Goal: Task Accomplishment & Management: Complete application form

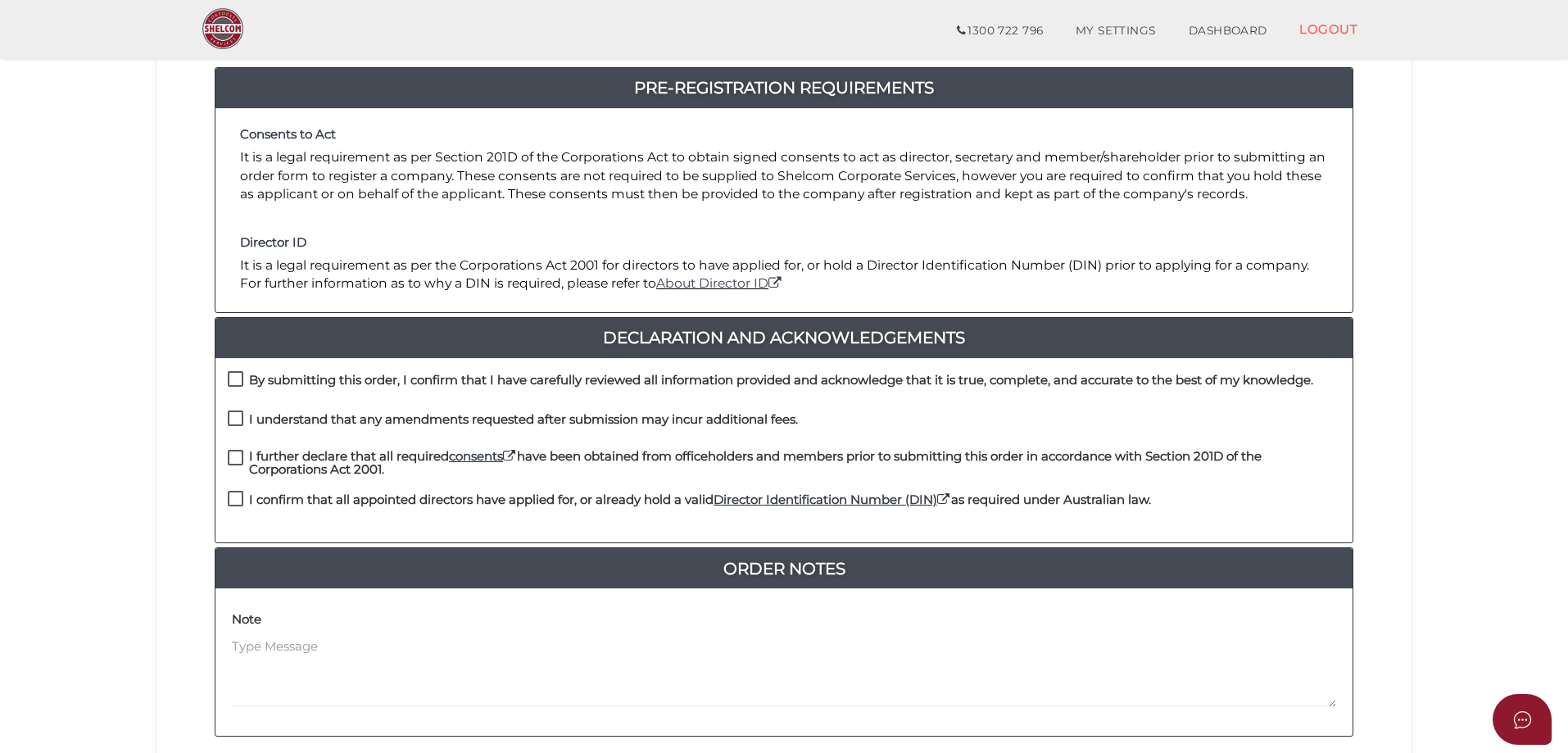
scroll to position [373, 0]
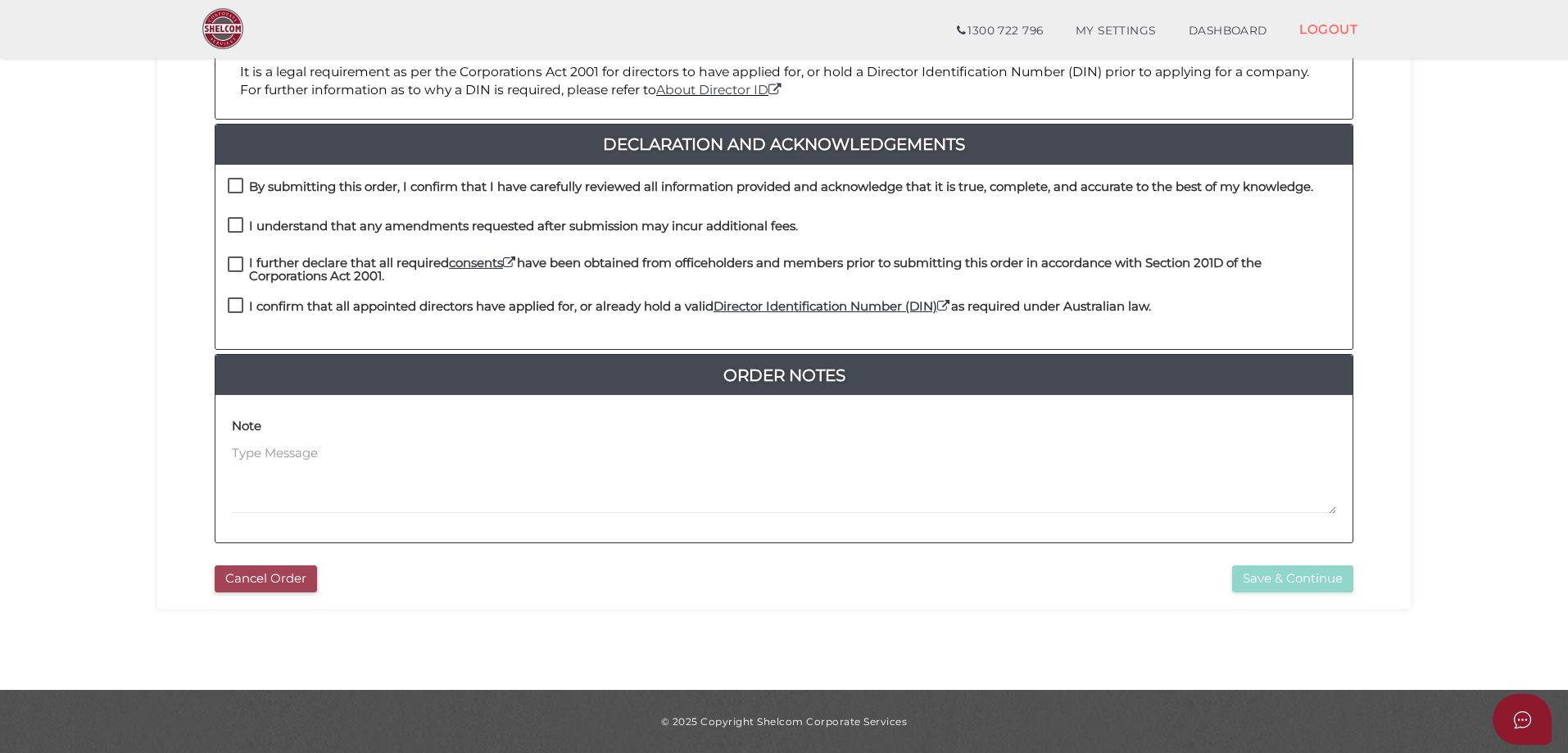
click at [264, 591] on button "Cancel Order" at bounding box center [266, 579] width 102 height 27
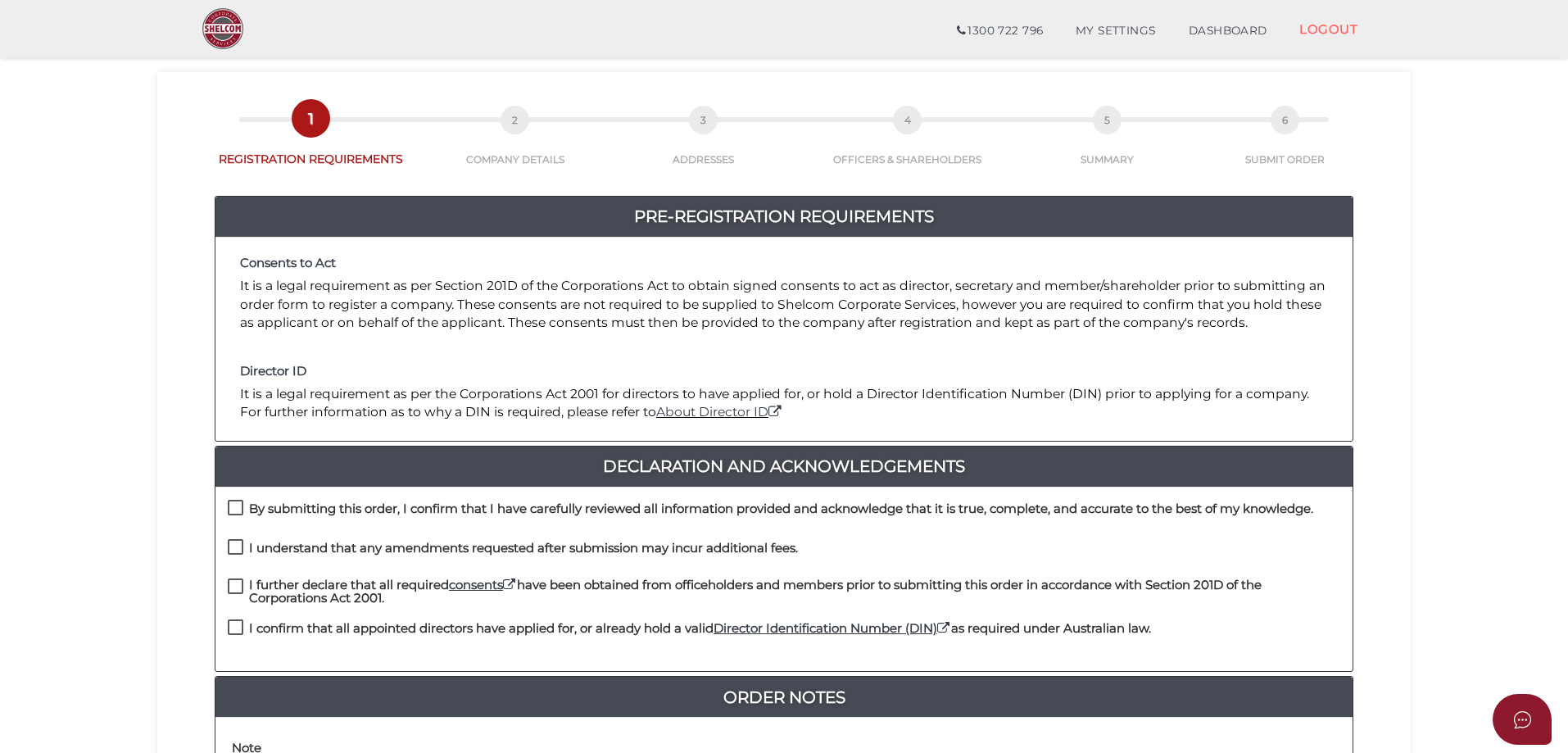
scroll to position [246, 0]
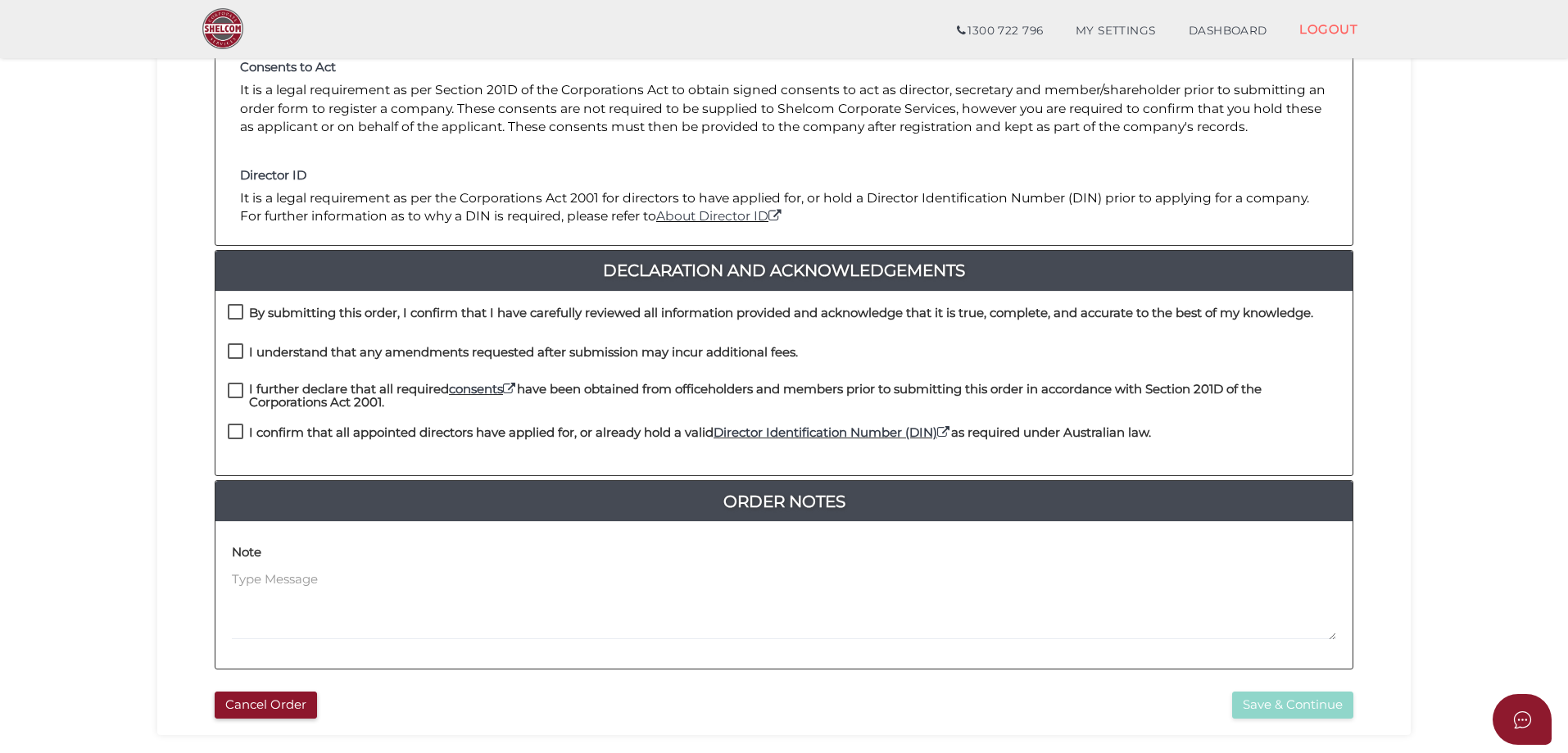
click at [396, 311] on h4 "By submitting this order, I confirm that I have carefully reviewed all informat…" at bounding box center [781, 313] width 1064 height 14
checkbox input "true"
click at [380, 350] on h4 "I understand that any amendments requested after submission may incur additiona…" at bounding box center [523, 353] width 549 height 14
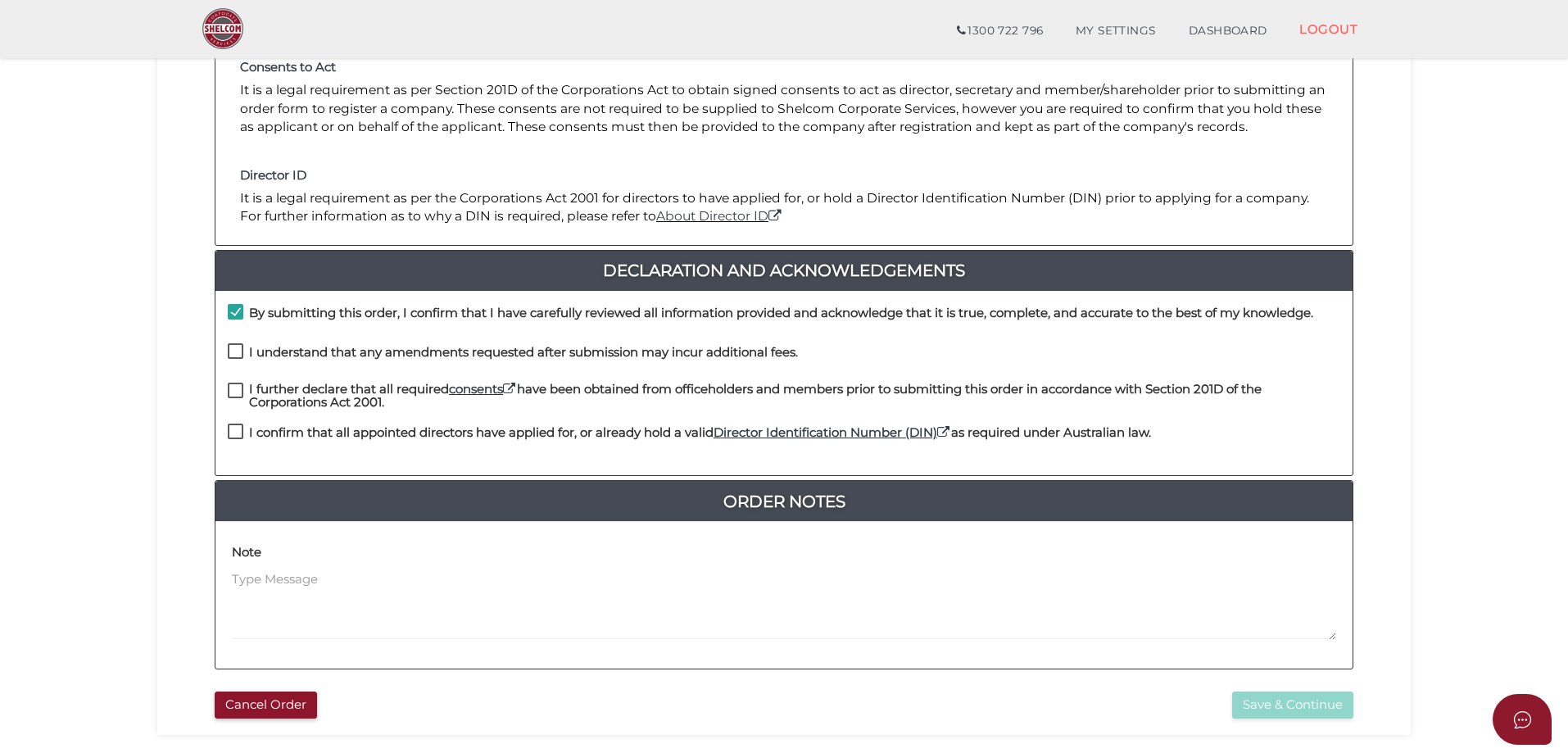
checkbox input "true"
click at [357, 389] on h4 "I further declare that all required consents have been obtained from officehold…" at bounding box center [794, 396] width 1092 height 27
checkbox input "true"
click at [343, 435] on h4 "I confirm that all appointed directors have applied for, or already hold a vali…" at bounding box center [700, 433] width 902 height 14
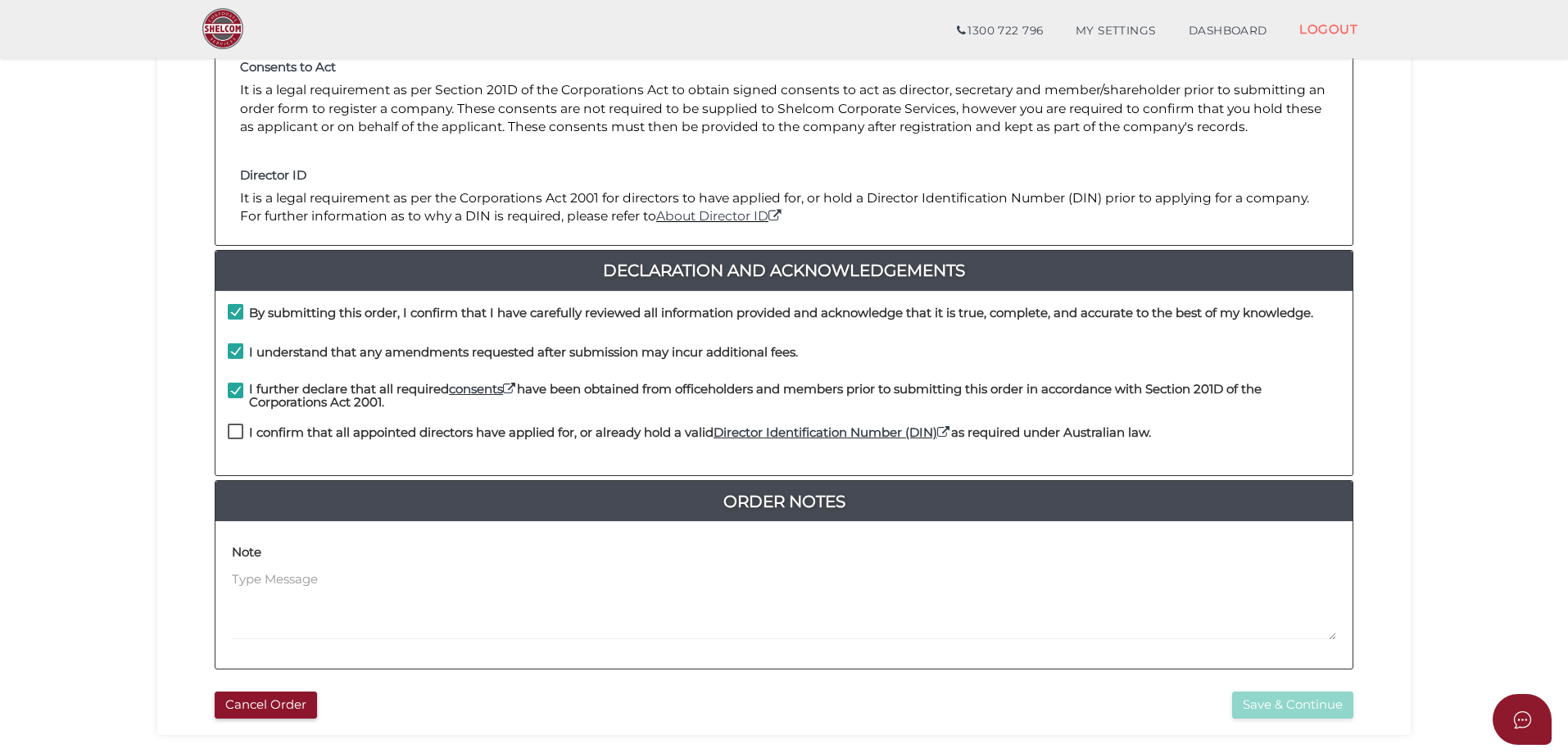
checkbox input "true"
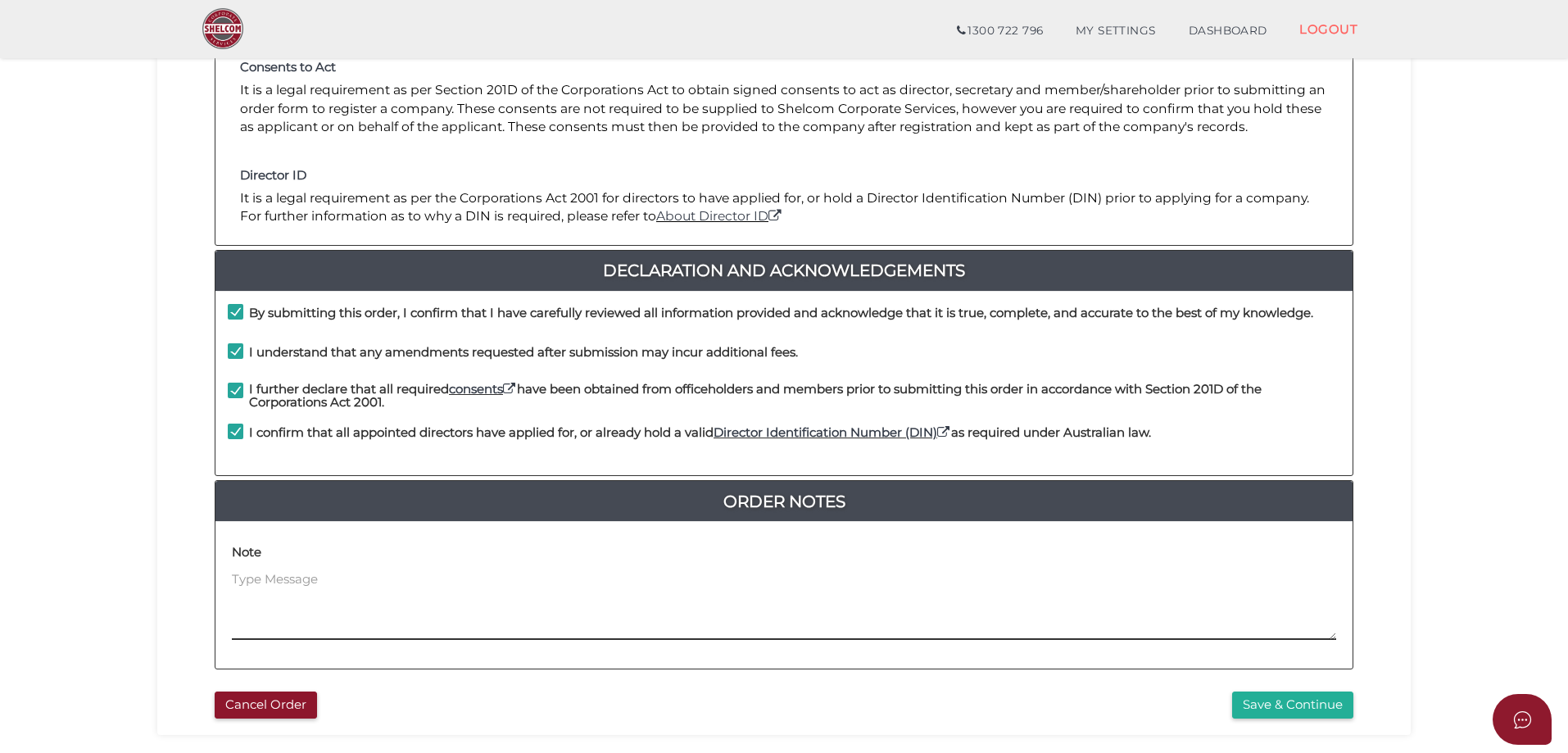
click at [378, 599] on textarea at bounding box center [784, 606] width 1105 height 71
type textarea "Y"
type textarea "T"
type textarea "The Company is to be registered after the change of company name - See Jenny"
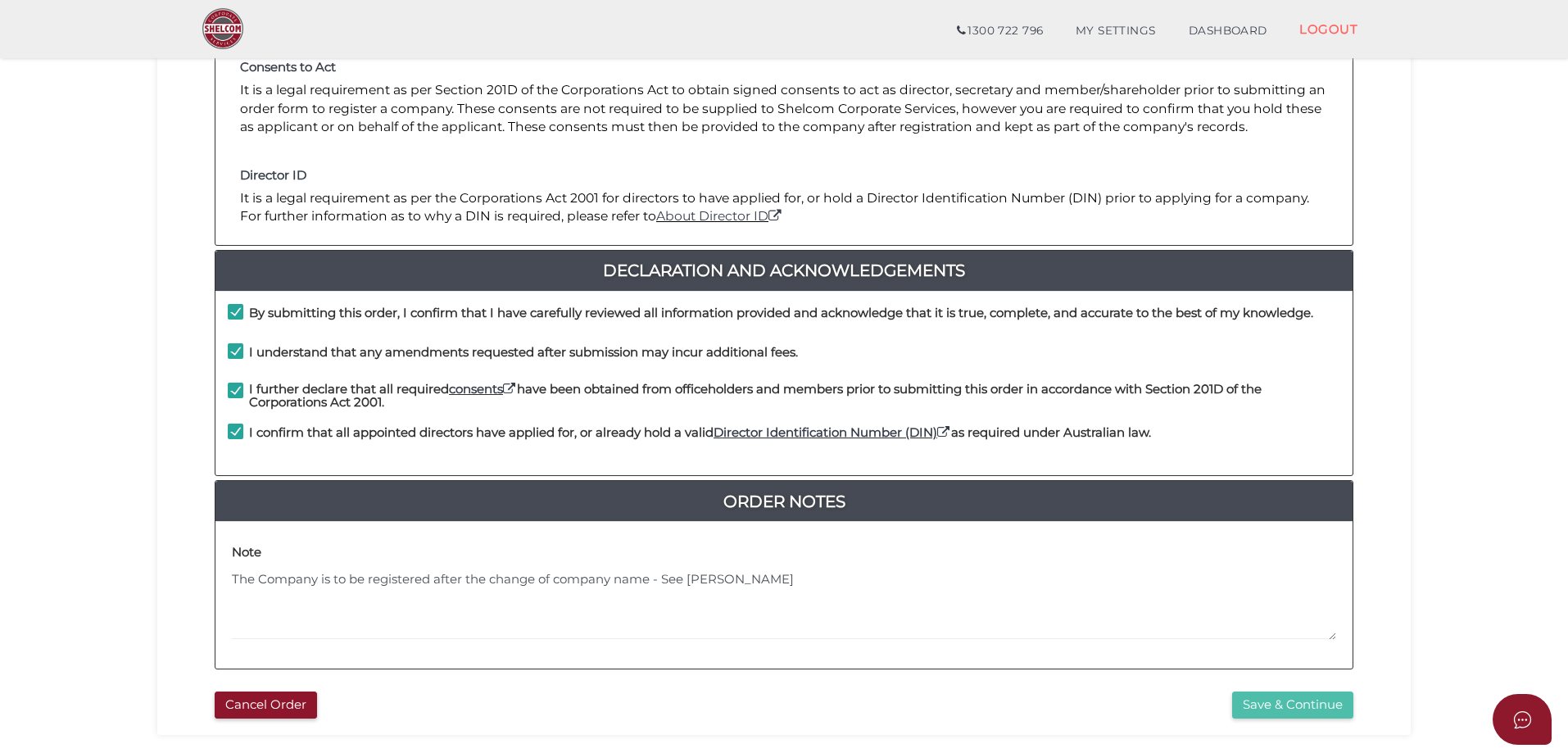
click at [1260, 706] on button "Save & Continue" at bounding box center [1293, 705] width 121 height 27
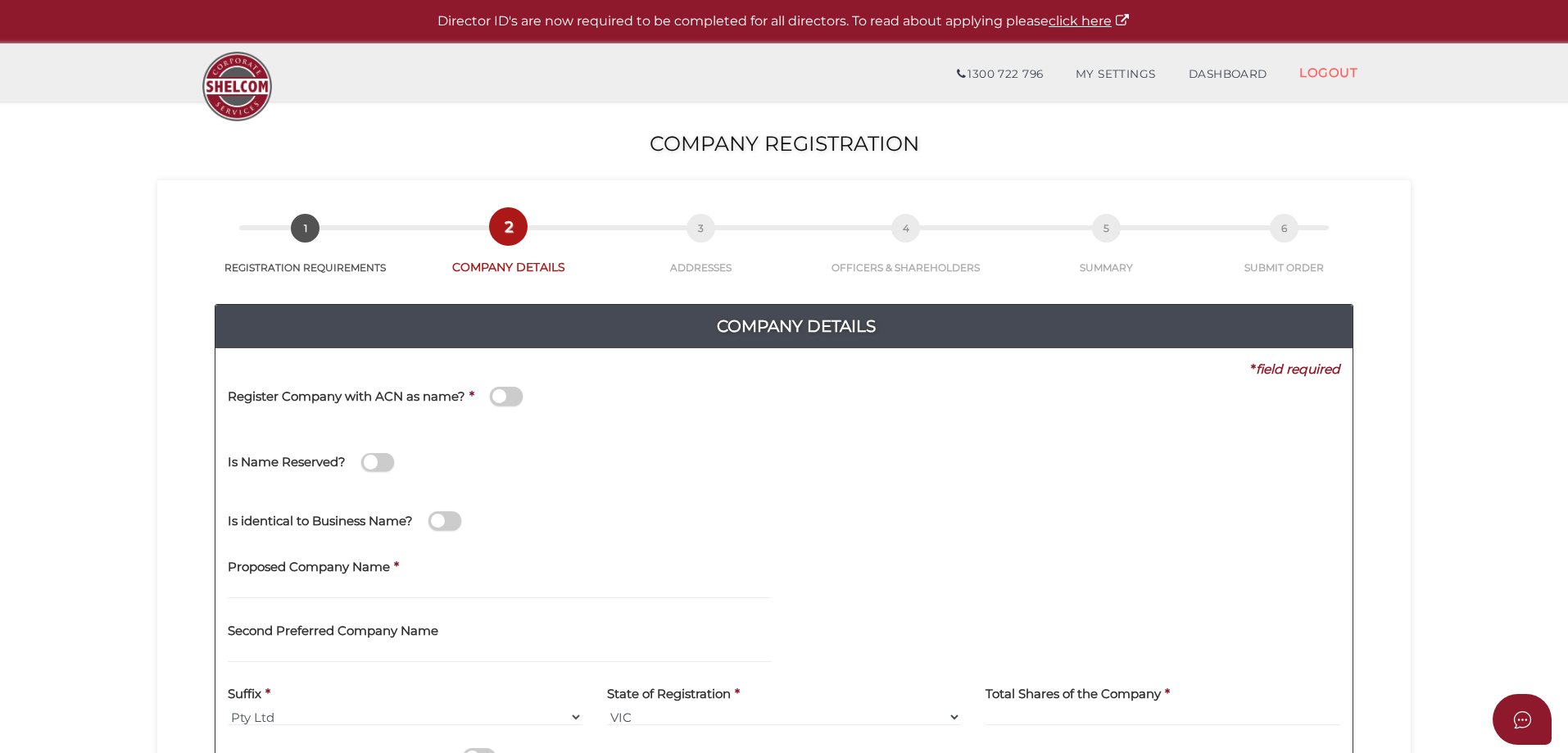
scroll to position [82, 0]
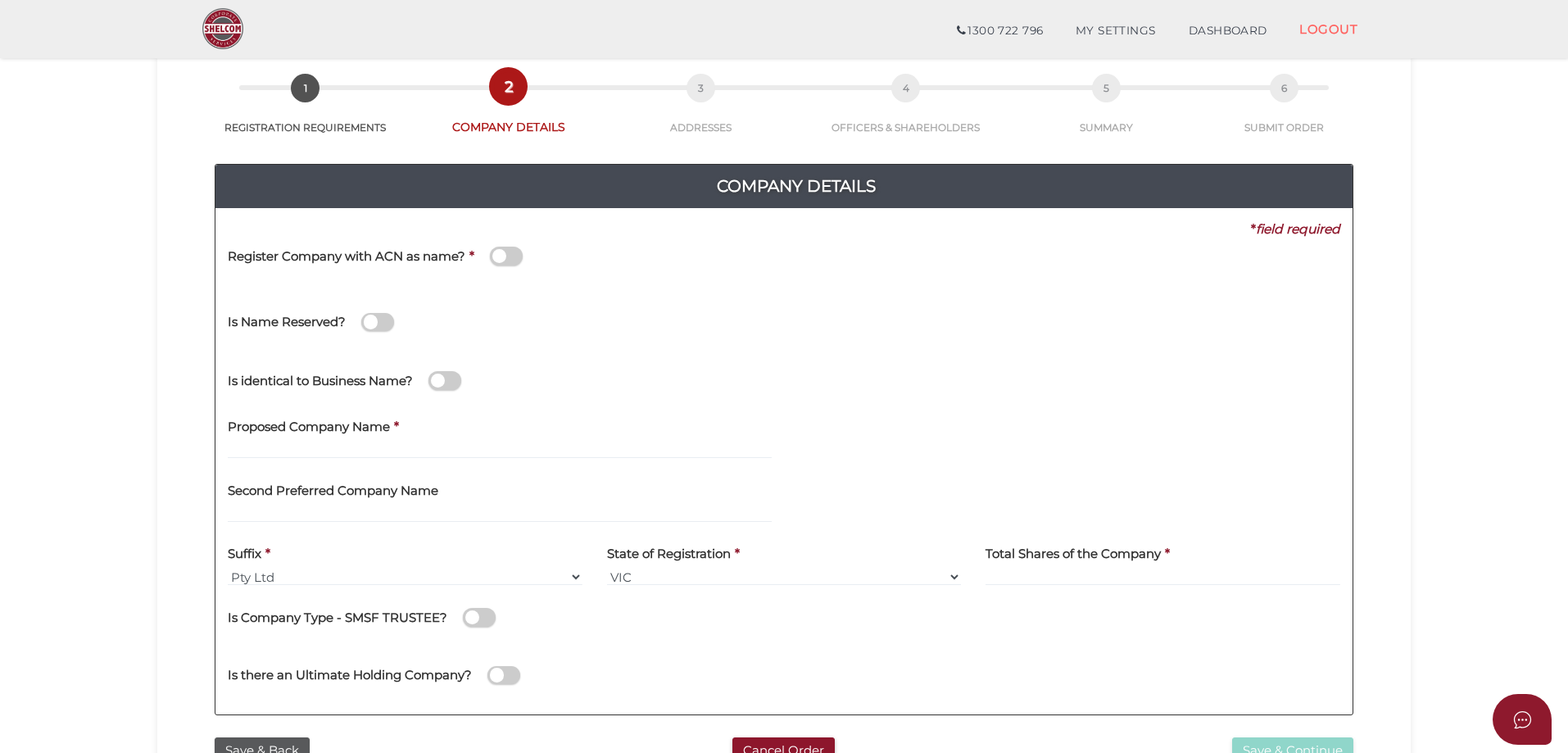
click at [493, 259] on span at bounding box center [506, 256] width 33 height 19
click at [0, 0] on input "checkbox" at bounding box center [0, 0] width 0 height 0
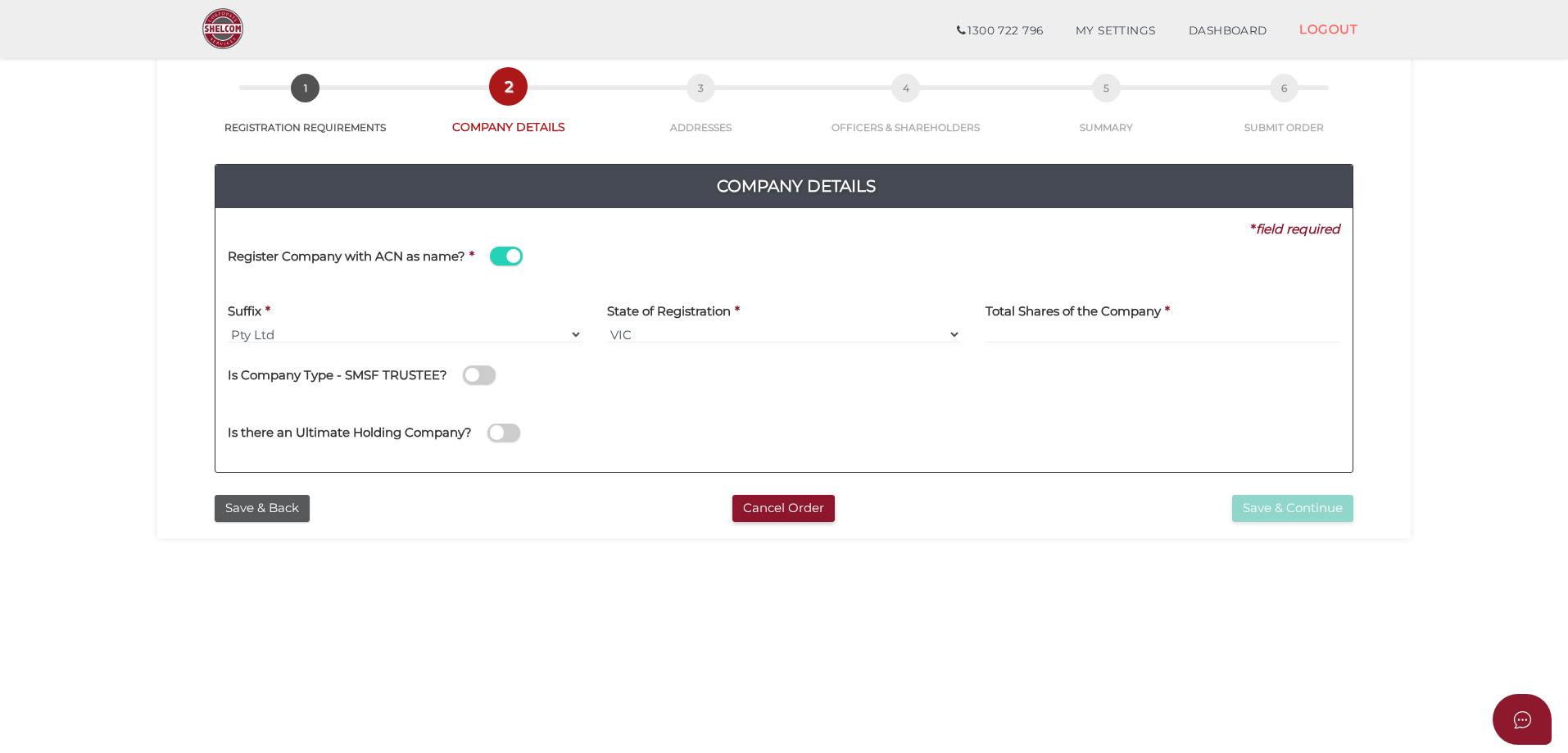
click at [519, 261] on span at bounding box center [506, 256] width 33 height 19
click at [0, 0] on input "checkbox" at bounding box center [0, 0] width 0 height 0
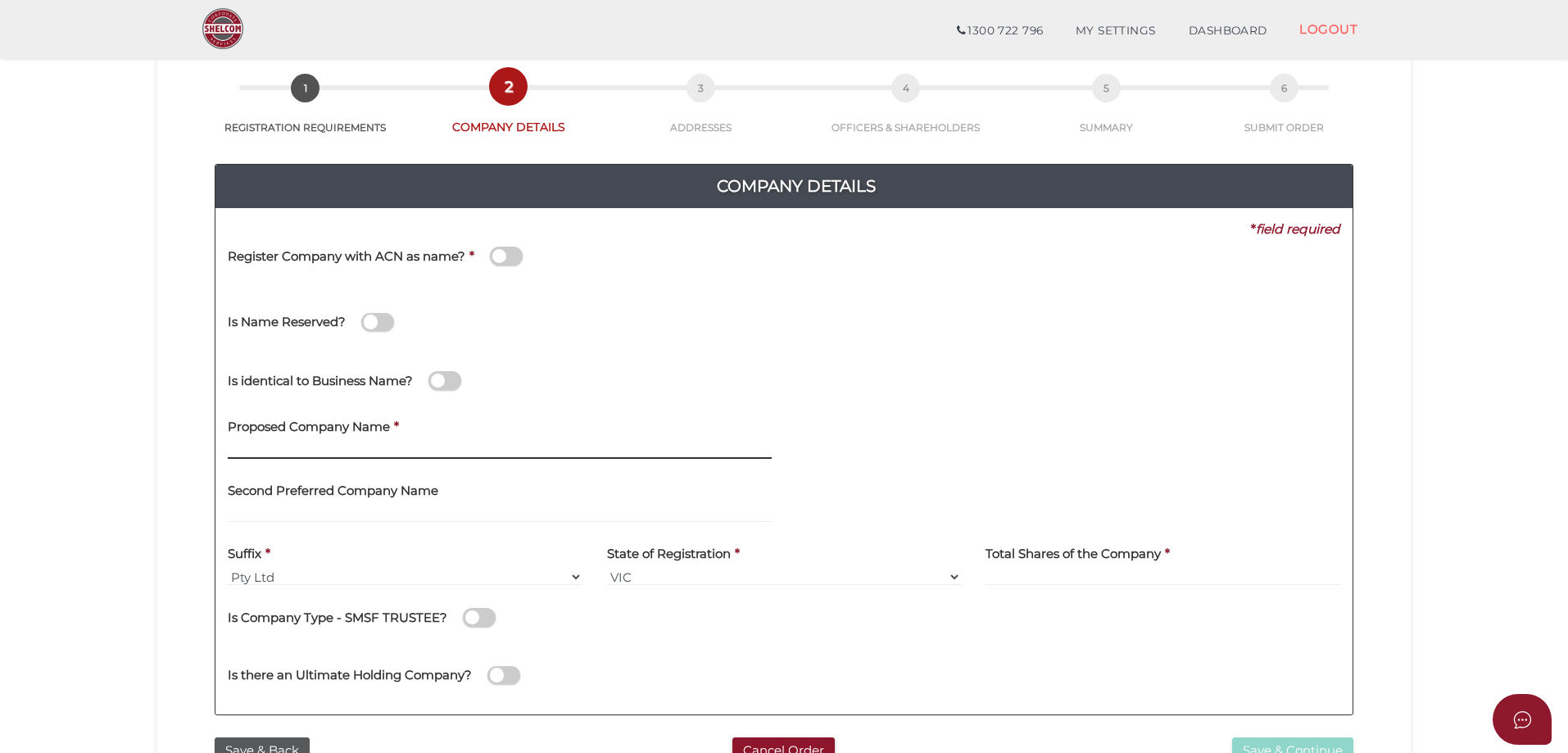
click at [322, 445] on input "text" at bounding box center [499, 450] width 544 height 18
type input "Mavis Brown"
click at [957, 620] on div "Is Company Type - SMSF TRUSTEE?" at bounding box center [784, 615] width 1113 height 34
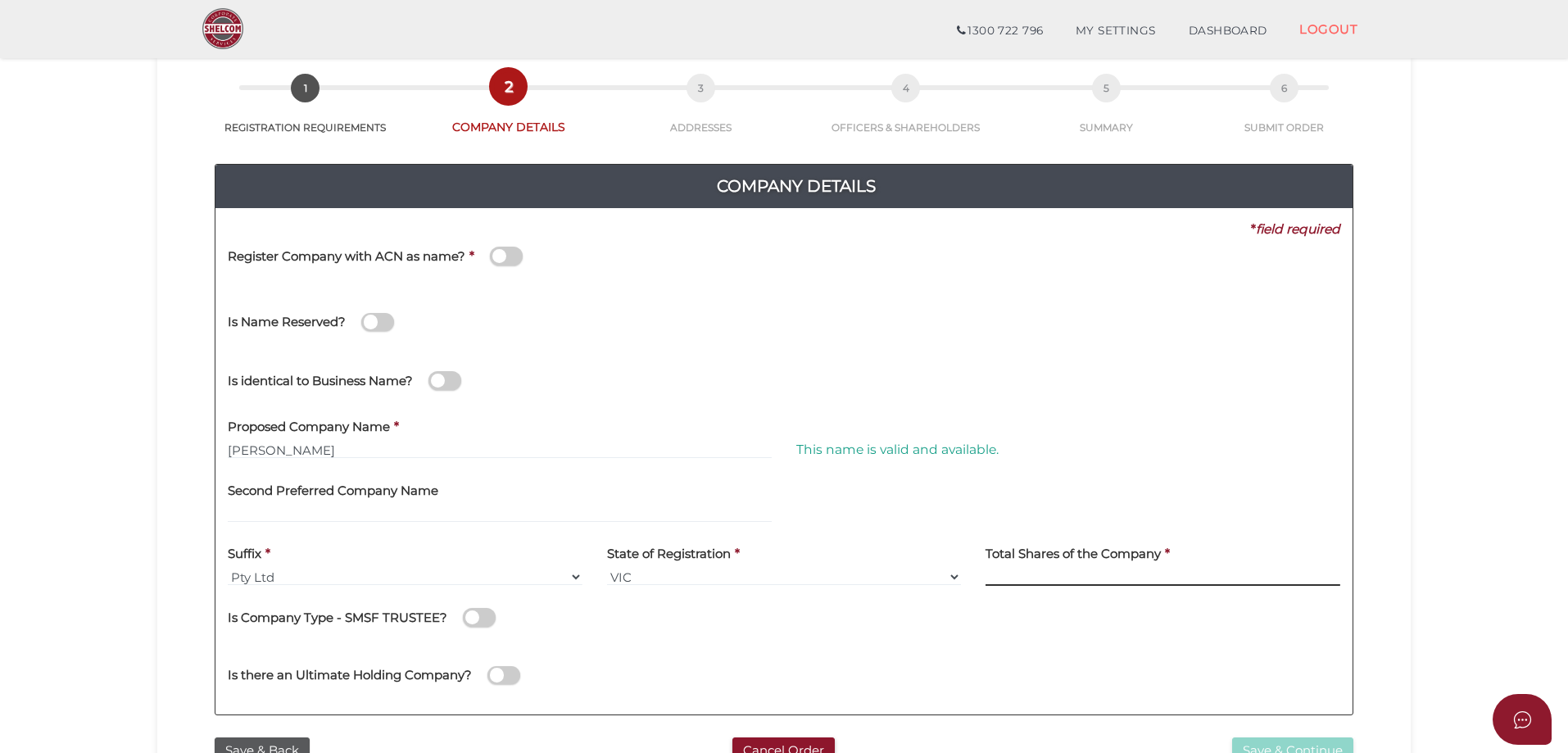
click at [1062, 569] on input at bounding box center [1163, 577] width 355 height 18
click at [1052, 574] on input at bounding box center [1163, 577] width 355 height 18
type input "12"
click at [989, 628] on div "Is Company Type - SMSF TRUSTEE?" at bounding box center [784, 615] width 1113 height 34
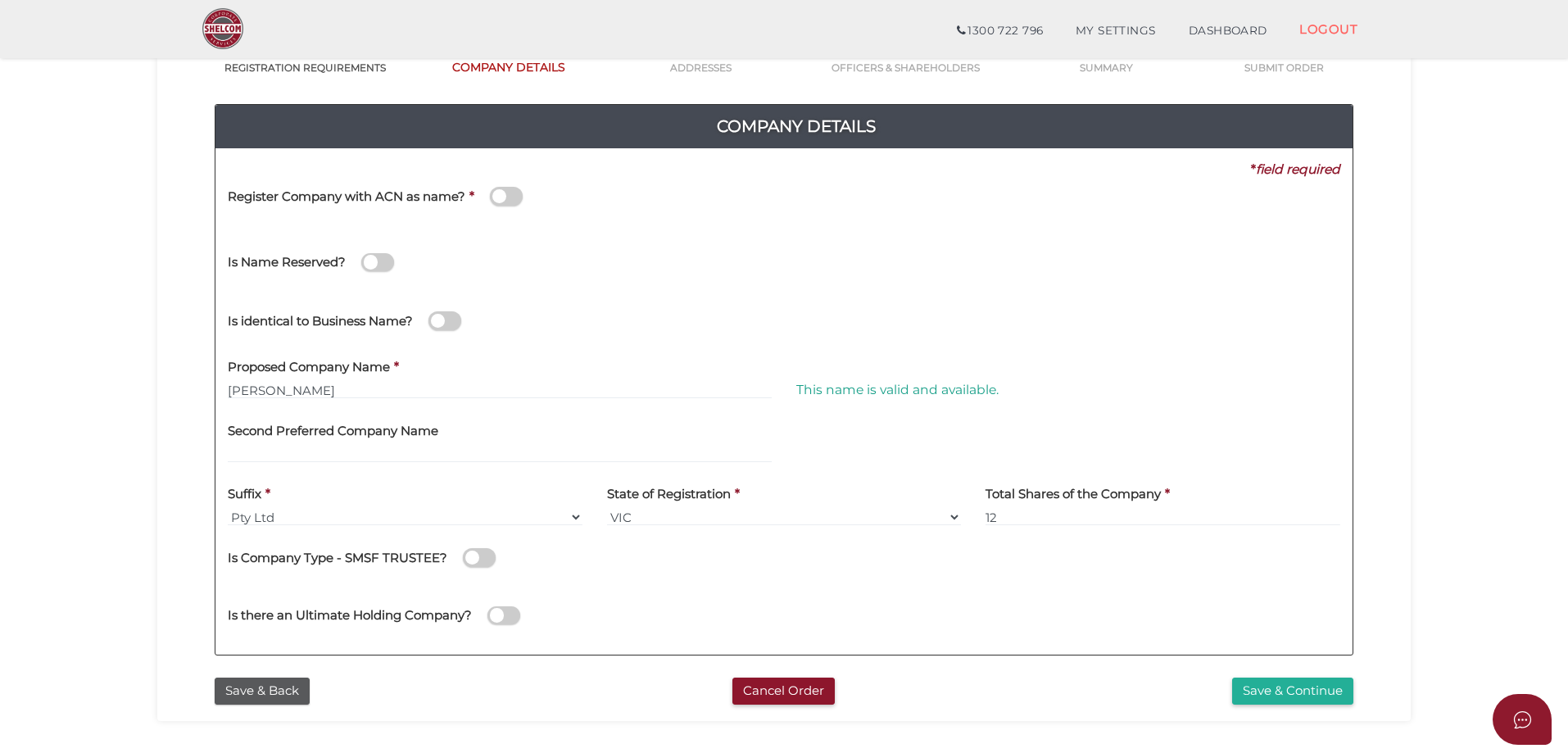
scroll to position [246, 0]
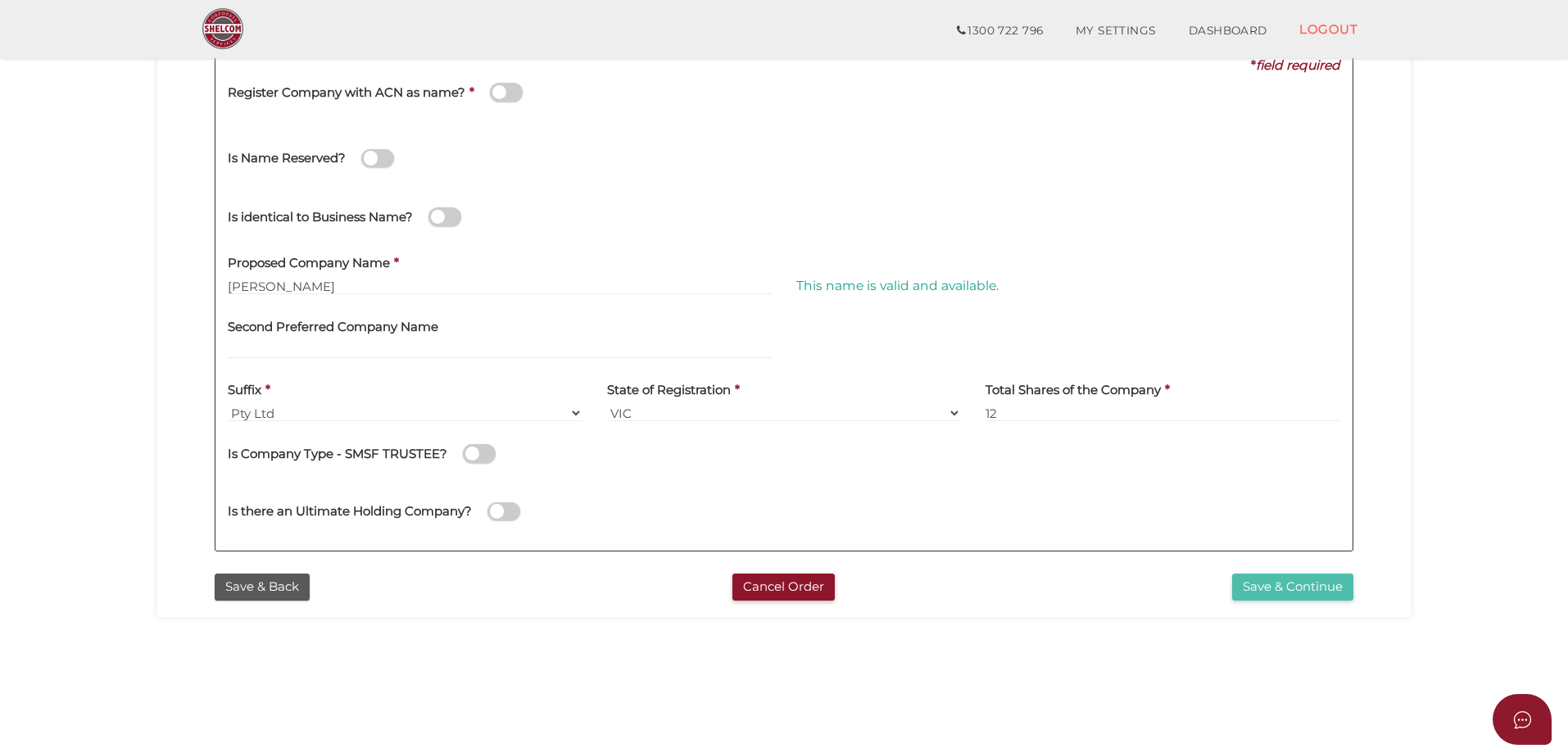
click at [1308, 589] on button "Save & Continue" at bounding box center [1293, 587] width 121 height 27
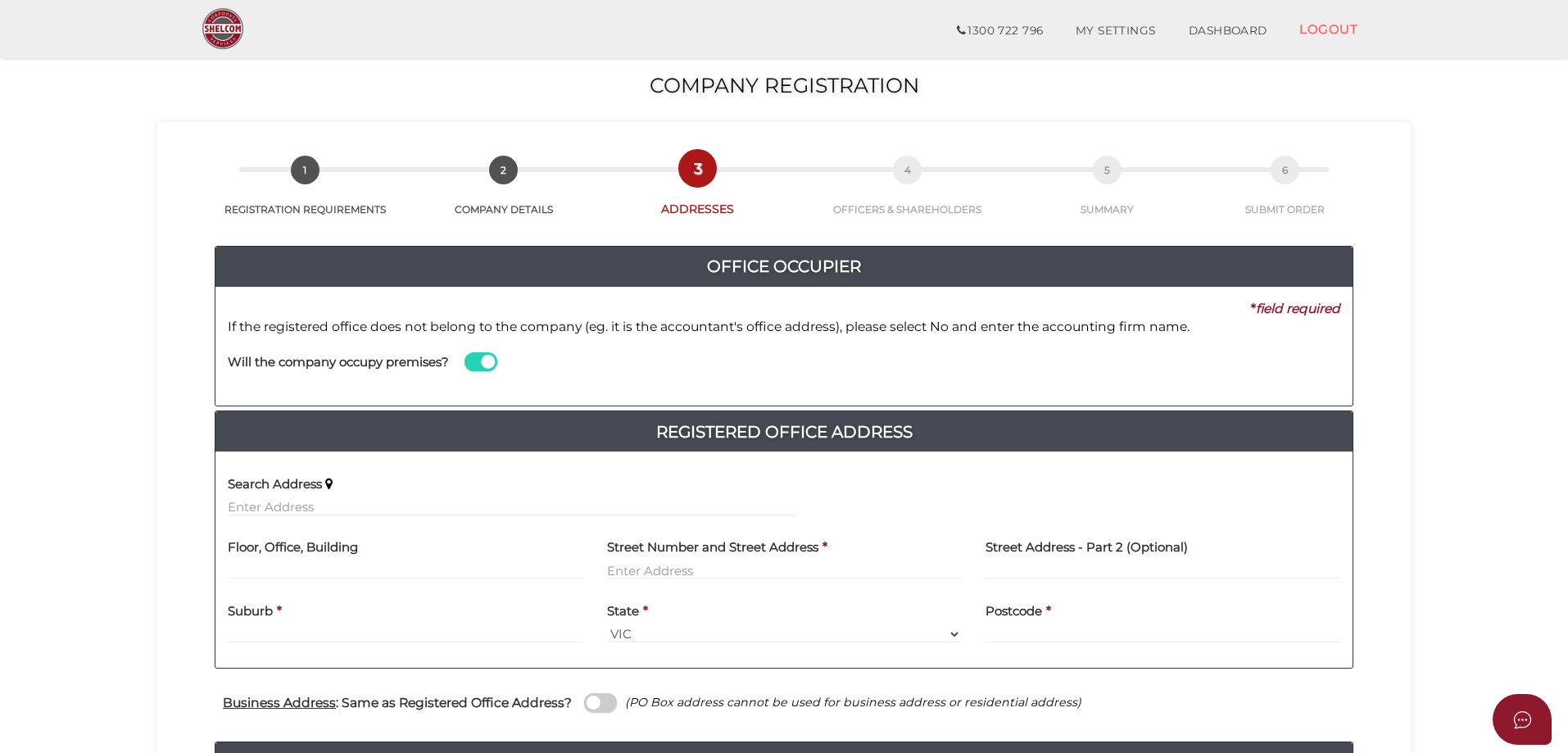
scroll to position [82, 0]
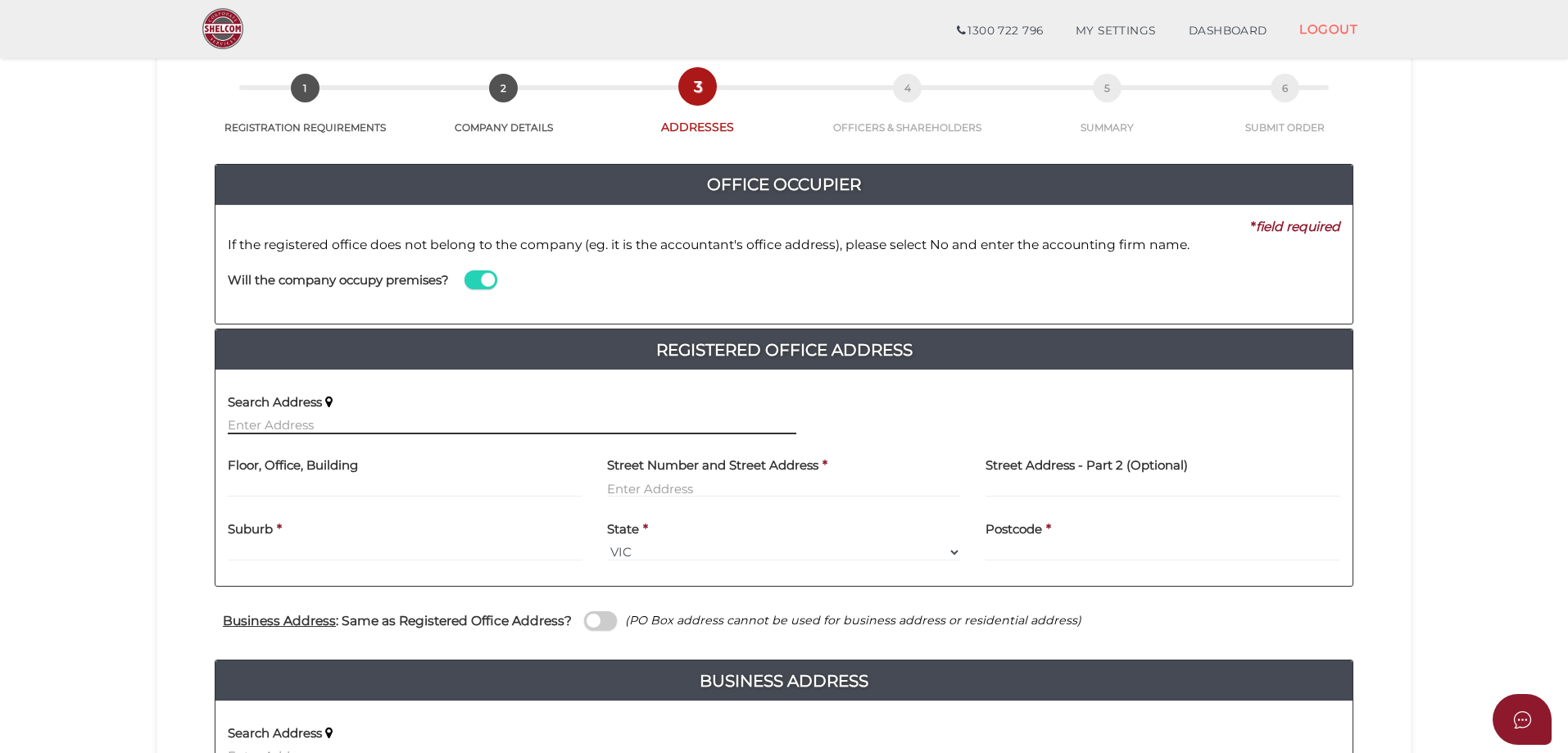
click at [258, 425] on input "text" at bounding box center [512, 425] width 568 height 18
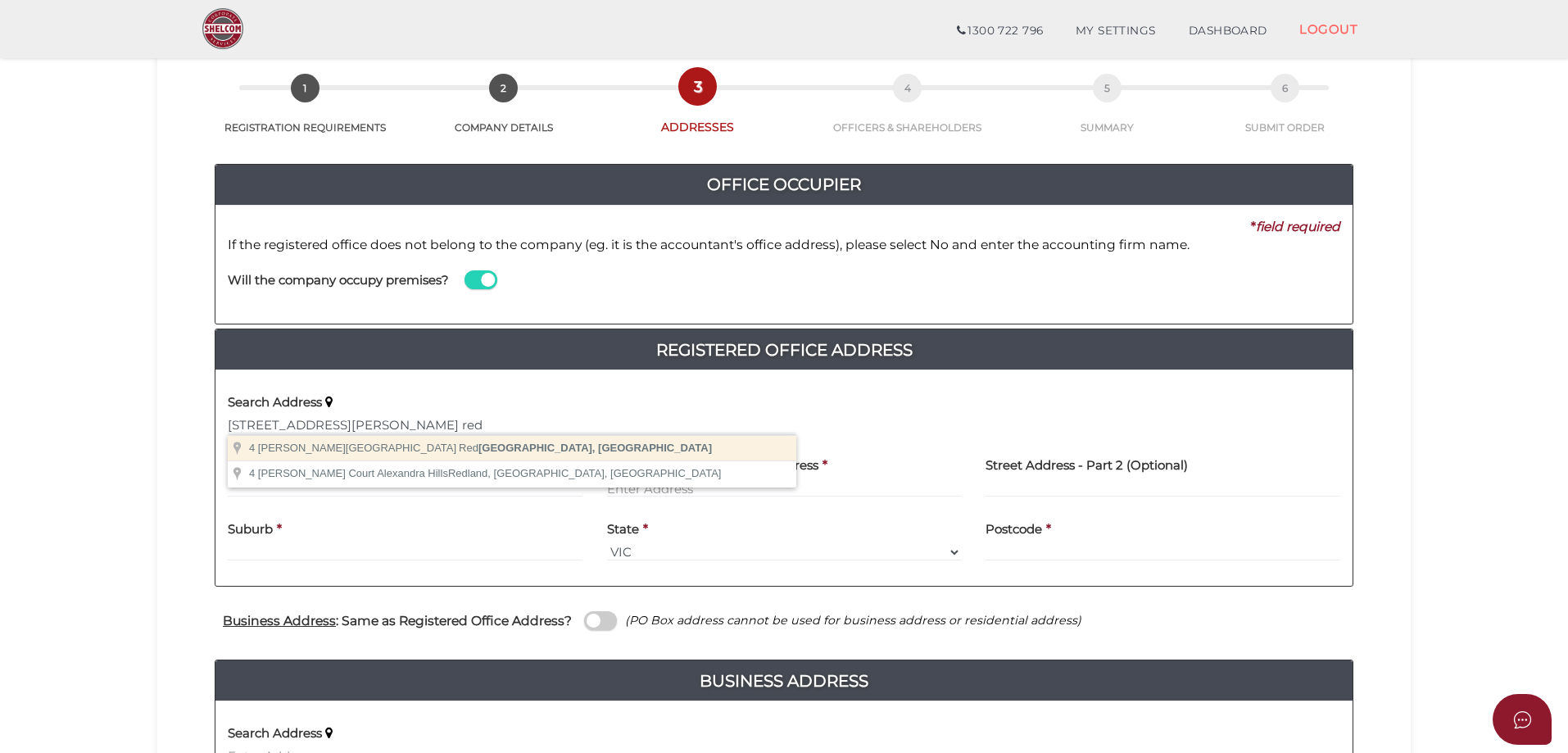
type input "[STREET_ADDRESS][PERSON_NAME][DATE]"
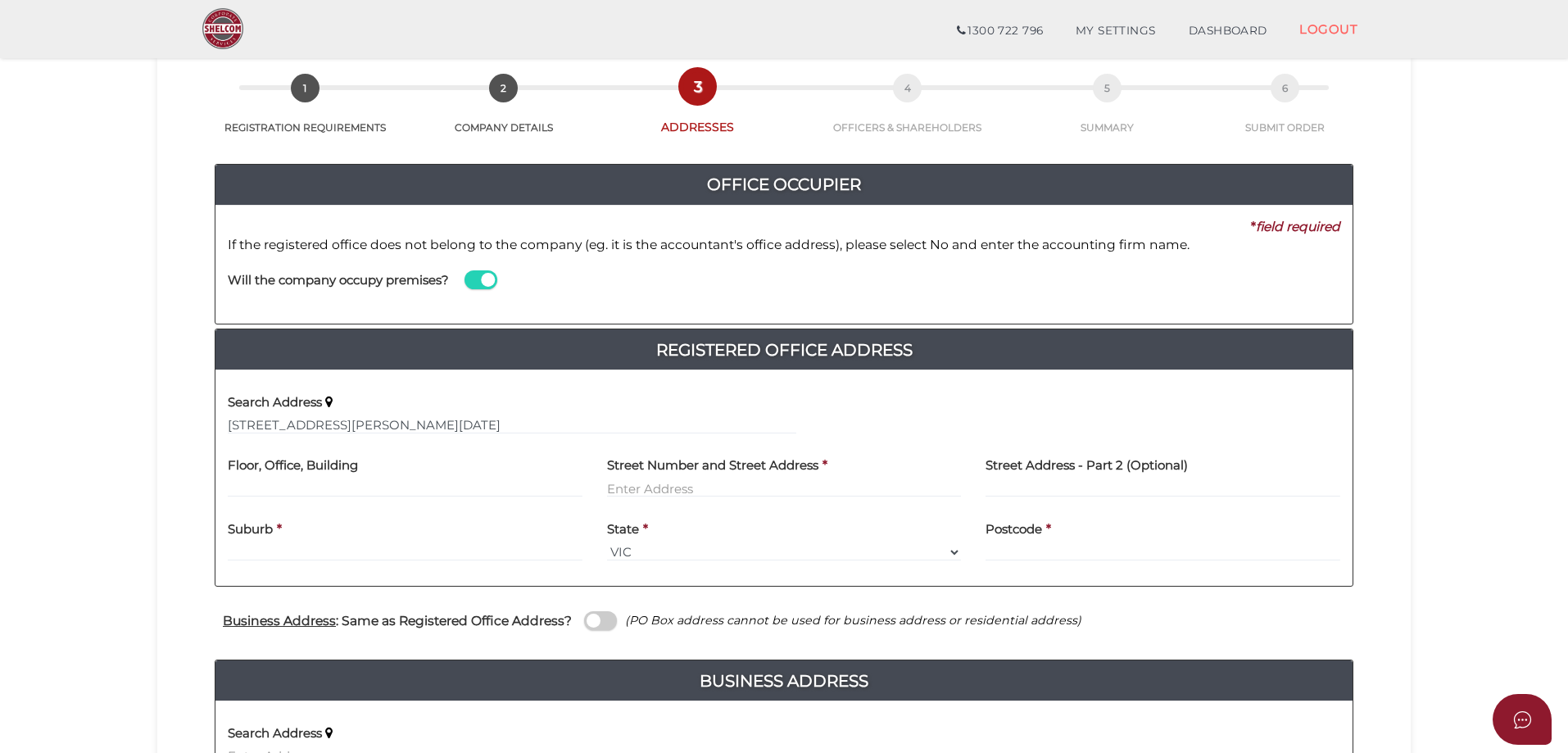
type input "[STREET_ADDRESS][PERSON_NAME]"
type input "[DATE][GEOGRAPHIC_DATA]"
select select "VIC"
type input "3937"
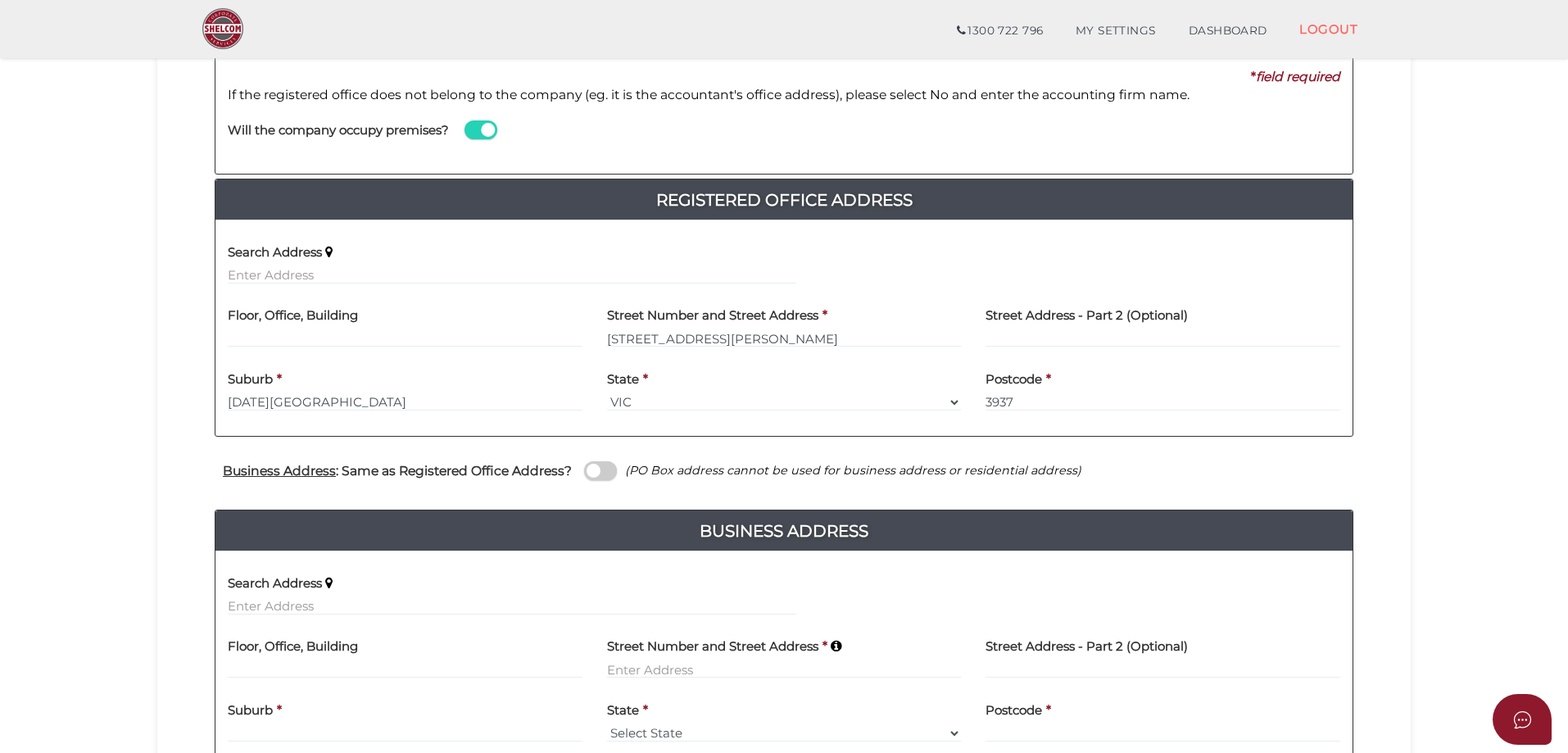
scroll to position [246, 0]
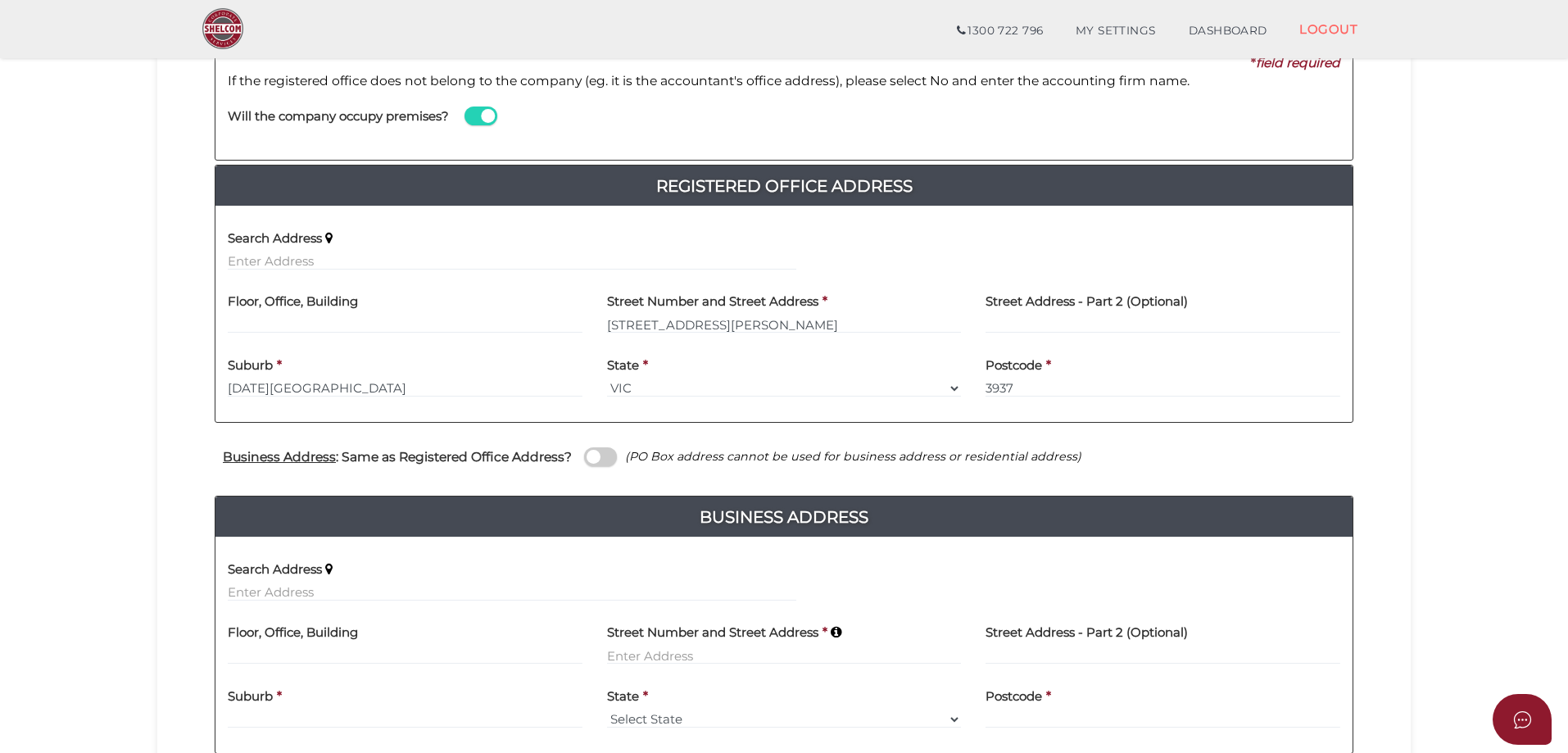
click at [587, 463] on span at bounding box center [600, 456] width 33 height 19
click at [0, 0] on input "checkbox" at bounding box center [0, 0] width 0 height 0
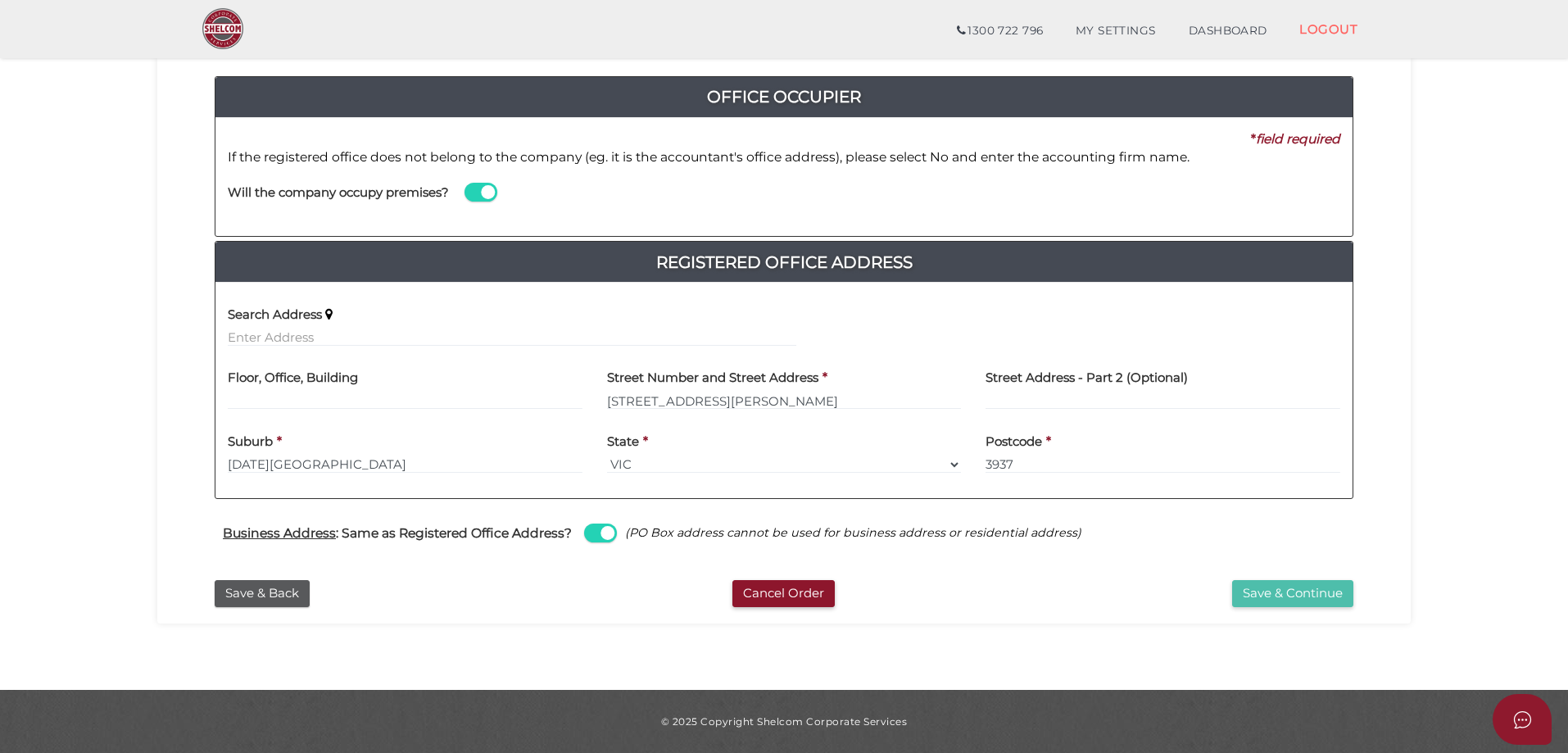
click at [1306, 593] on button "Save & Continue" at bounding box center [1293, 593] width 121 height 27
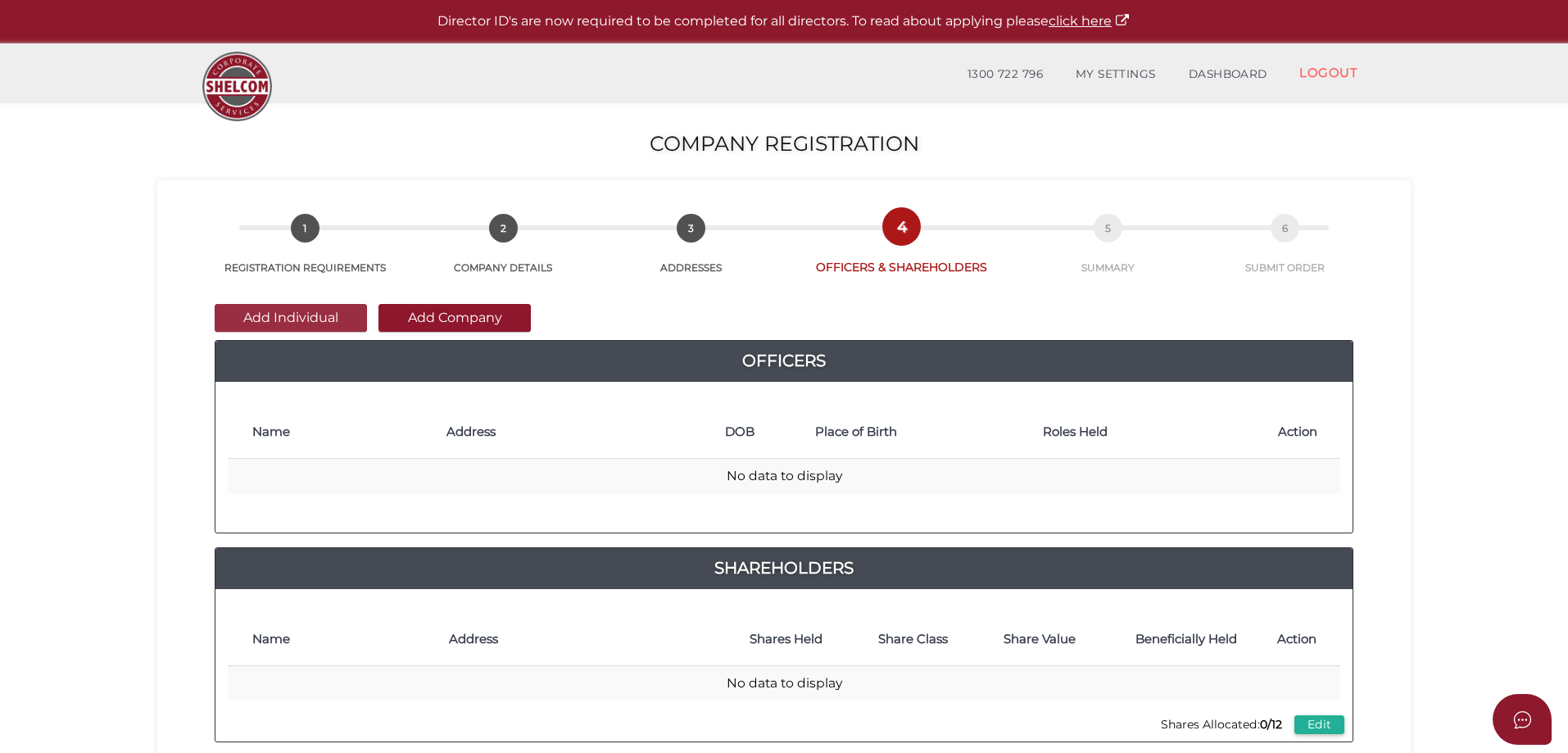
click at [251, 312] on button "Add Individual" at bounding box center [290, 319] width 153 height 28
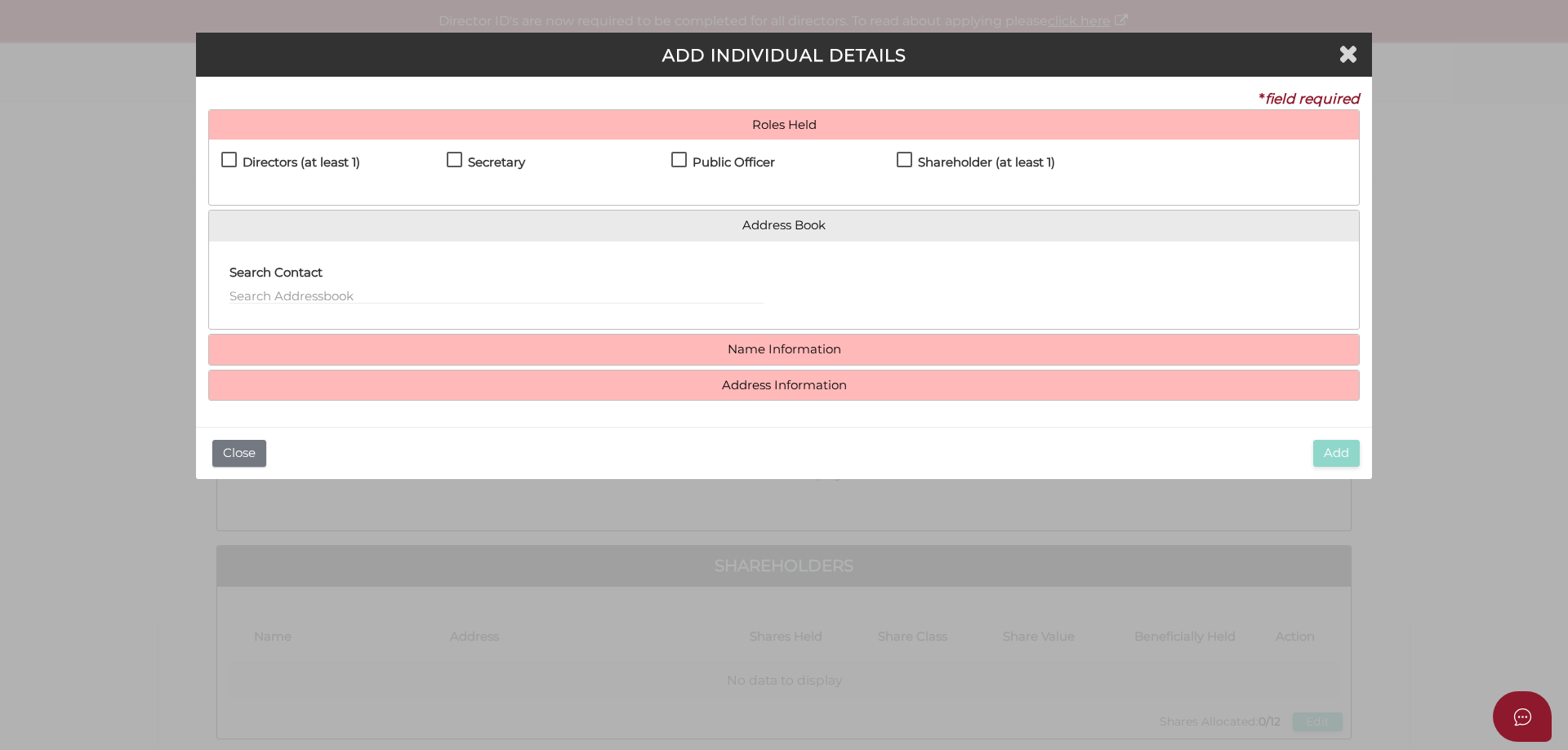
click at [254, 166] on h4 "Directors (at least 1)" at bounding box center [302, 163] width 118 height 14
checkbox input "true"
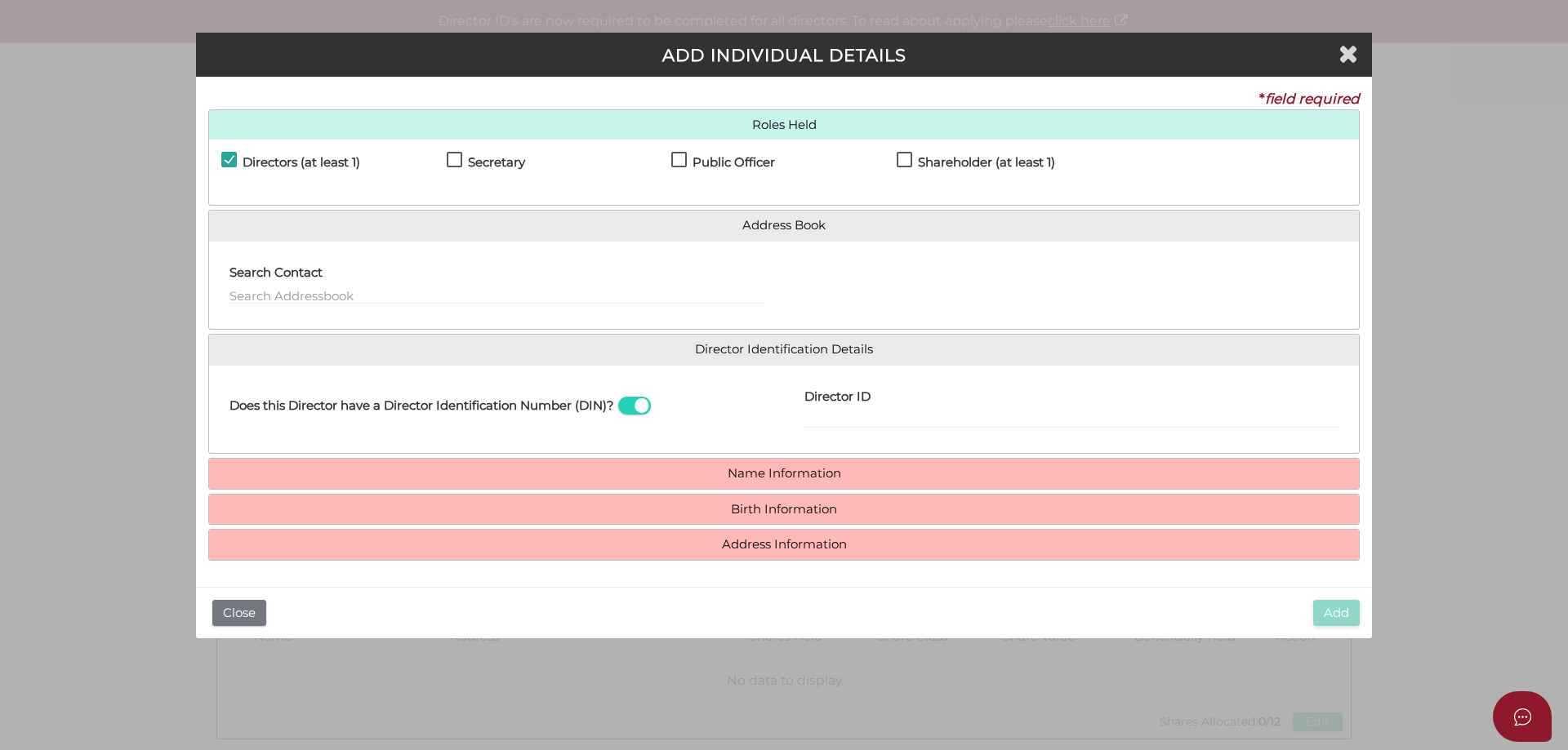
click at [492, 166] on h4 "Secretary" at bounding box center [496, 163] width 57 height 14
checkbox input "true"
click at [700, 161] on h4 "Public Officer" at bounding box center [733, 163] width 83 height 14
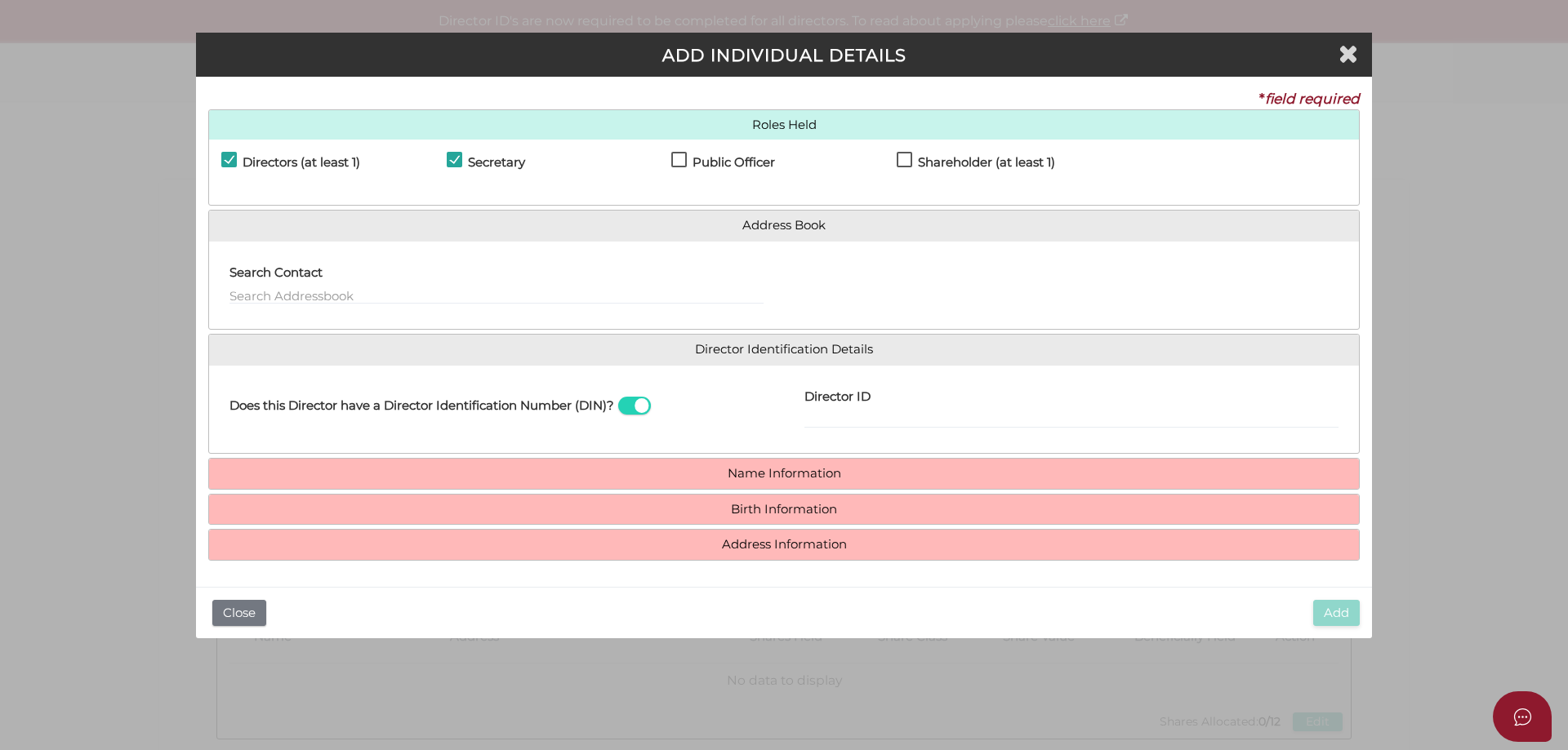
checkbox input "true"
click at [913, 157] on label "Shareholder (at least 1)" at bounding box center [976, 165] width 158 height 20
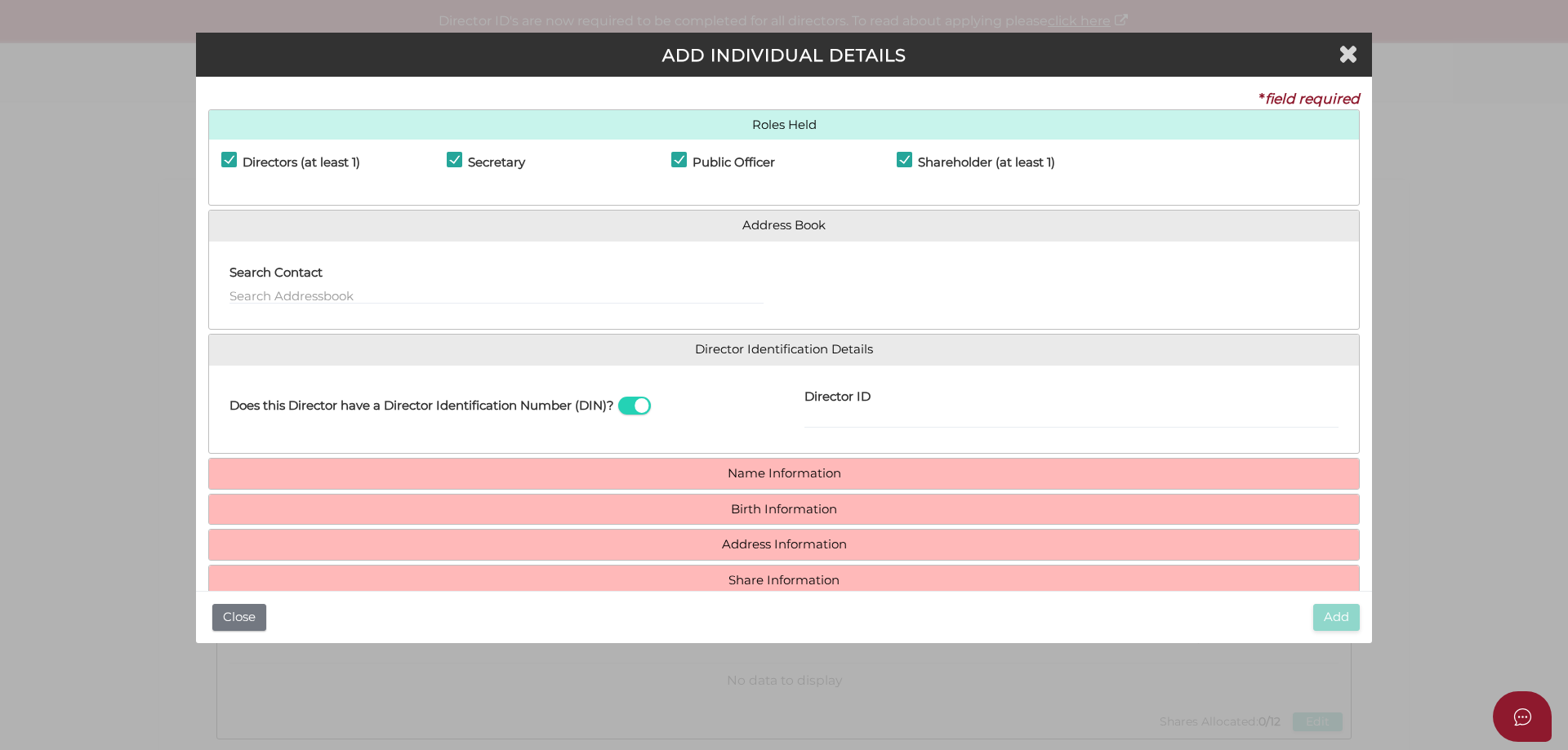
click at [914, 157] on label "Shareholder (at least 1)" at bounding box center [976, 165] width 158 height 20
checkbox input "false"
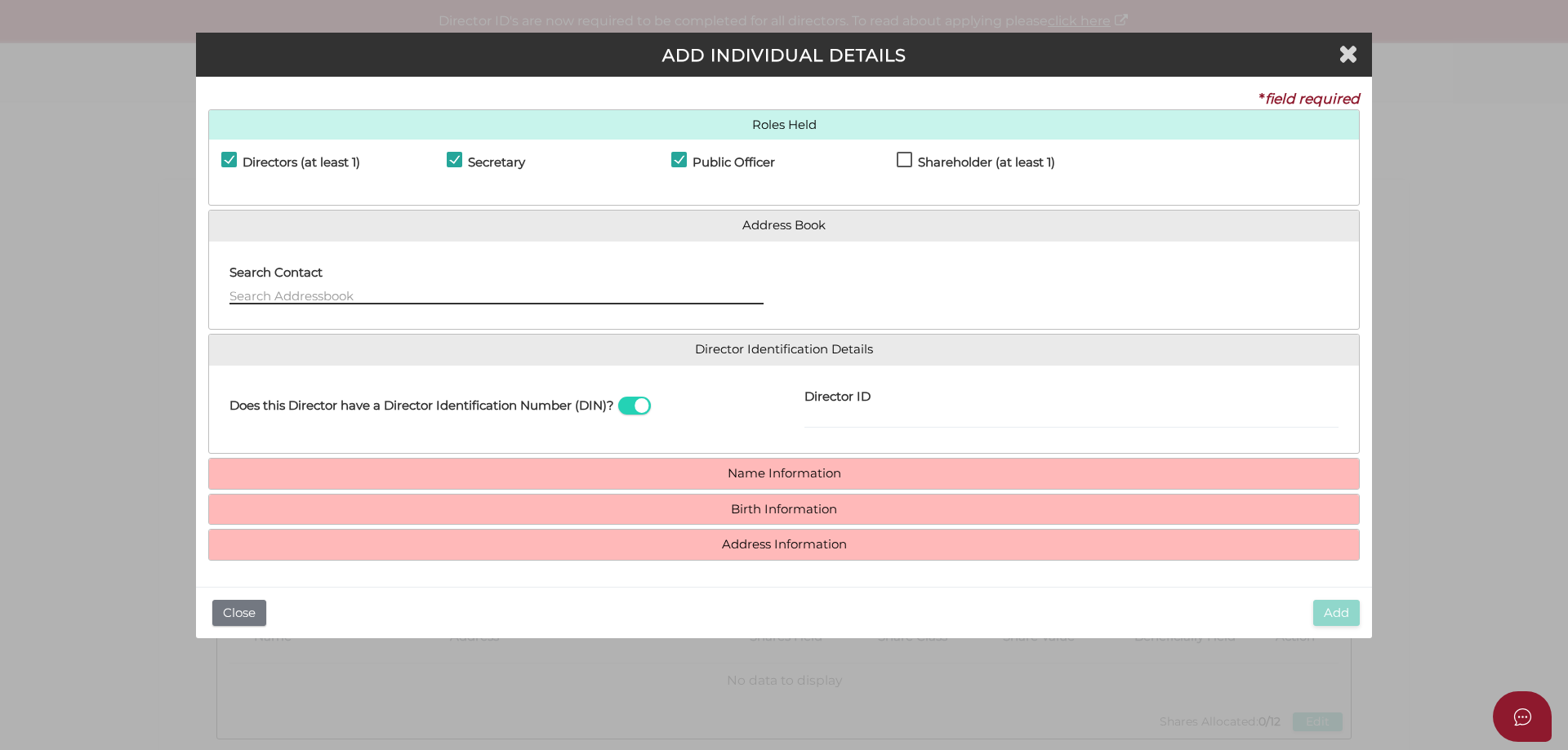
click at [347, 293] on input "text" at bounding box center [496, 295] width 534 height 18
type input "N"
type input "f"
type input "N"
click at [921, 404] on div "Director ID" at bounding box center [1071, 404] width 534 height 52
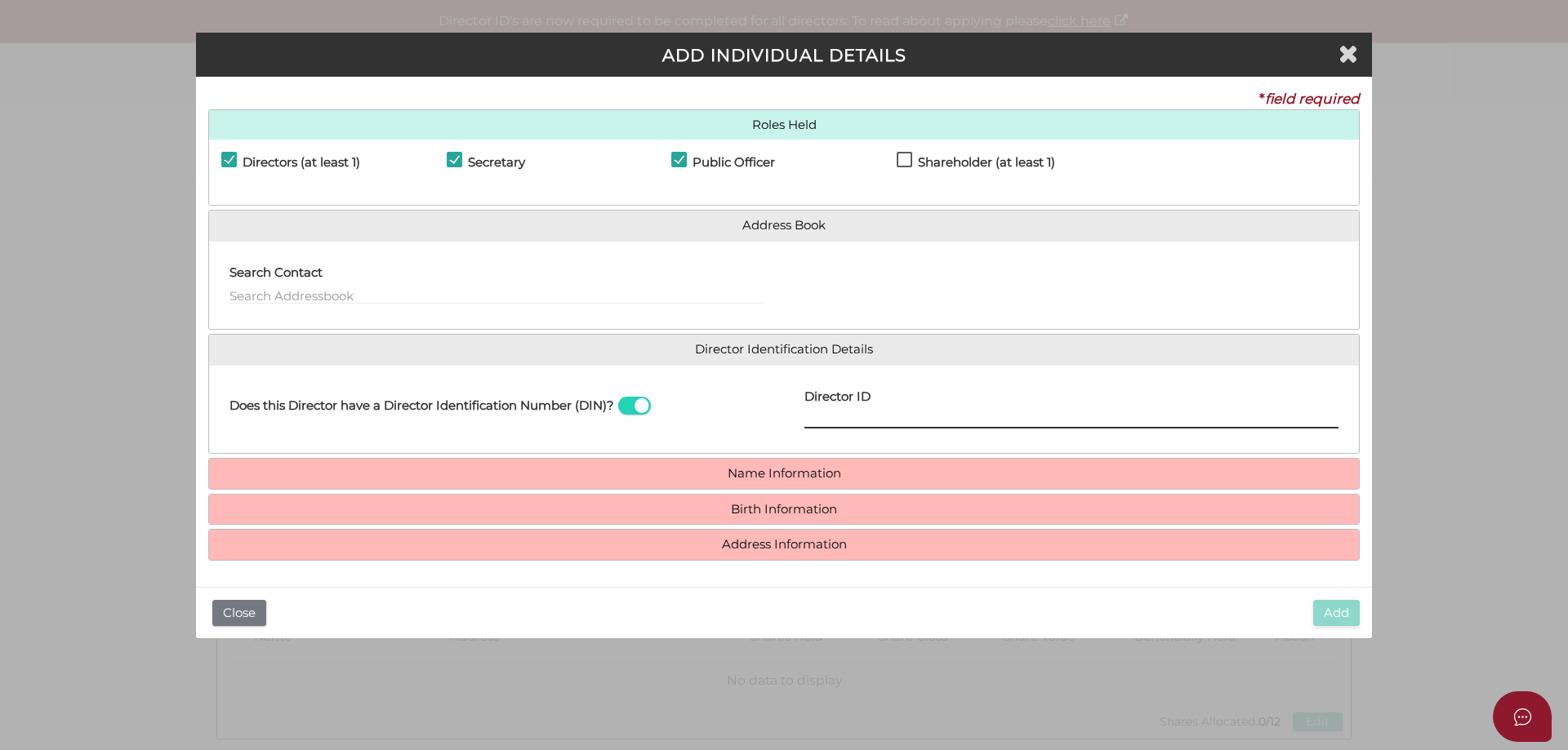
click at [909, 419] on input "Director ID" at bounding box center [1071, 419] width 534 height 18
drag, startPoint x: 944, startPoint y: 414, endPoint x: 768, endPoint y: 426, distance: 176.4
click at [768, 426] on div "Does this Director have a Director Identification Number (DIN)? Director ID 036…" at bounding box center [784, 410] width 1150 height 63
paste input "03665900421946"
click at [940, 424] on input "03665900421946" at bounding box center [1071, 419] width 534 height 18
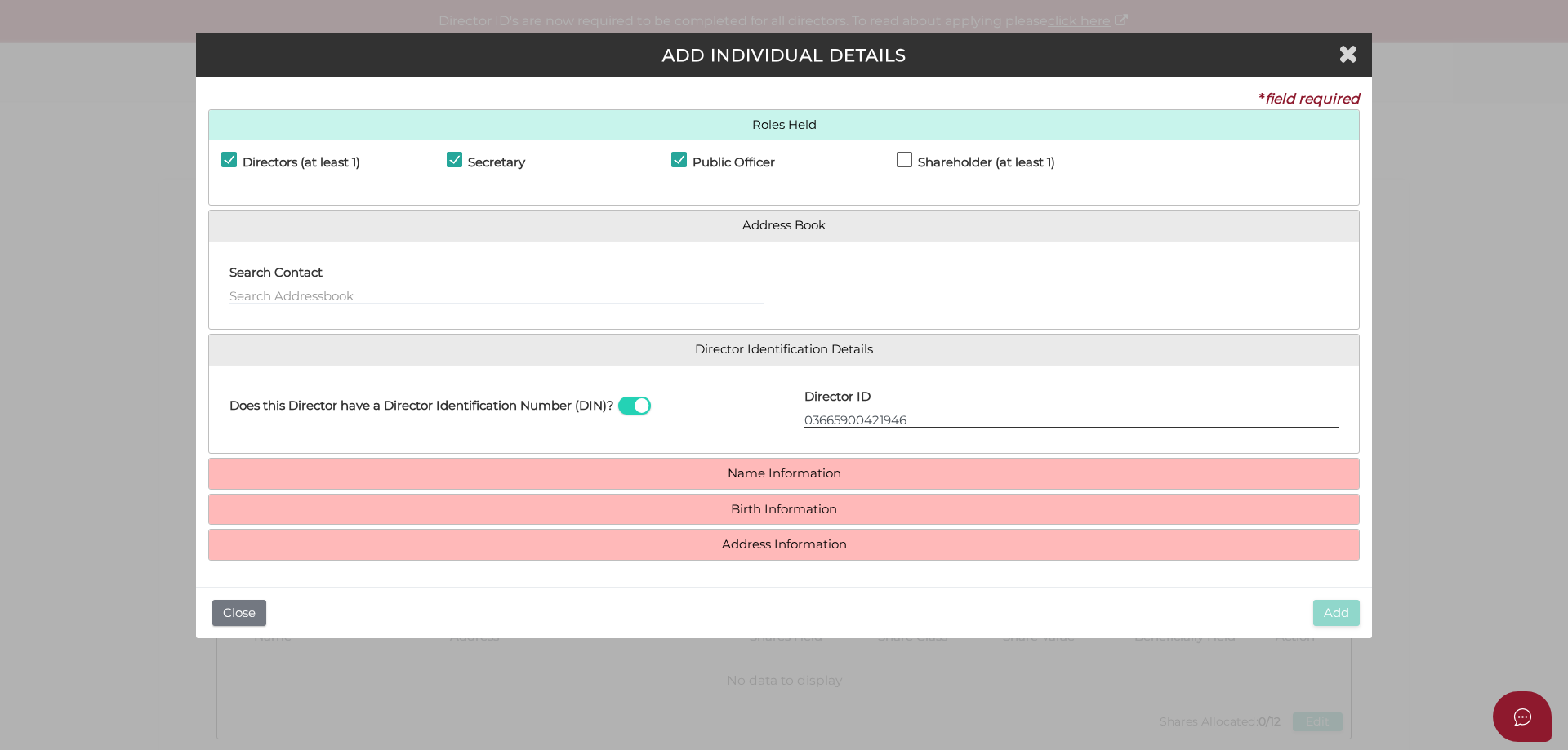
click at [917, 420] on input "03665900421946" at bounding box center [1071, 419] width 534 height 18
click at [815, 422] on input "03665900421946" at bounding box center [1071, 419] width 534 height 18
click at [915, 423] on input "3665900421946" at bounding box center [1071, 419] width 534 height 18
type input "36659004219464"
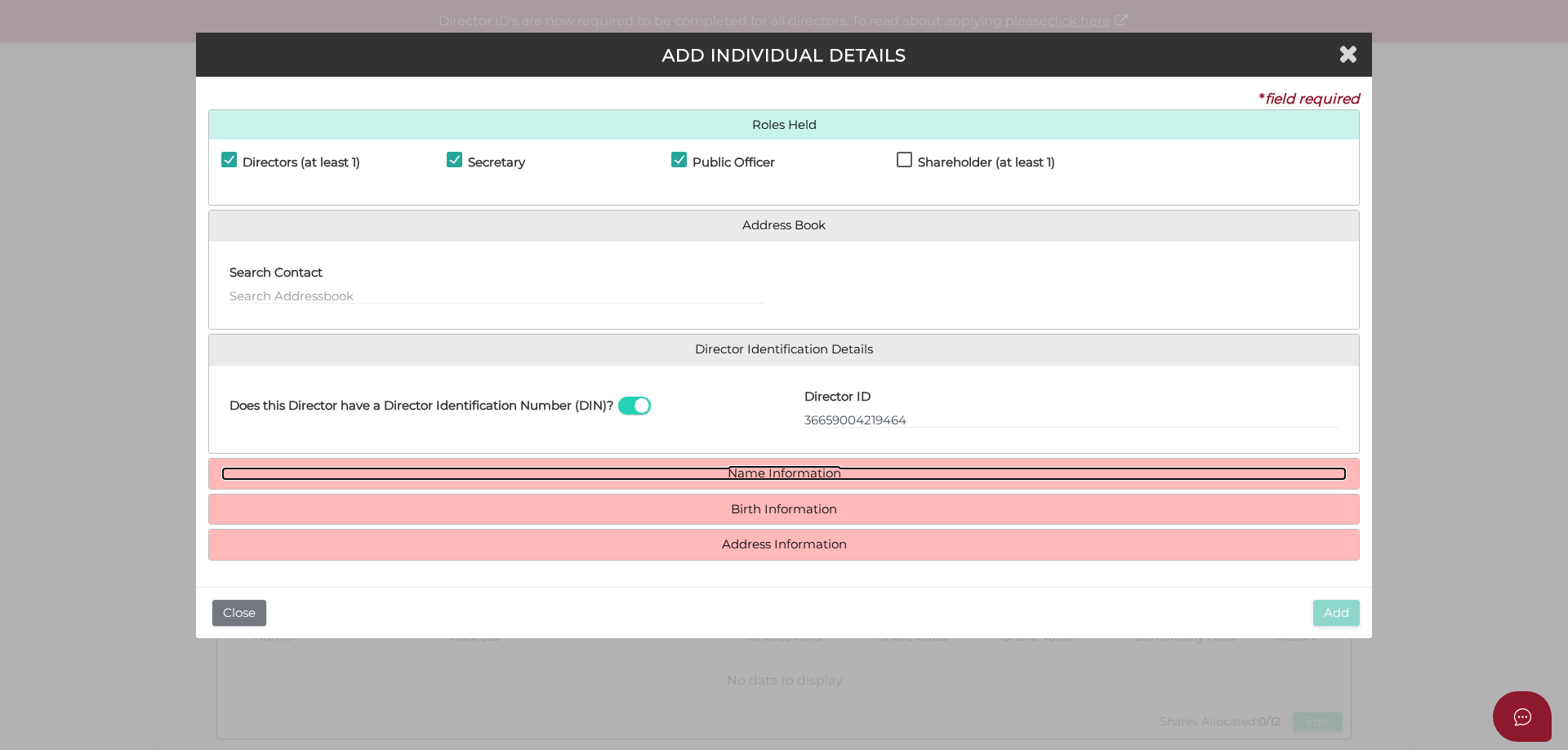
click at [789, 467] on link "Name Information" at bounding box center [784, 474] width 1126 height 14
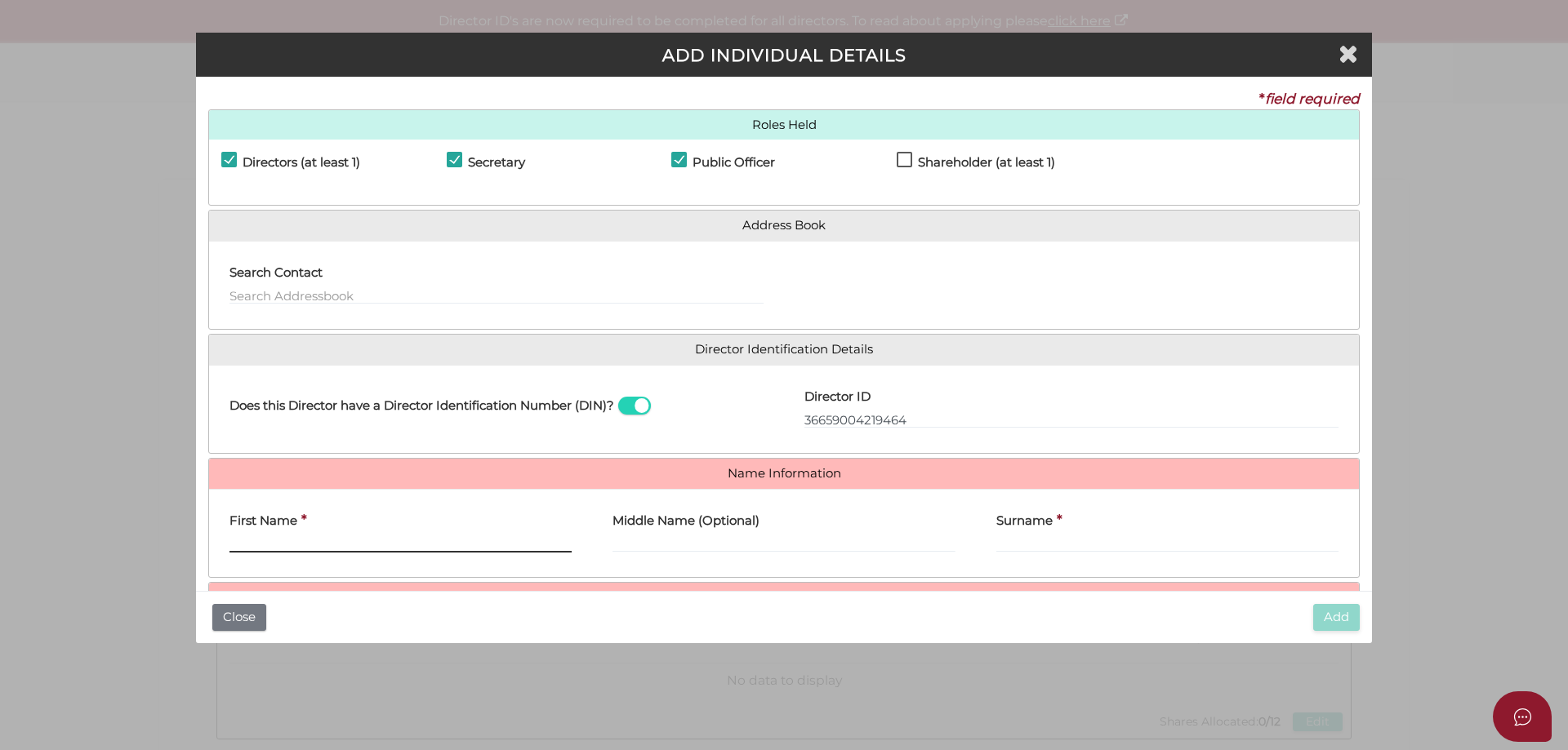
click at [273, 545] on input "First Name" at bounding box center [400, 543] width 342 height 18
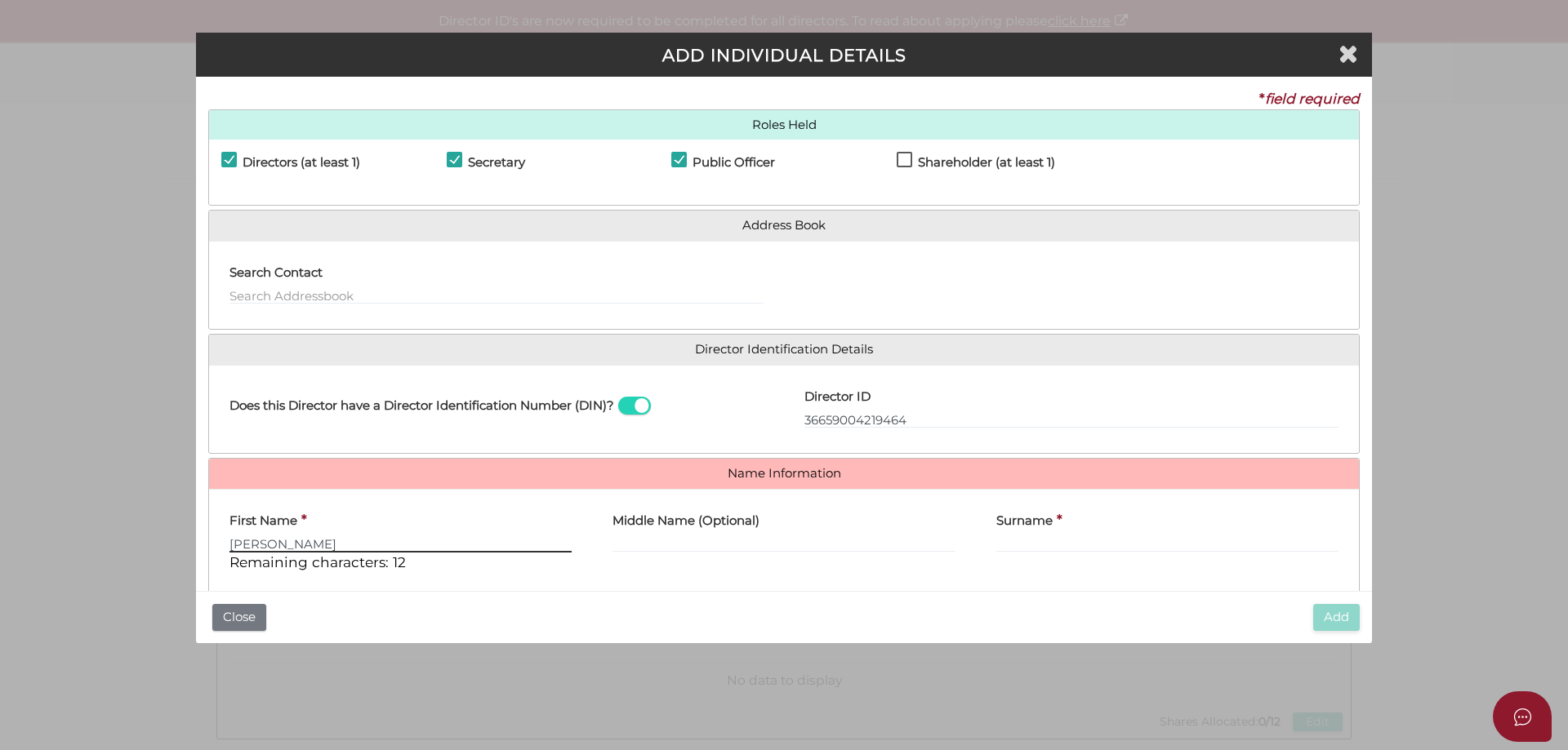
type input "Nicholas"
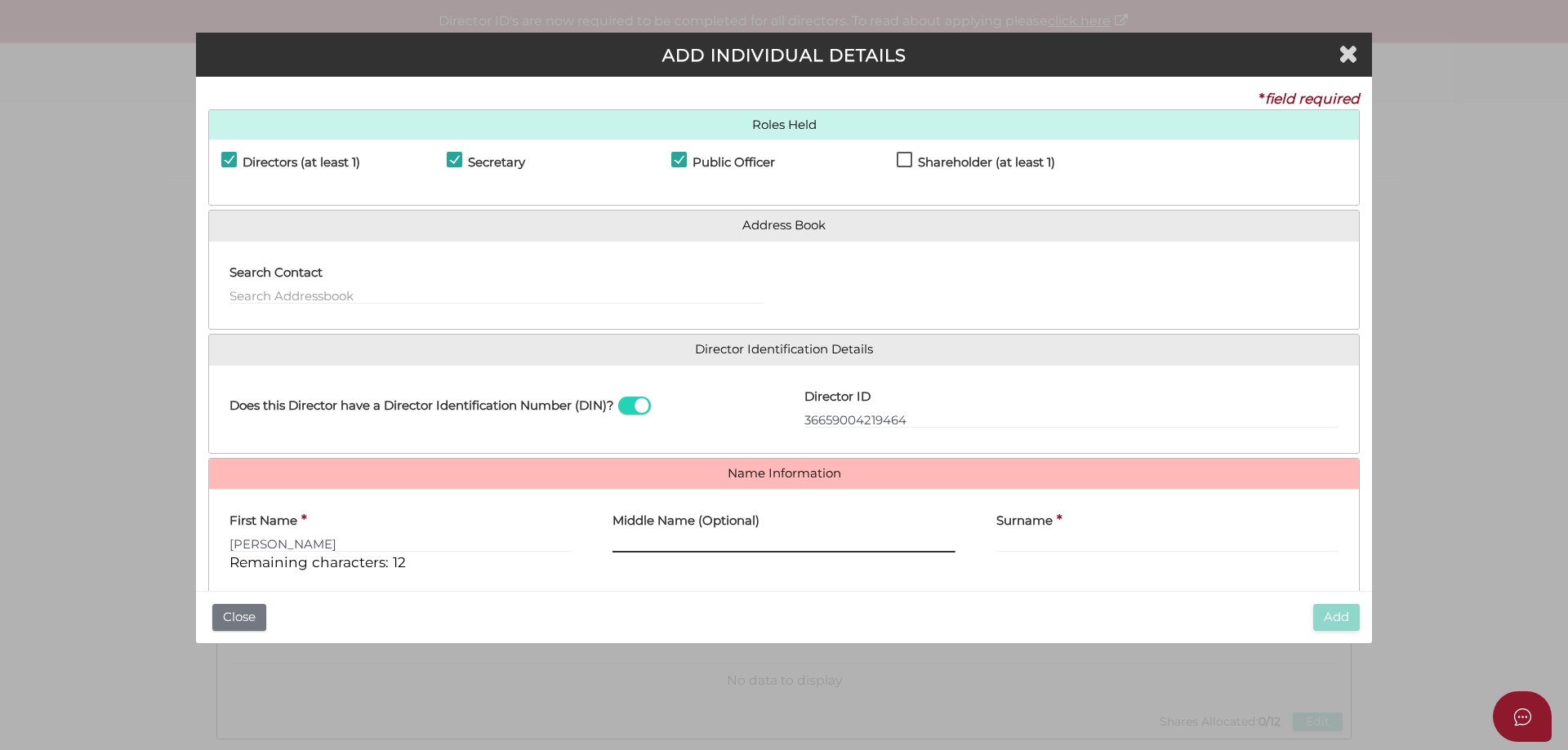
click at [675, 543] on input "Middle Name (Optional)" at bounding box center [783, 543] width 342 height 18
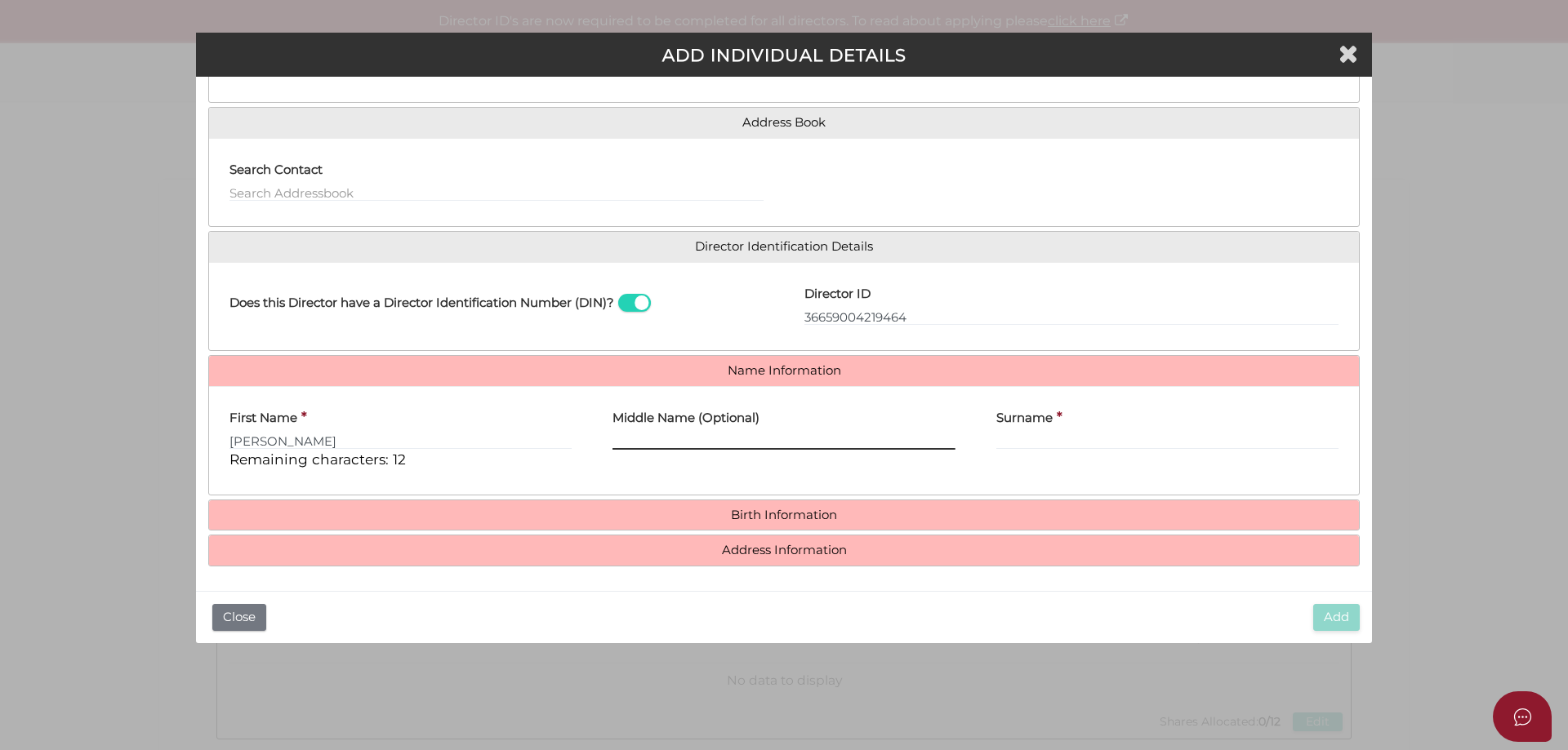
scroll to position [105, 0]
click at [1064, 438] on input "Surname" at bounding box center [1167, 439] width 342 height 18
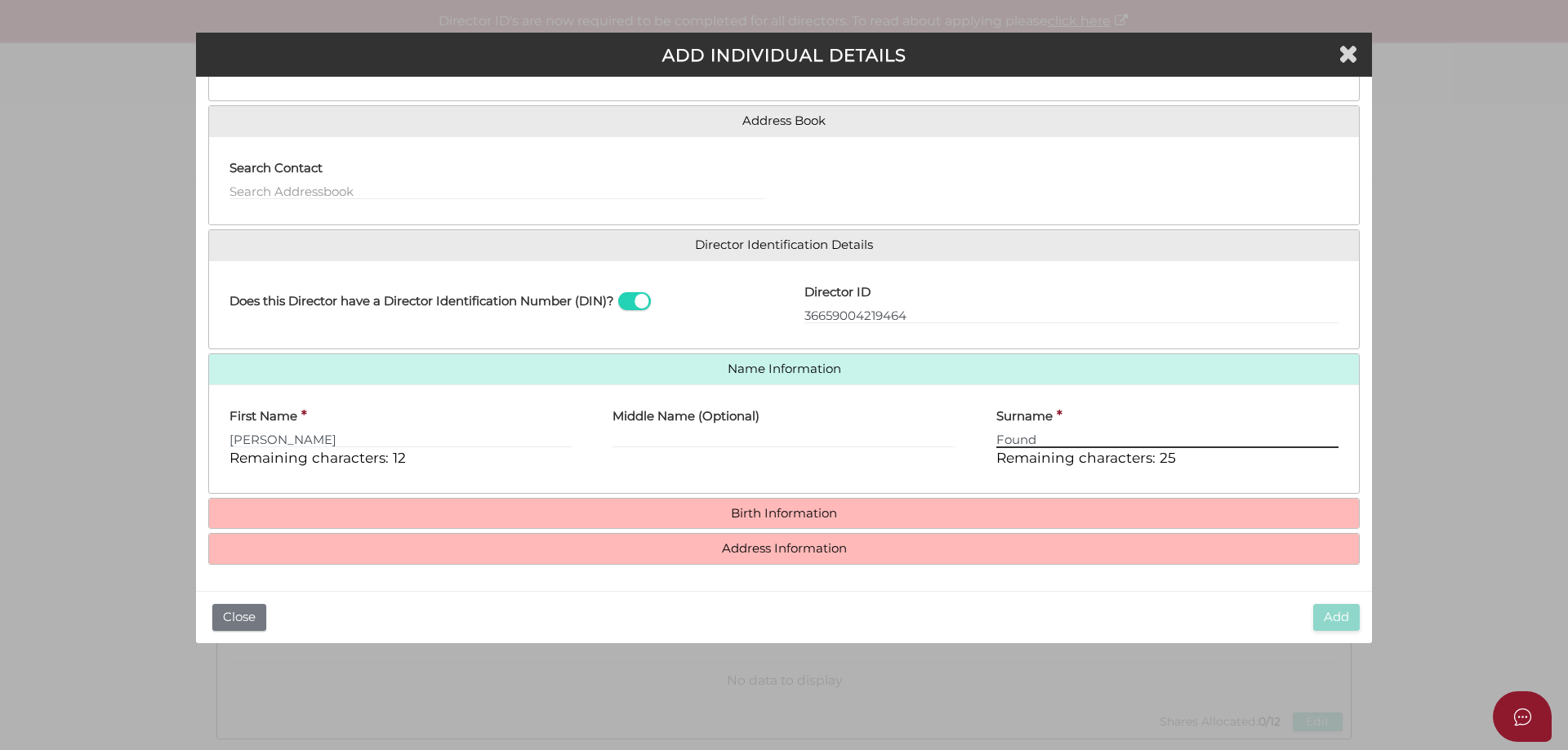
type input "Found"
click at [755, 432] on input "Middle Name (Optional)" at bounding box center [783, 439] width 342 height 18
type input "Edward"
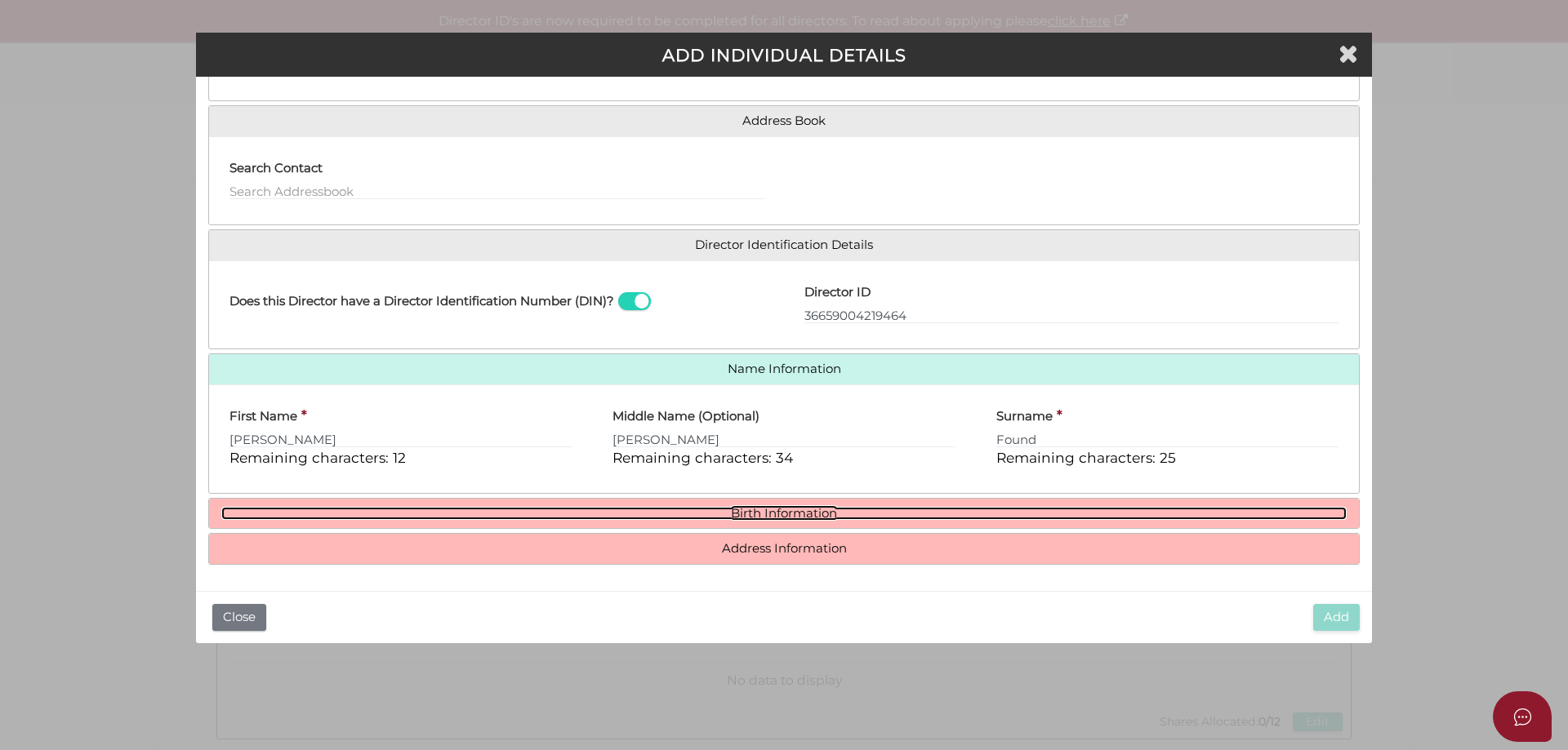
click at [834, 518] on link "Birth Information" at bounding box center [784, 514] width 1126 height 14
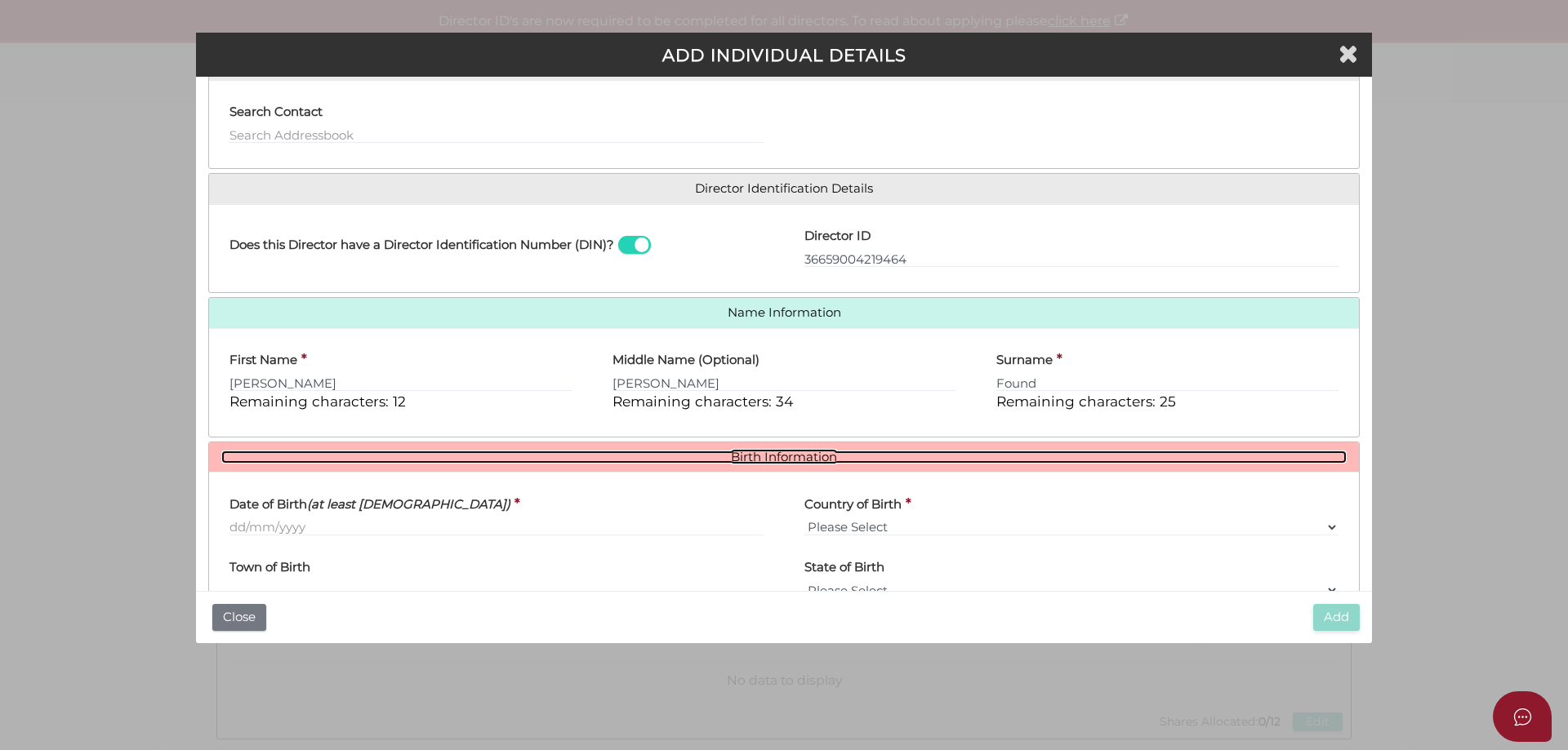
scroll to position [257, 0]
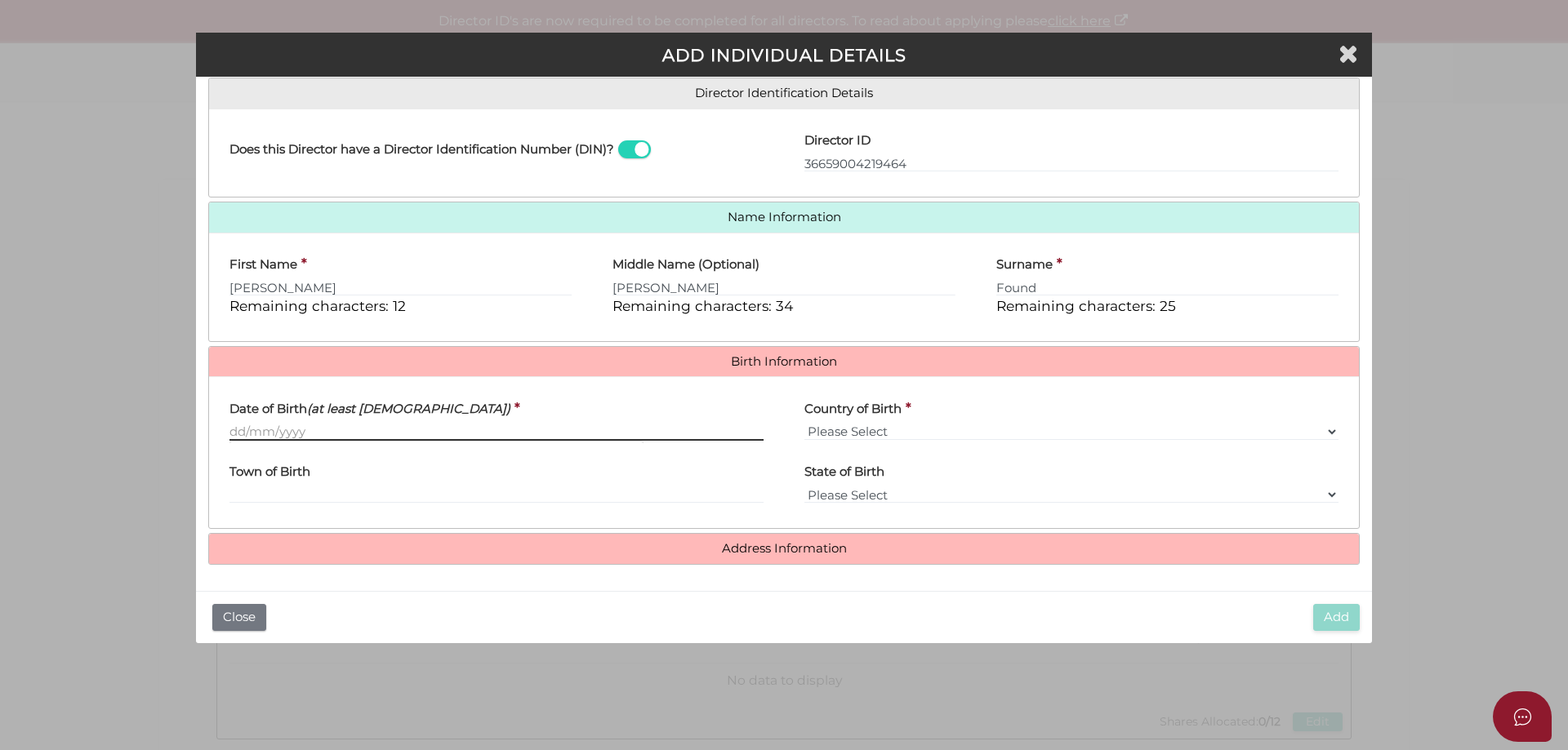
click at [314, 435] on input "Date of Birth (at least 18 years old)" at bounding box center [496, 432] width 534 height 18
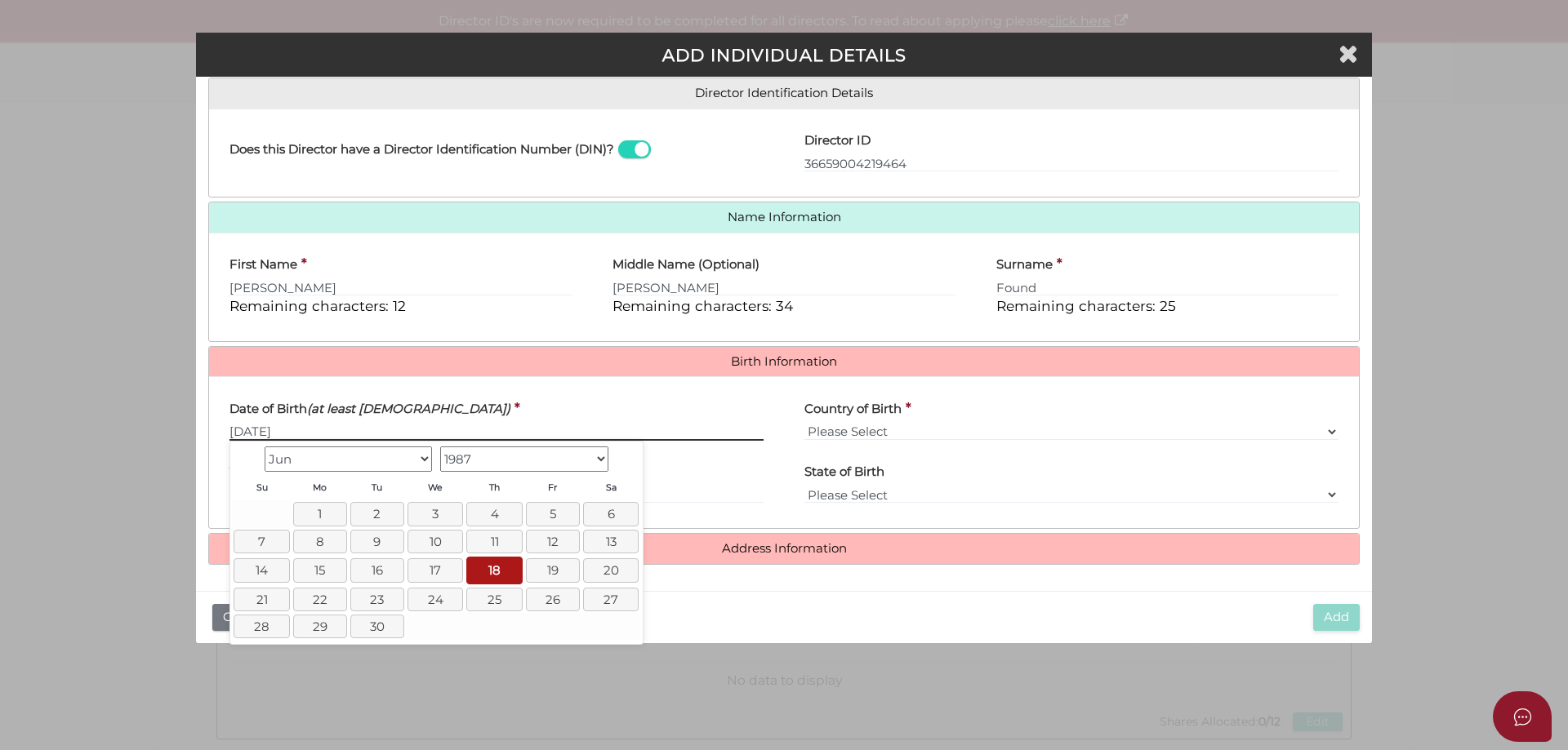
type input "[DATE]"
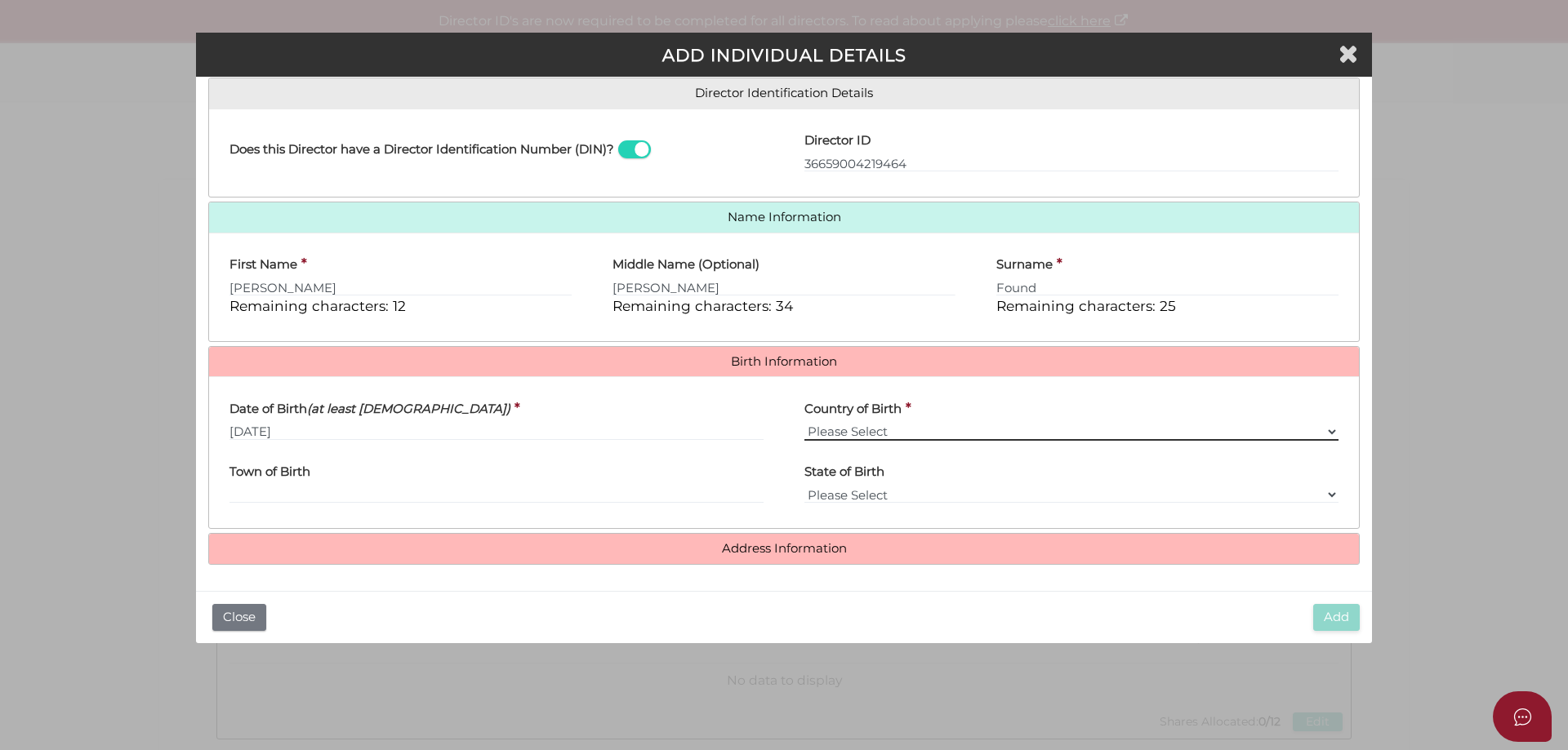
click at [836, 432] on select "Please Select v Australia Afghanistan Albania Algeria American Samoa Andorra An…" at bounding box center [1071, 432] width 534 height 18
select select "[GEOGRAPHIC_DATA]"
click at [805, 423] on select "Please Select v Australia Afghanistan Albania Algeria American Samoa Andorra An…" at bounding box center [1071, 432] width 534 height 18
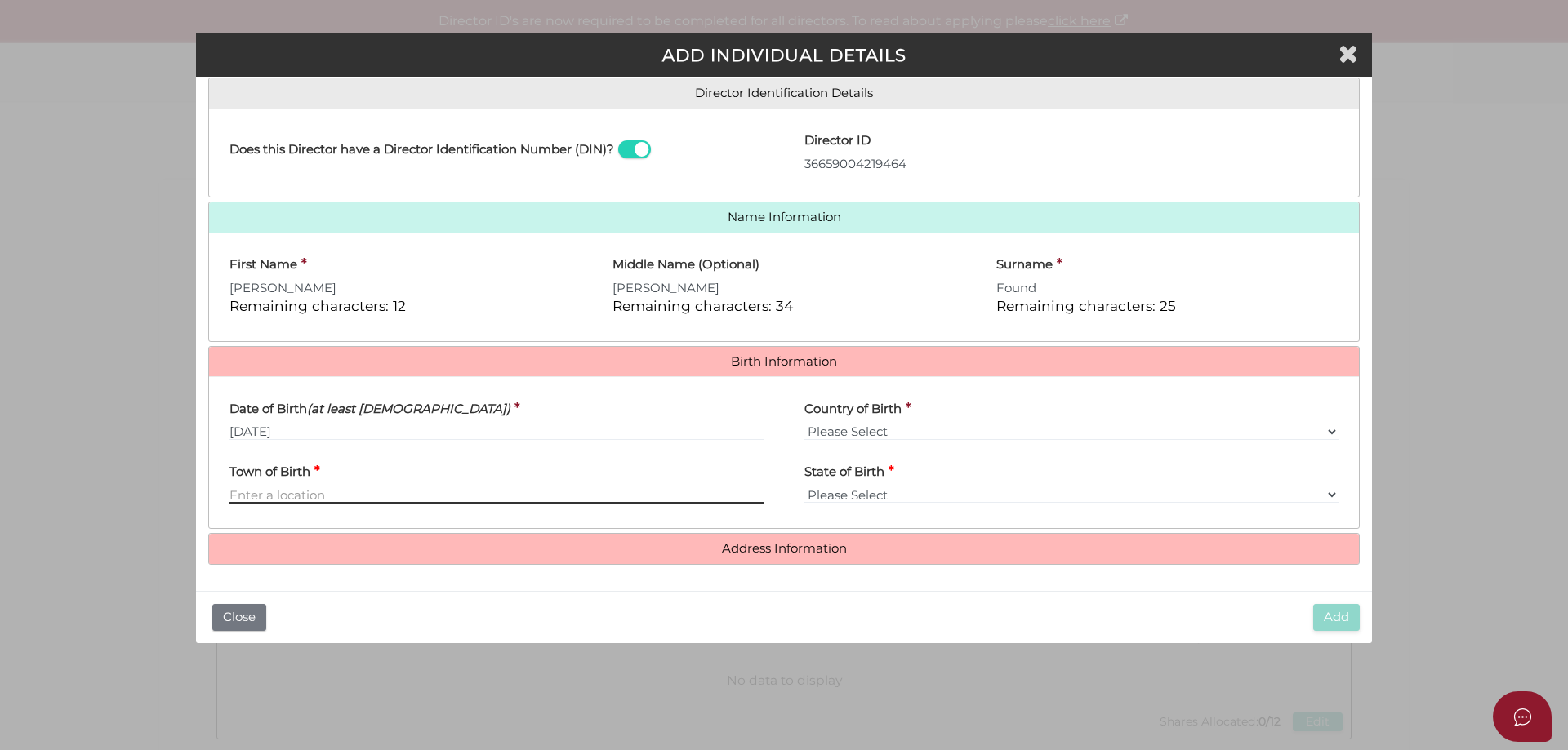
click at [320, 496] on input "Town of Birth" at bounding box center [496, 495] width 534 height 18
type input "Frankston"
select select "VIC"
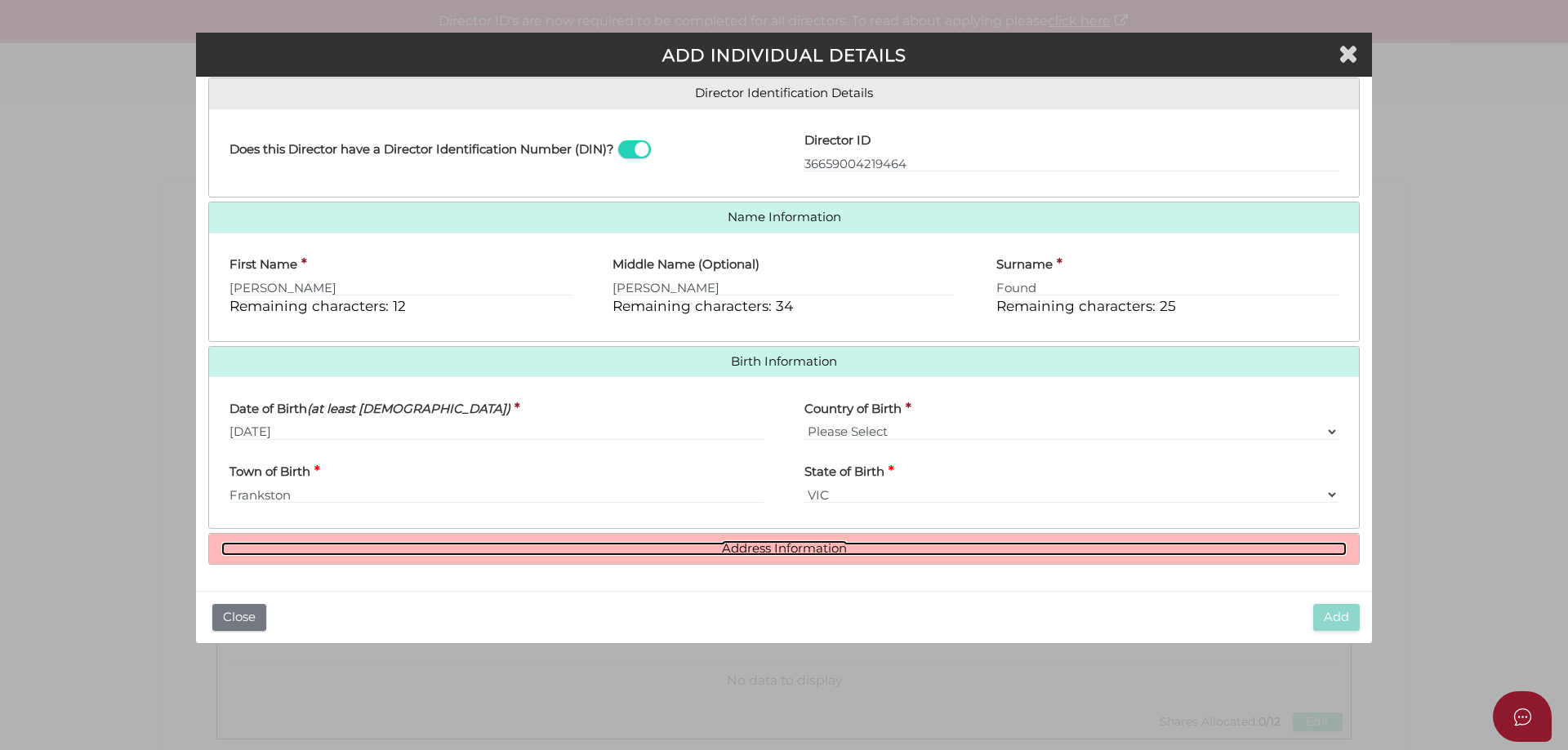
click at [795, 552] on link "Address Information" at bounding box center [784, 550] width 1126 height 14
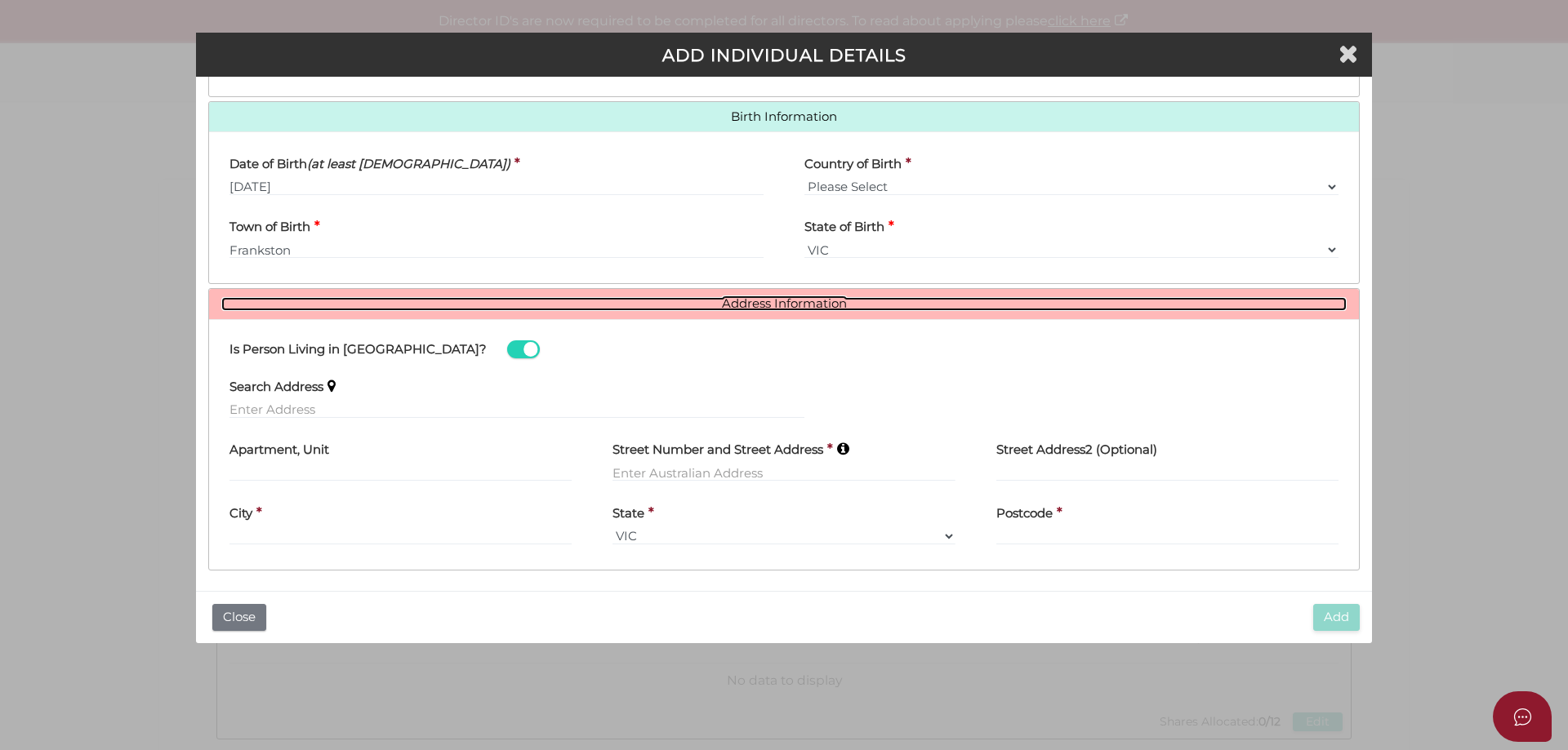
scroll to position [507, 0]
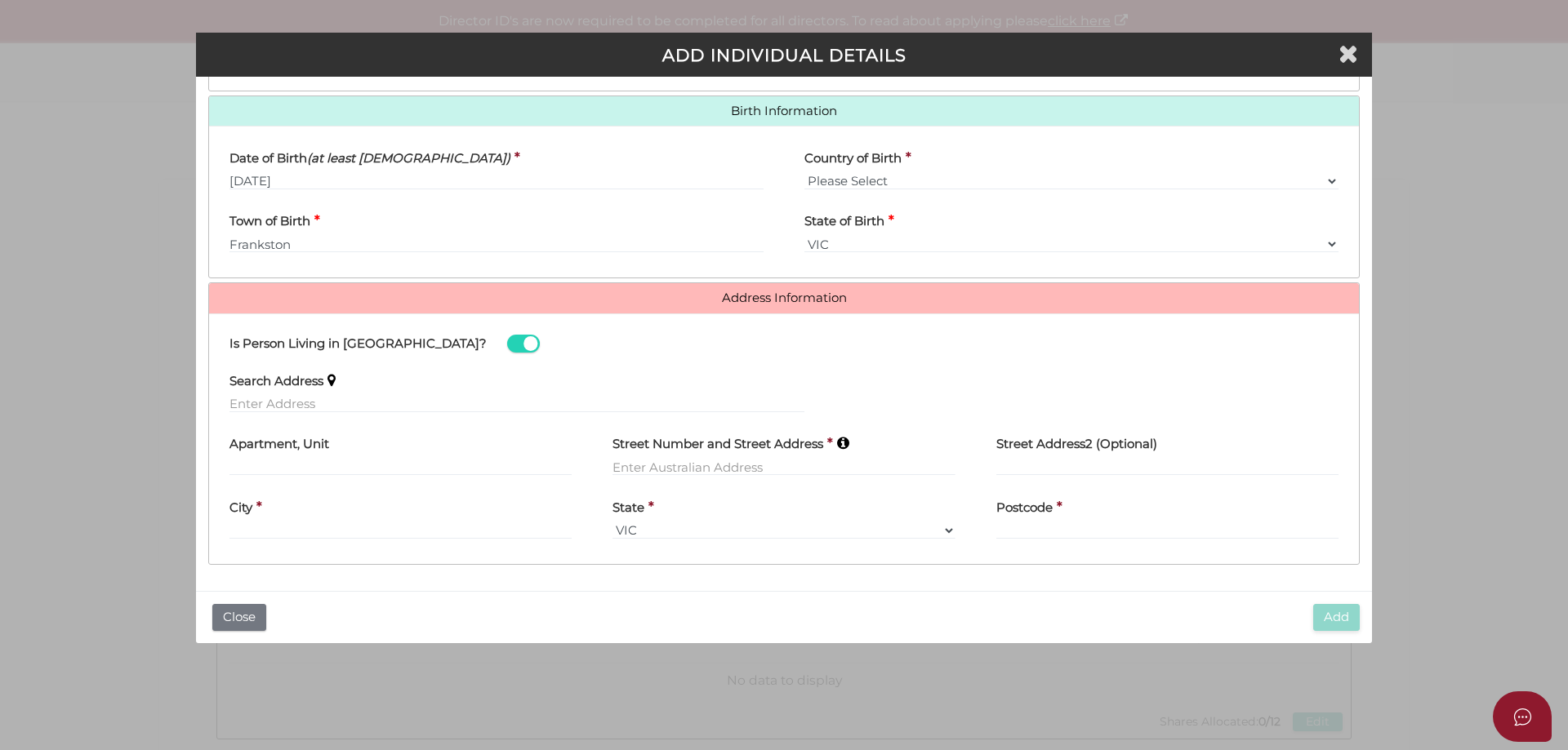
click at [438, 393] on div "Search Address" at bounding box center [517, 387] width 575 height 52
click at [434, 402] on input "text" at bounding box center [517, 404] width 575 height 18
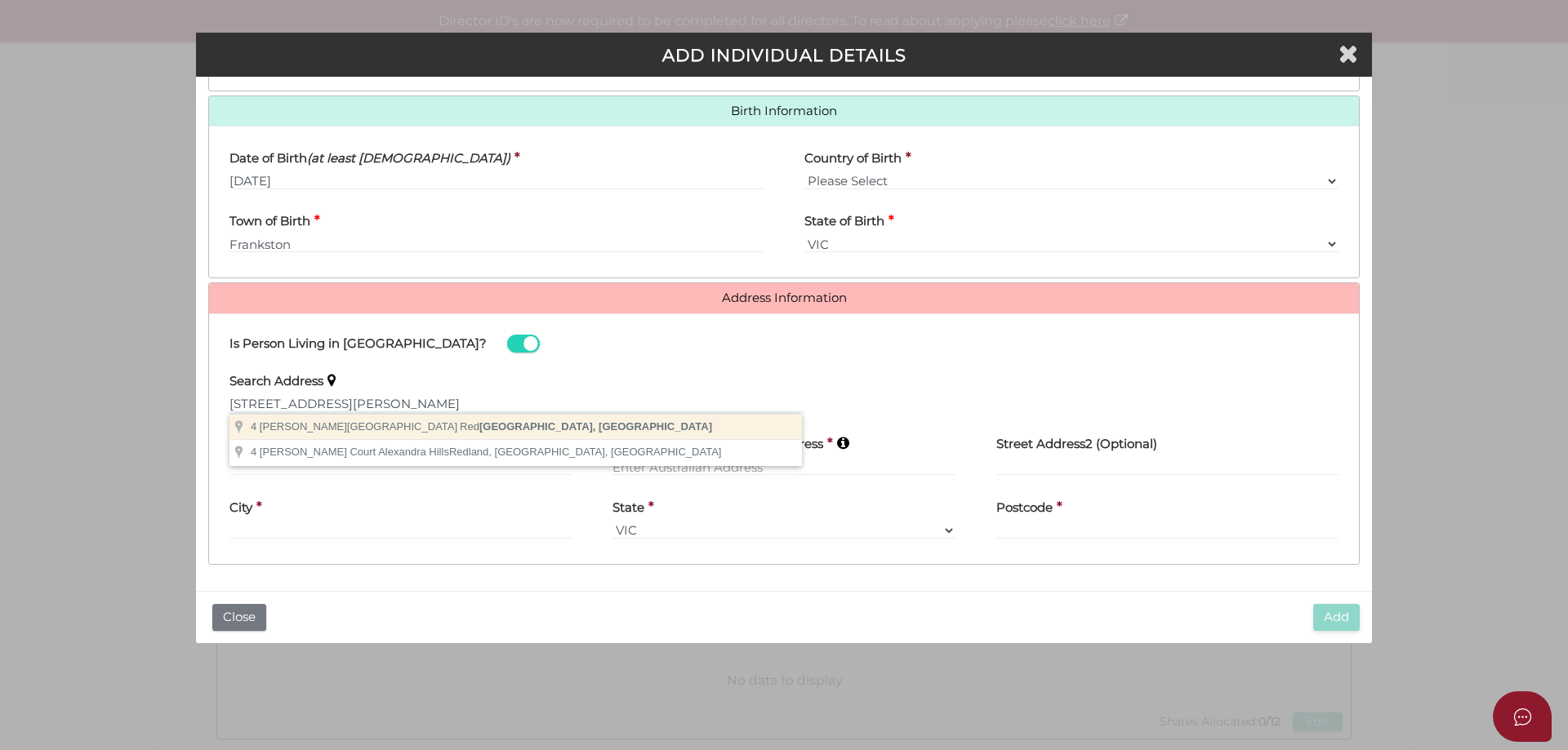
type input "4 Webb Street, Red Hill South VIC, Australia"
type input "4 Webb Street"
type input "Red Hill South"
select select "VIC"
type input "3937"
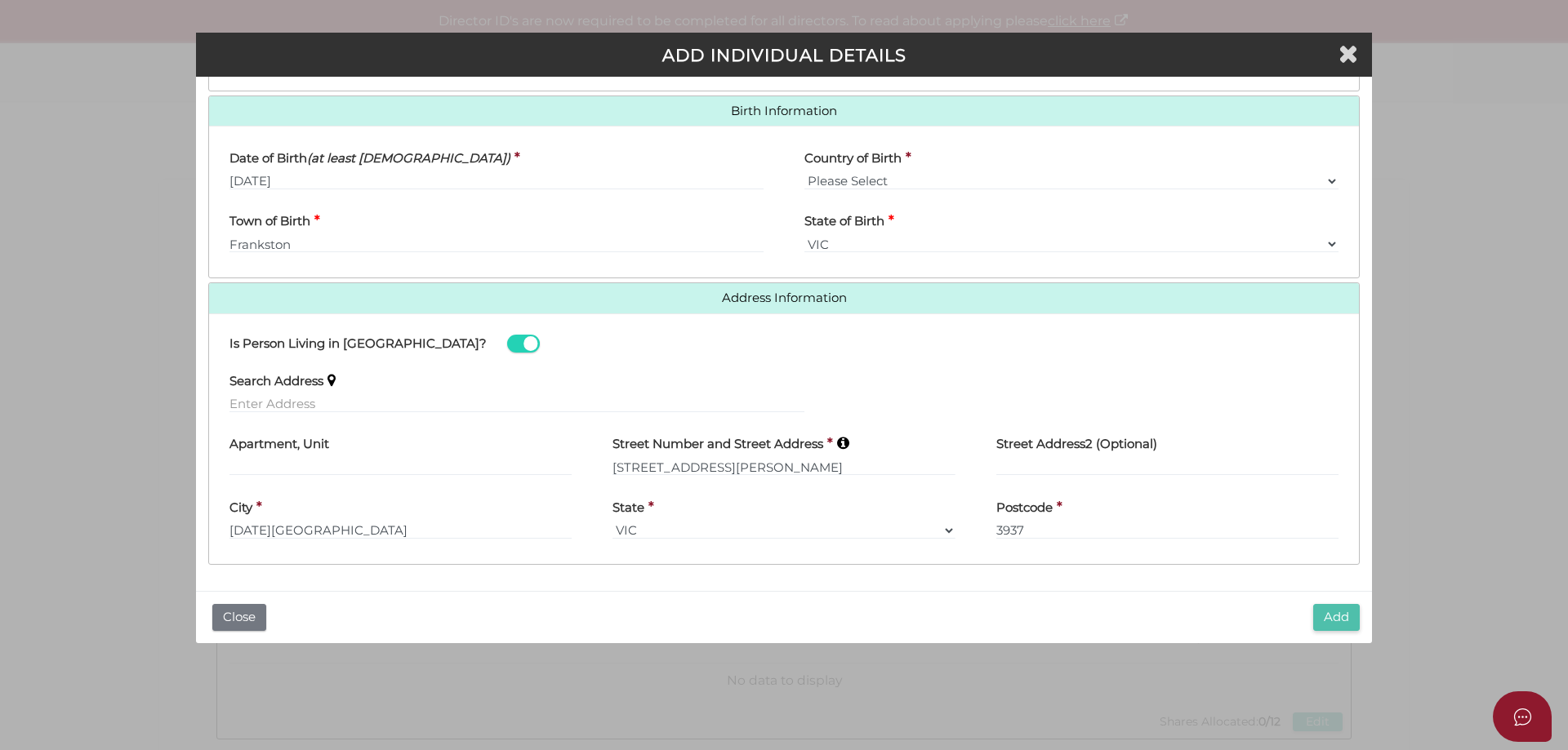
click at [1335, 620] on button "Add" at bounding box center [1336, 617] width 47 height 27
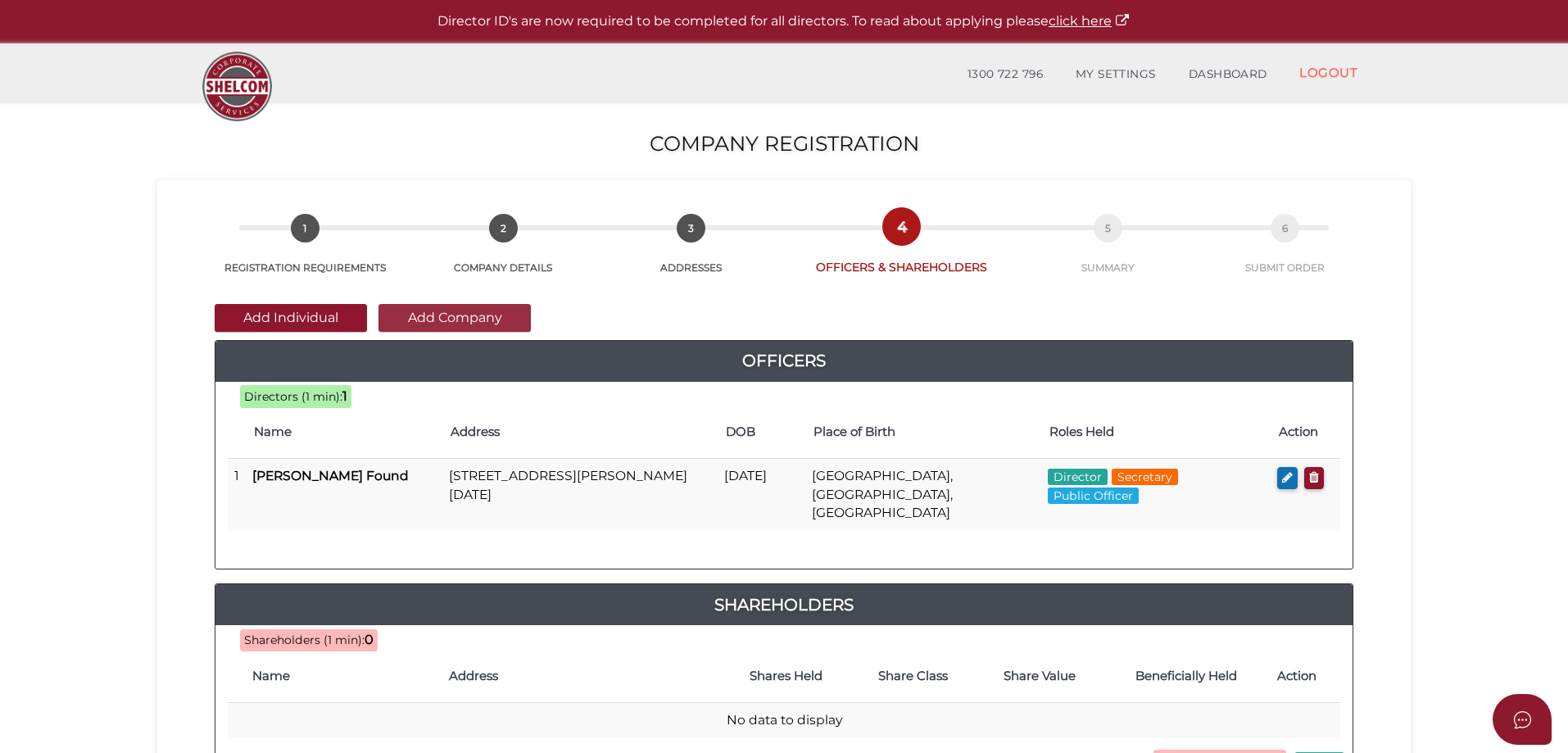
click at [474, 321] on button "Add Company" at bounding box center [454, 319] width 153 height 28
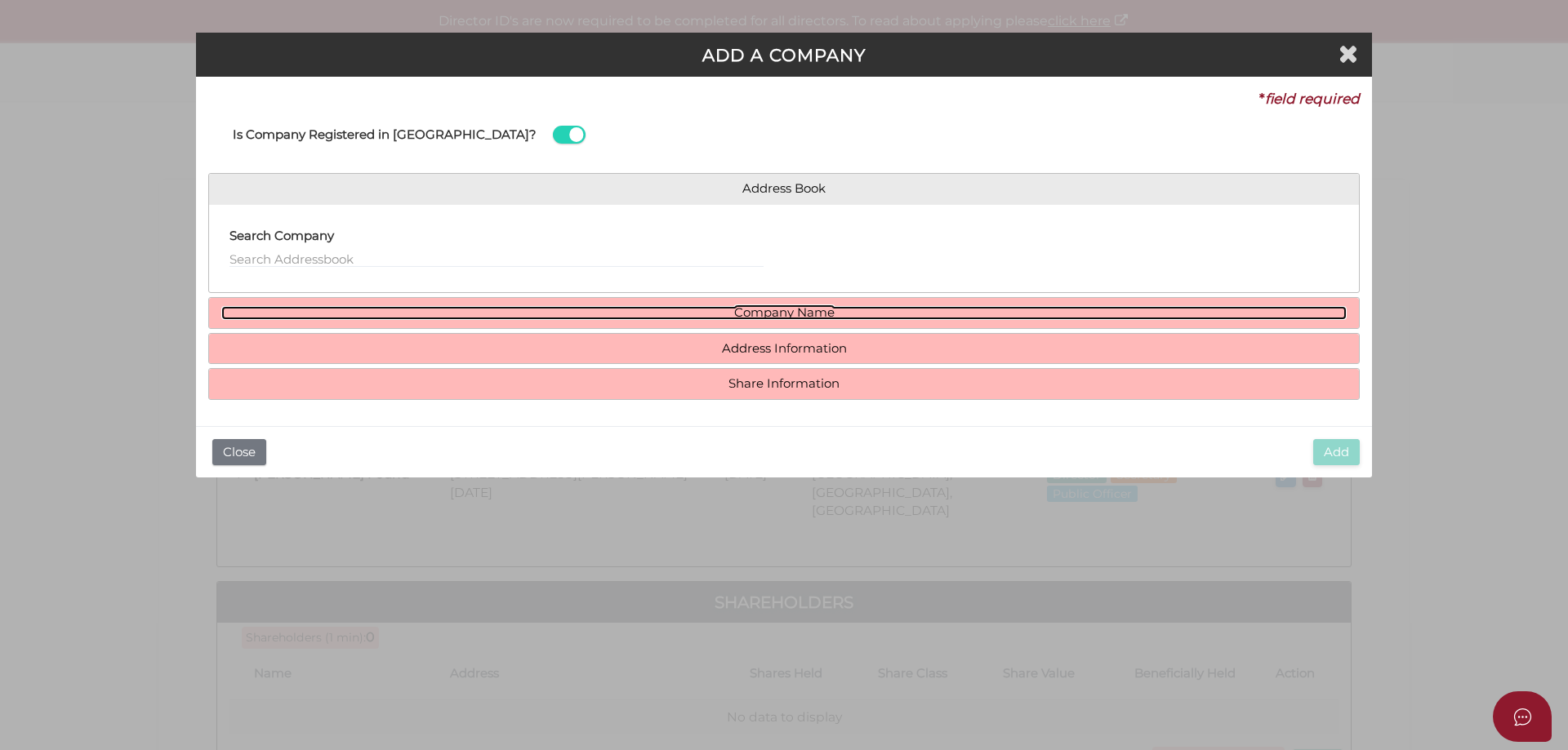
click at [788, 316] on link "Company Name" at bounding box center [784, 313] width 1126 height 14
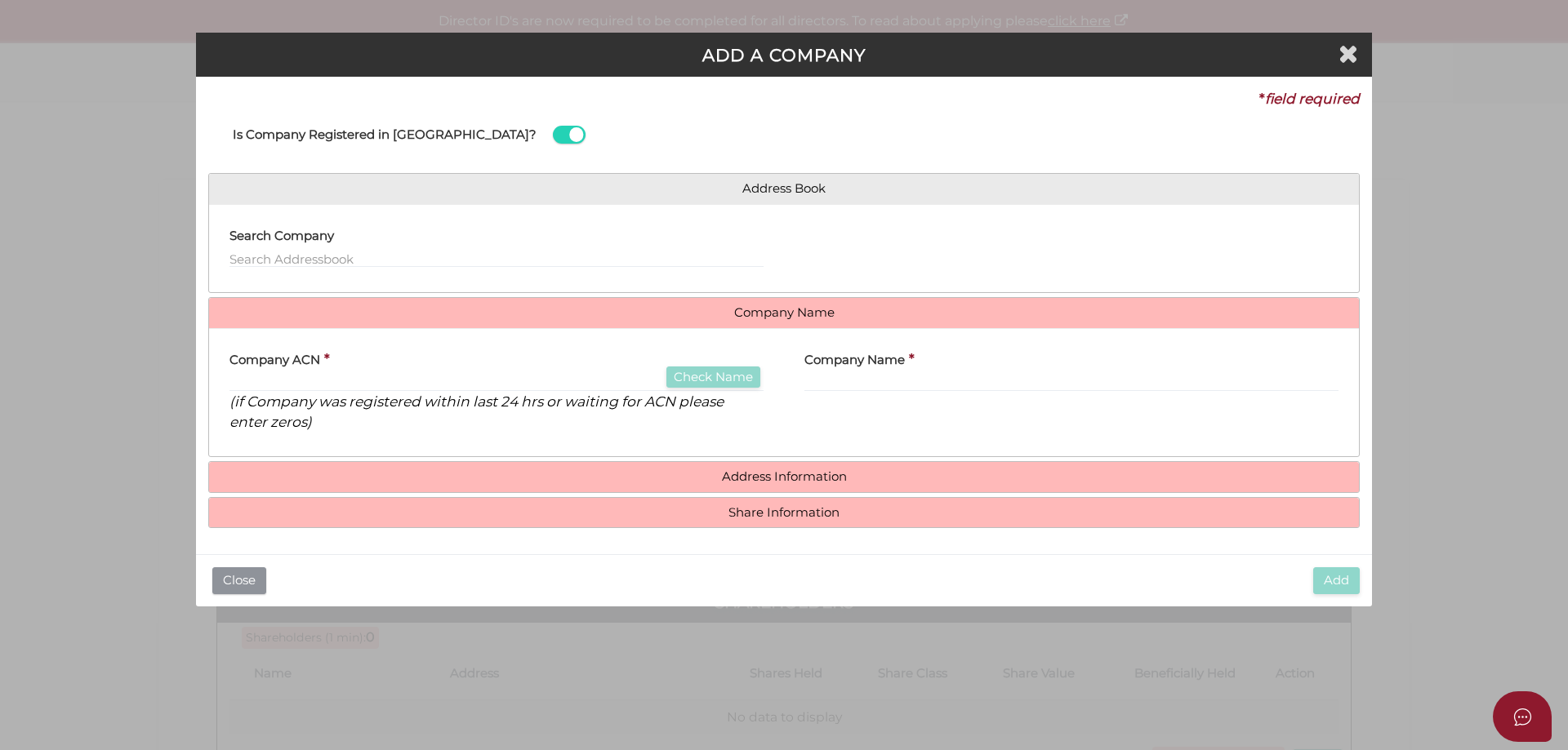
click at [246, 582] on button "Close" at bounding box center [238, 580] width 54 height 27
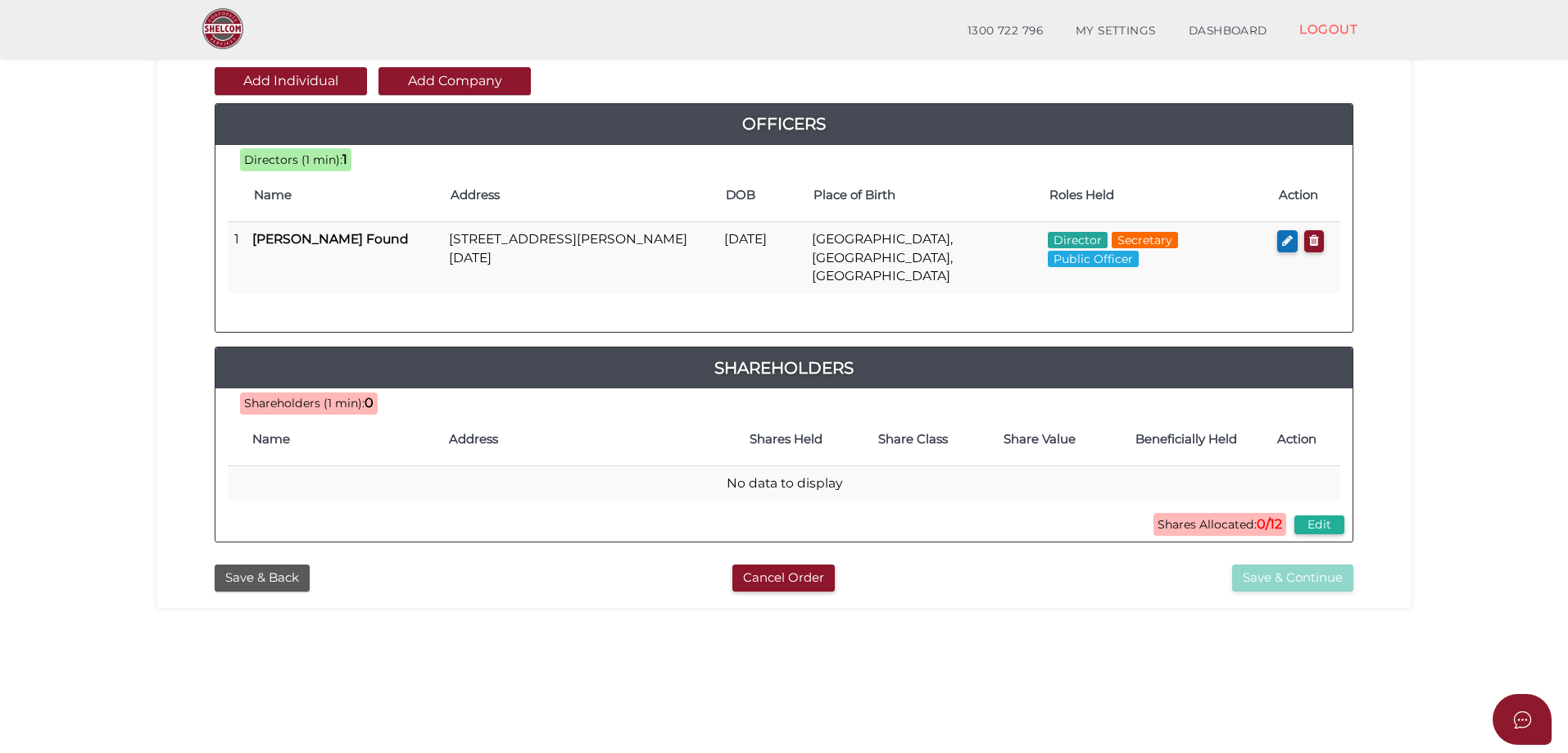
scroll to position [373, 0]
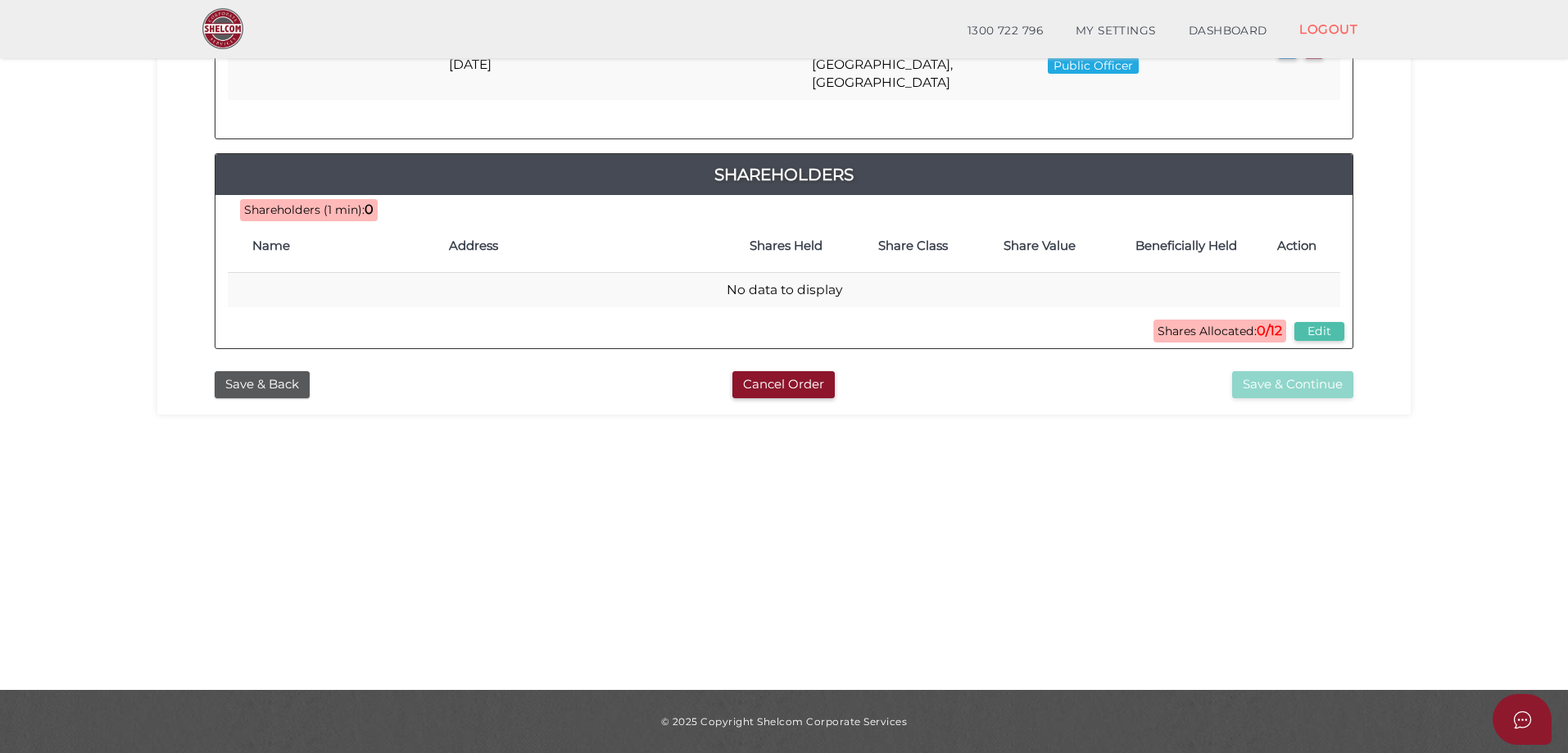
click at [1326, 322] on button "Edit" at bounding box center [1319, 331] width 50 height 19
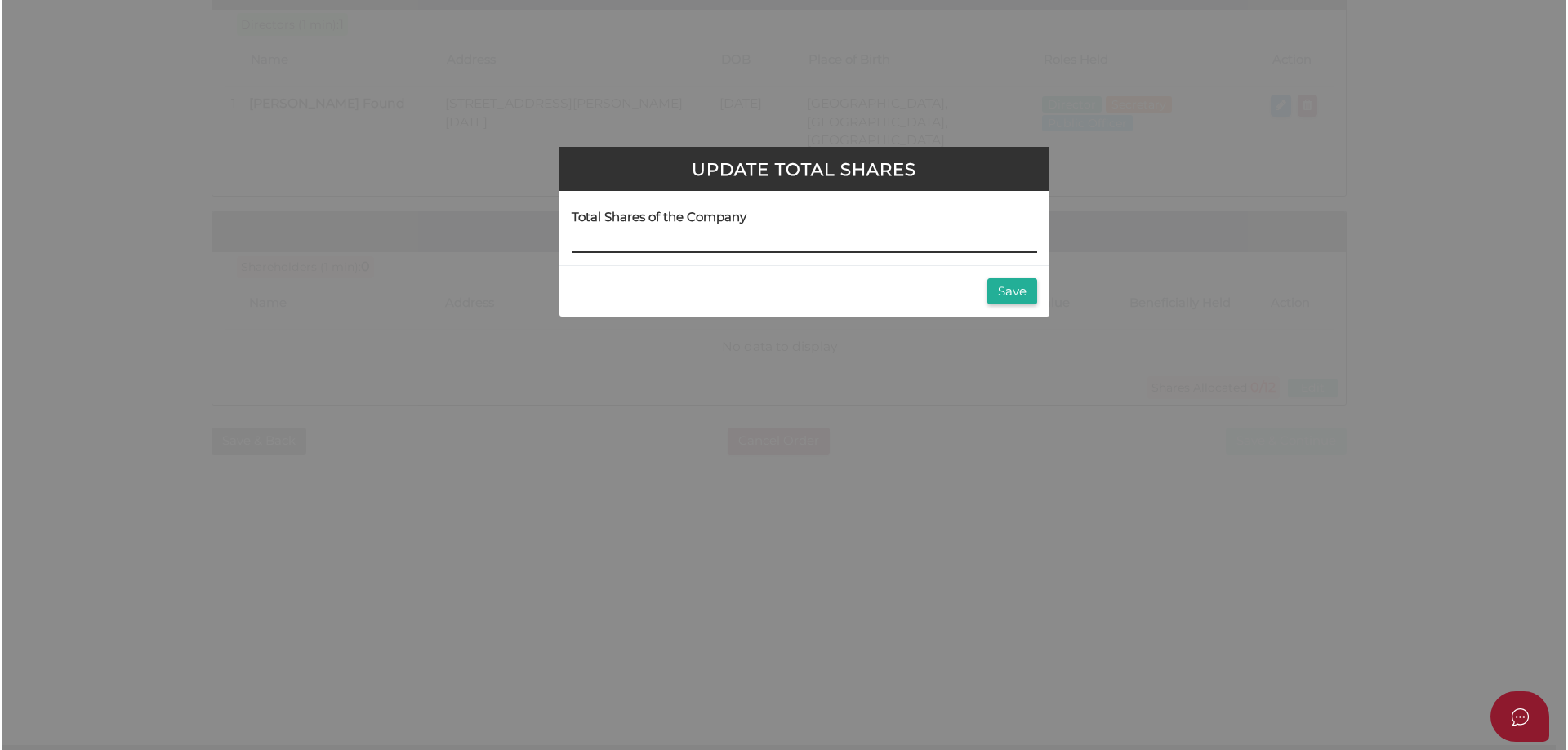
scroll to position [0, 0]
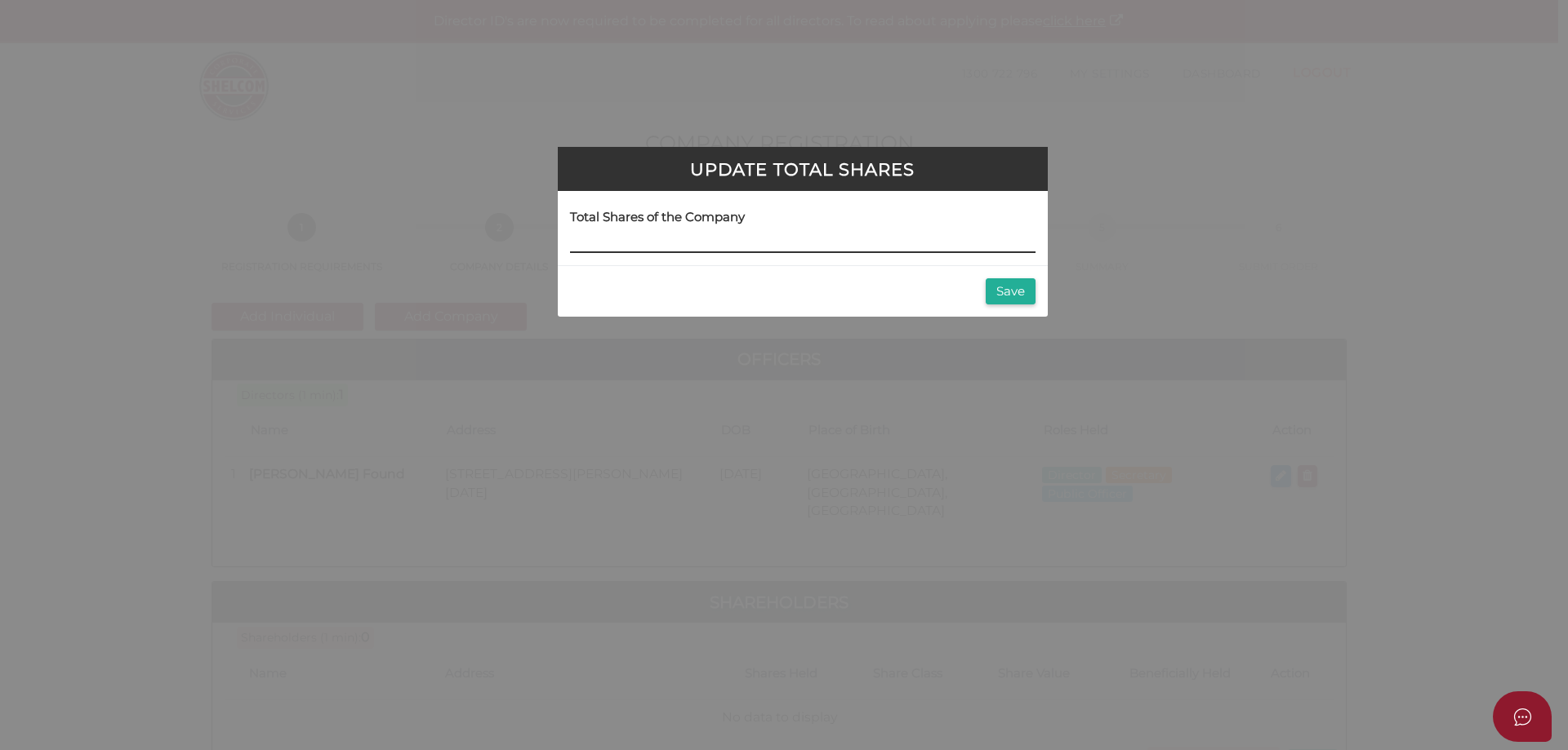
click at [677, 247] on input at bounding box center [802, 244] width 465 height 18
click at [1011, 294] on button "Save" at bounding box center [1010, 292] width 50 height 27
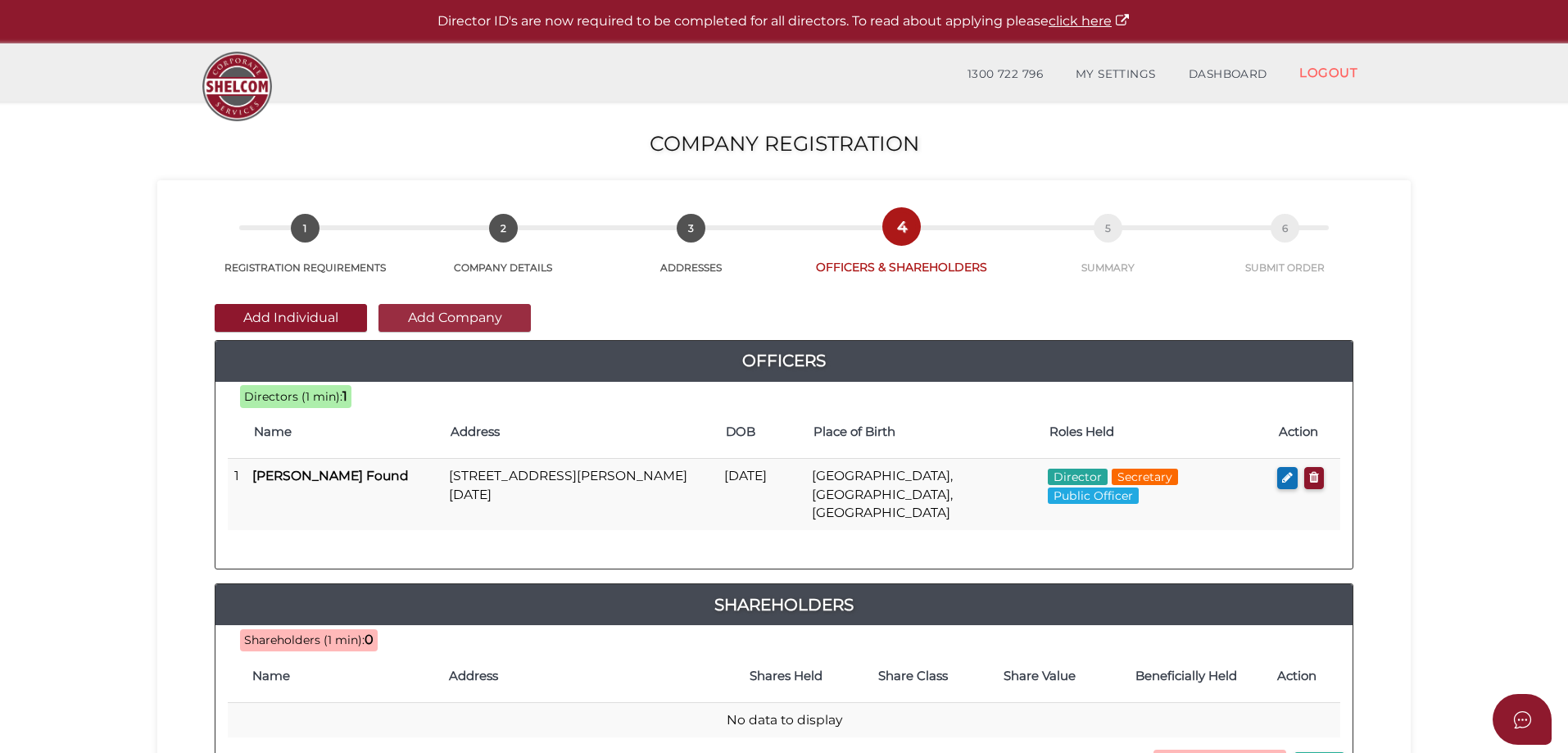
click at [467, 328] on button "Add Company" at bounding box center [454, 319] width 153 height 28
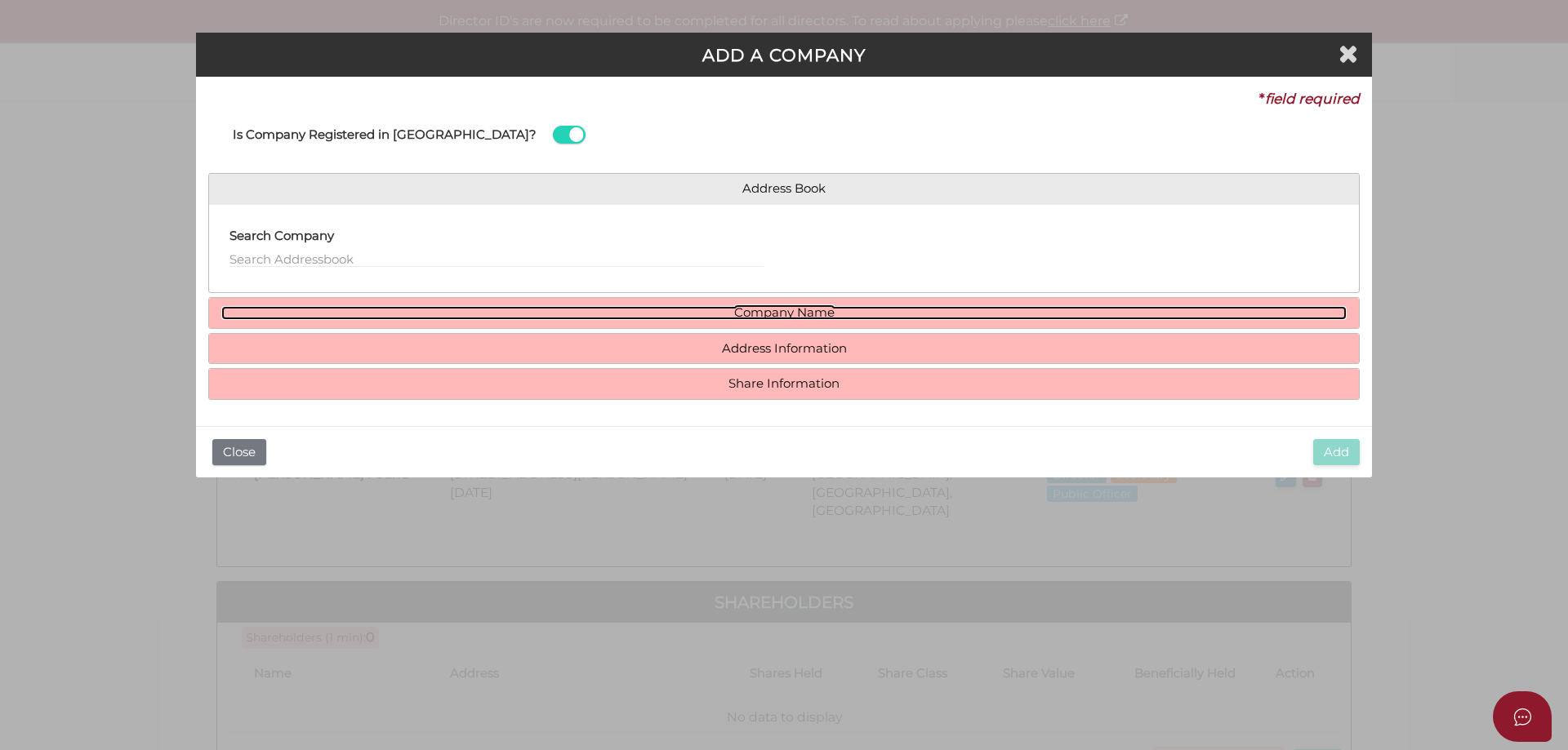
click at [525, 312] on link "Company Name" at bounding box center [784, 313] width 1126 height 14
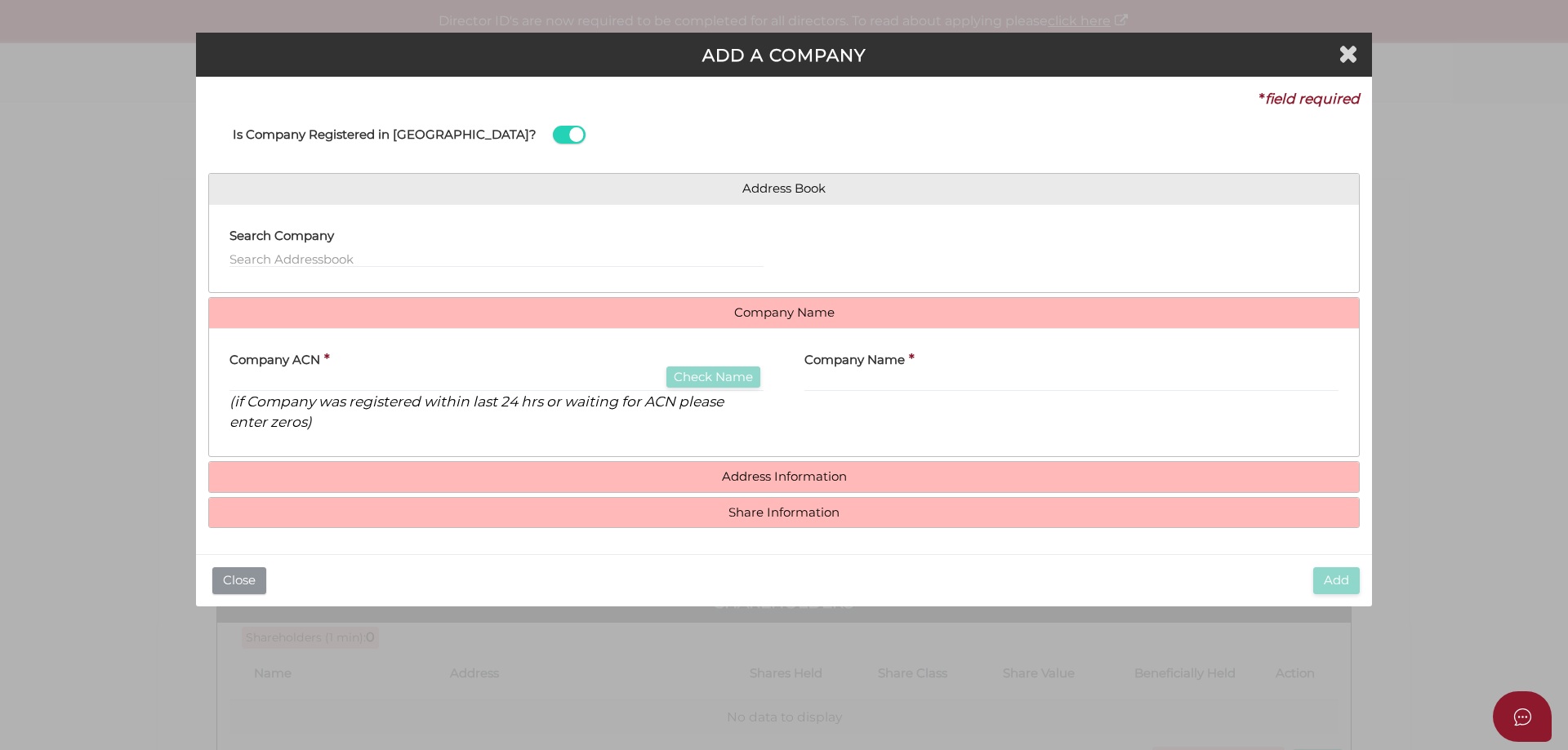
drag, startPoint x: 244, startPoint y: 581, endPoint x: 246, endPoint y: 568, distance: 13.2
click at [244, 581] on button "Close" at bounding box center [238, 580] width 54 height 27
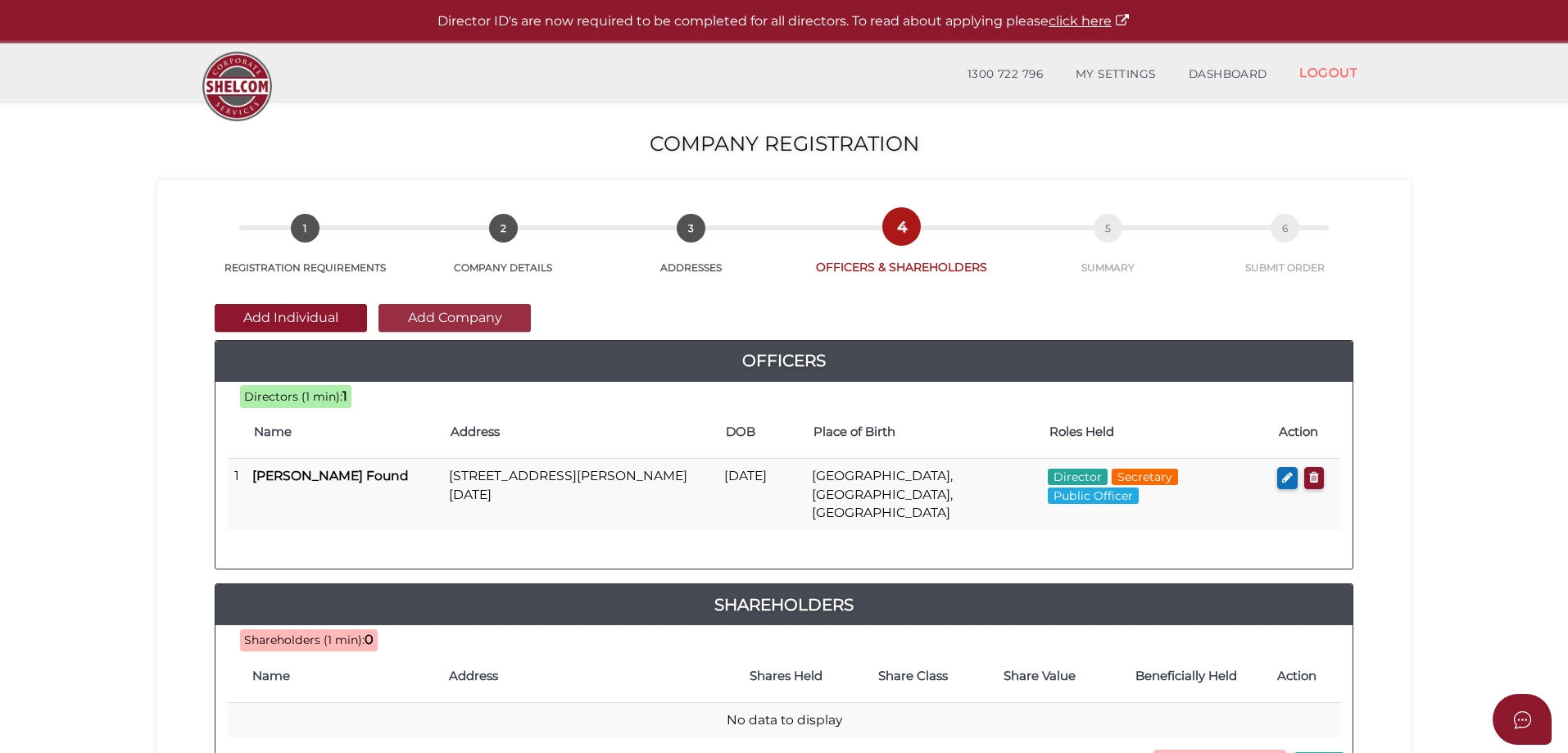
click at [511, 309] on button "Add Company" at bounding box center [454, 319] width 153 height 28
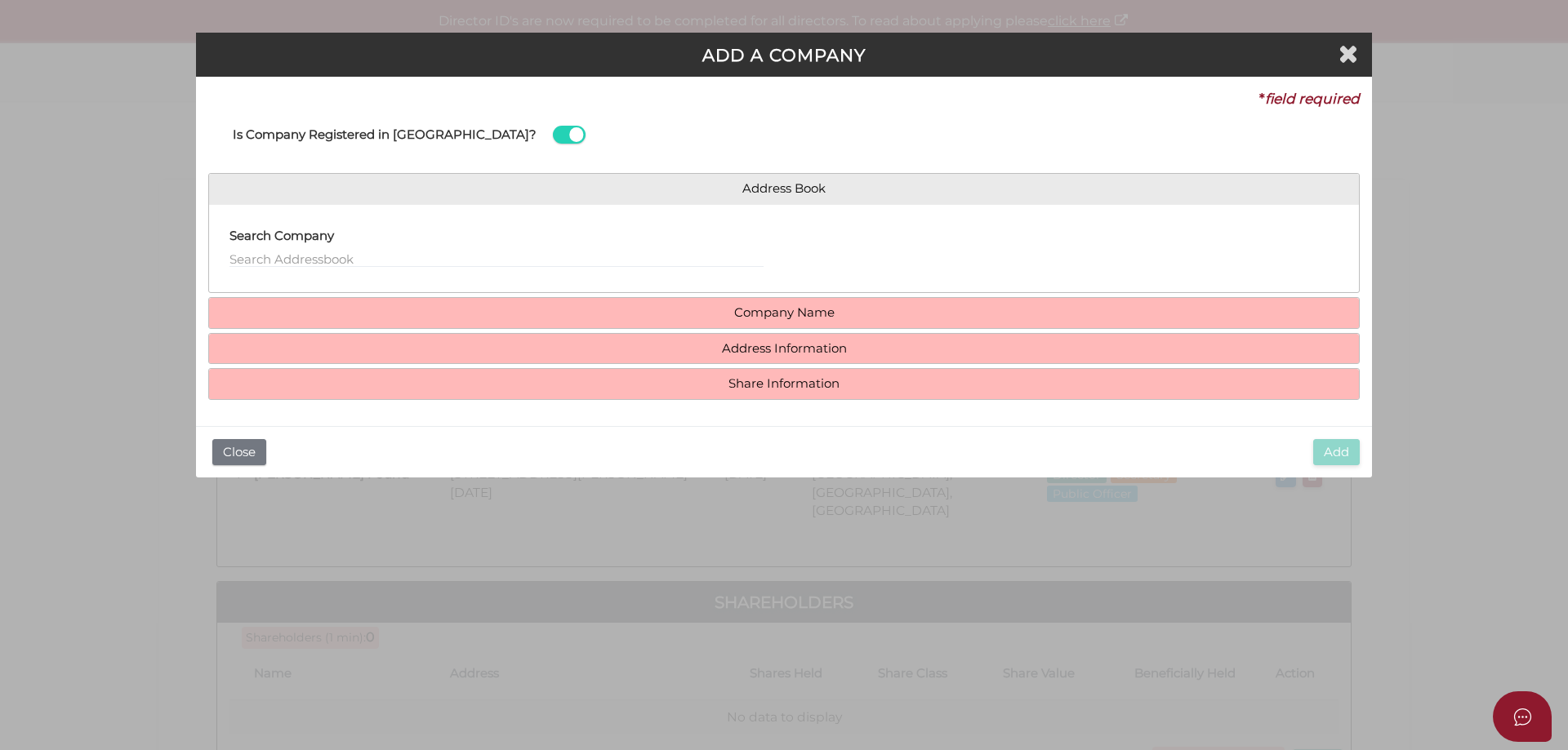
click at [633, 321] on h4 "Company Name" at bounding box center [784, 313] width 1150 height 30
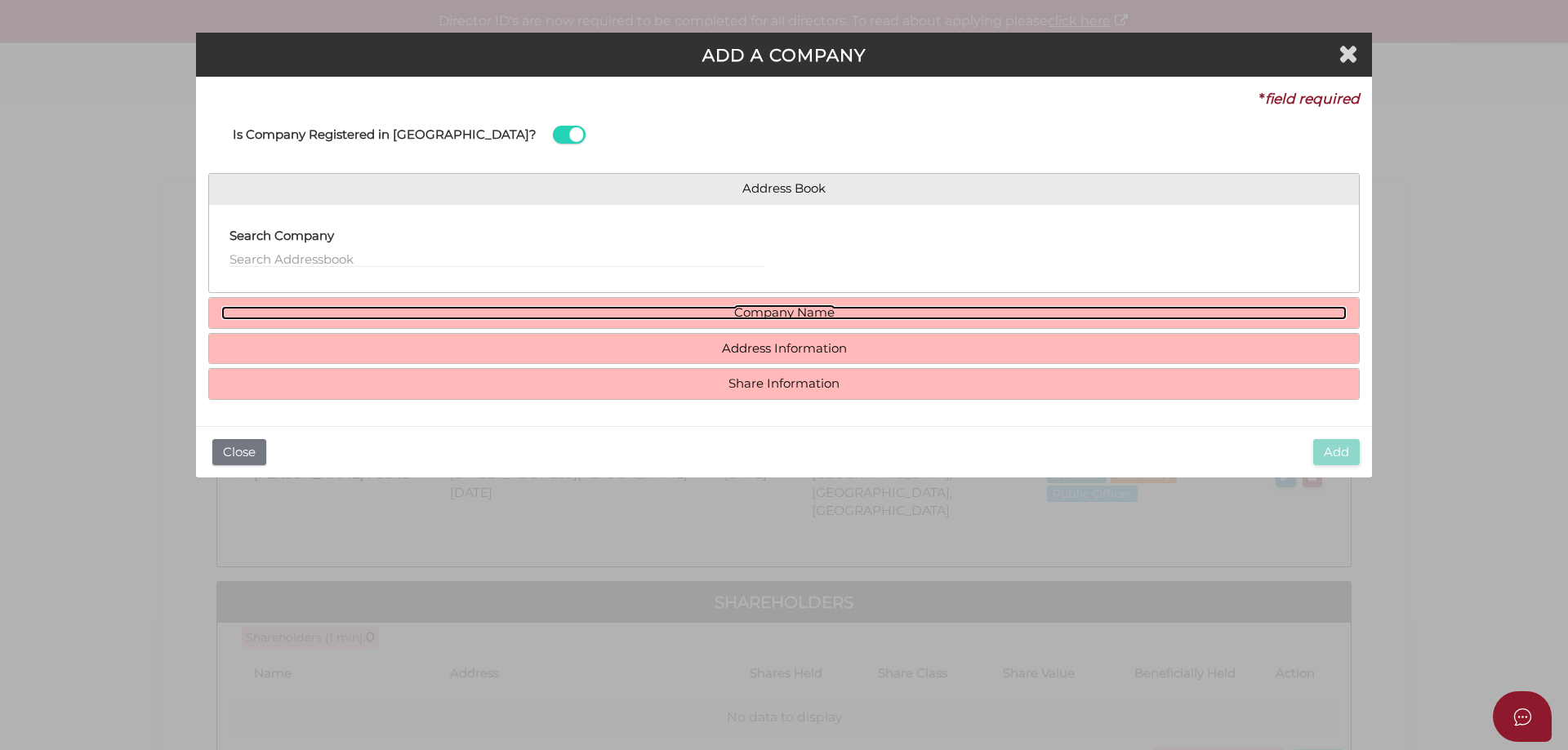
click at [807, 314] on link "Company Name" at bounding box center [784, 313] width 1126 height 14
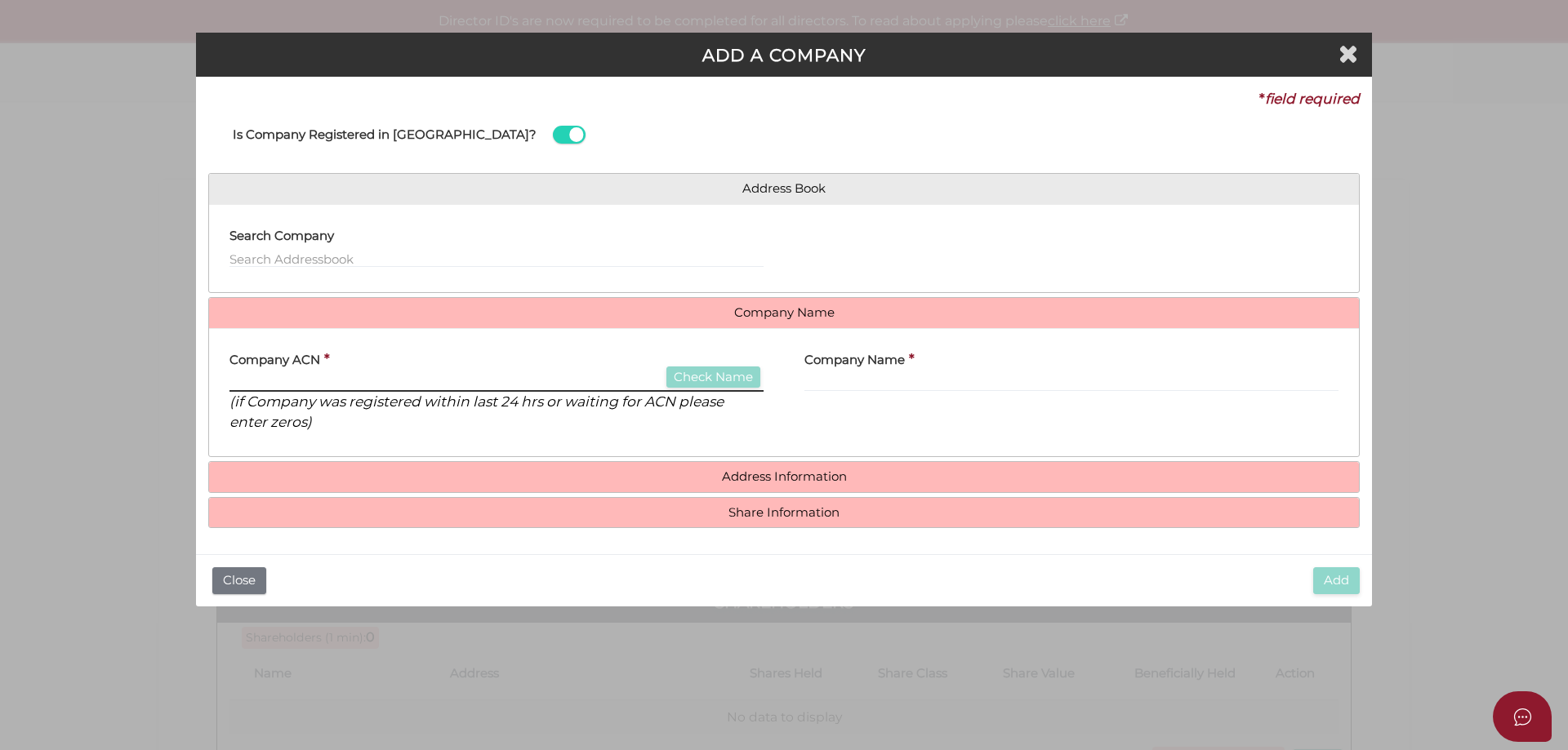
click at [371, 379] on input "text" at bounding box center [496, 382] width 534 height 18
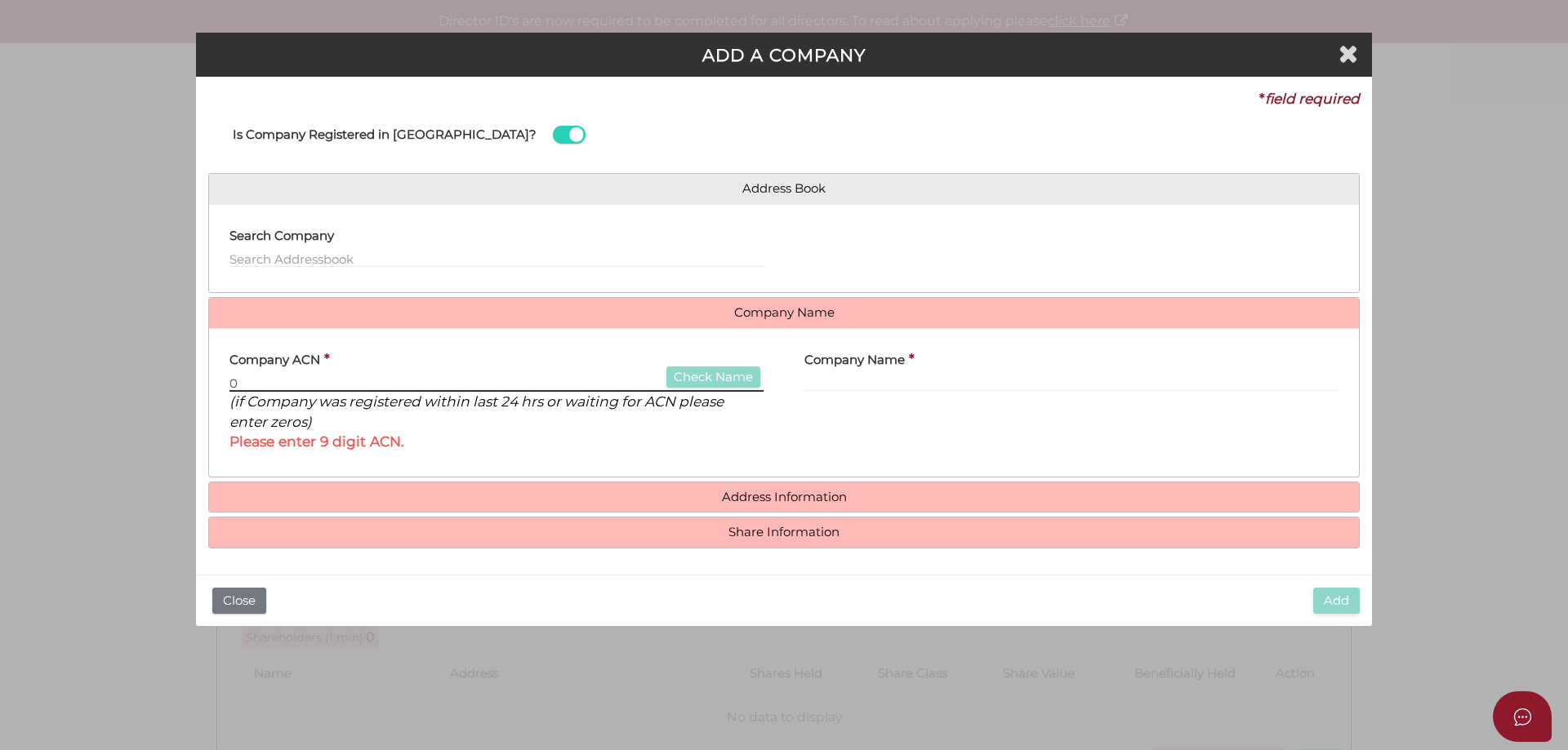
click at [292, 383] on input "0" at bounding box center [496, 382] width 534 height 18
type input "0"
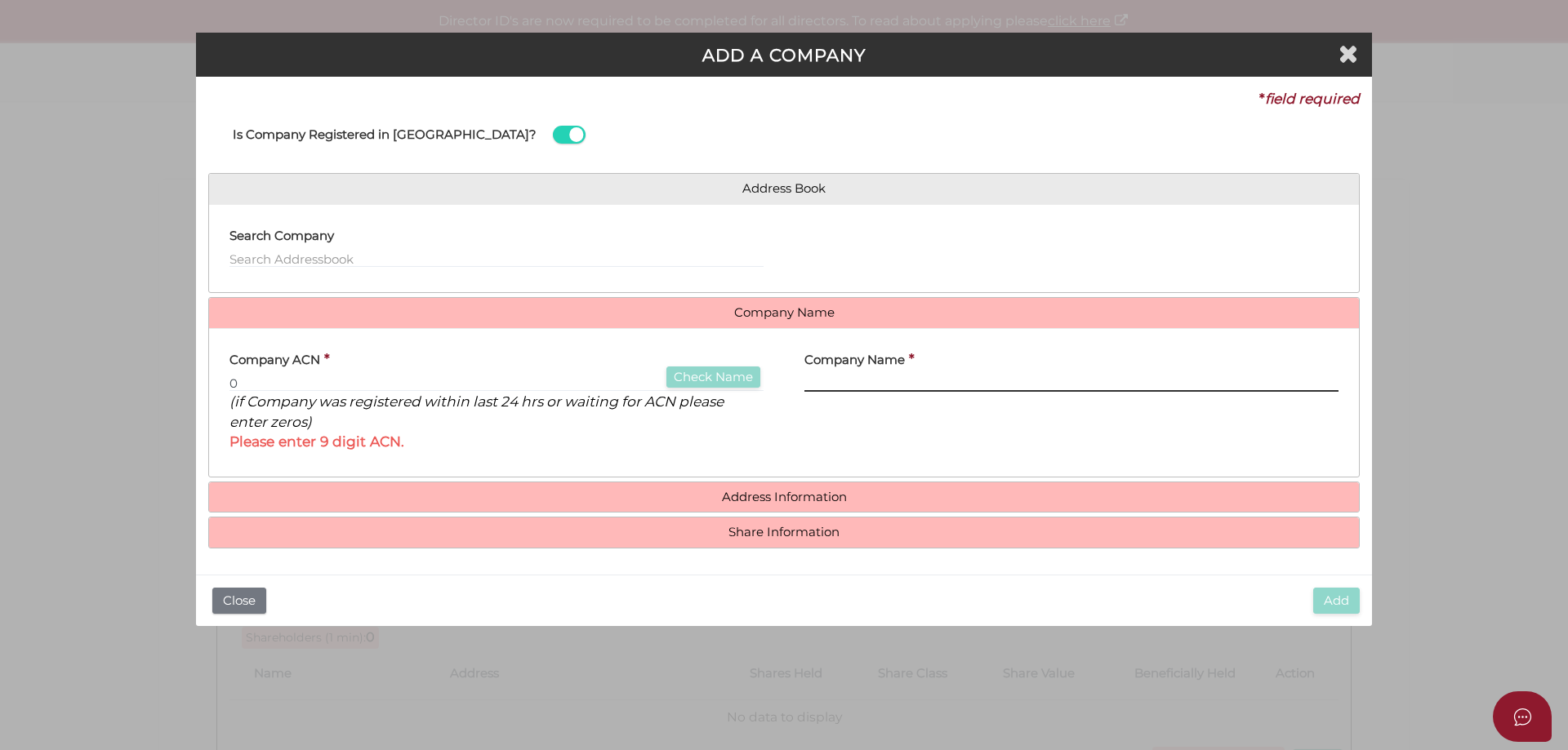
click at [835, 389] on input "text" at bounding box center [1071, 382] width 534 height 18
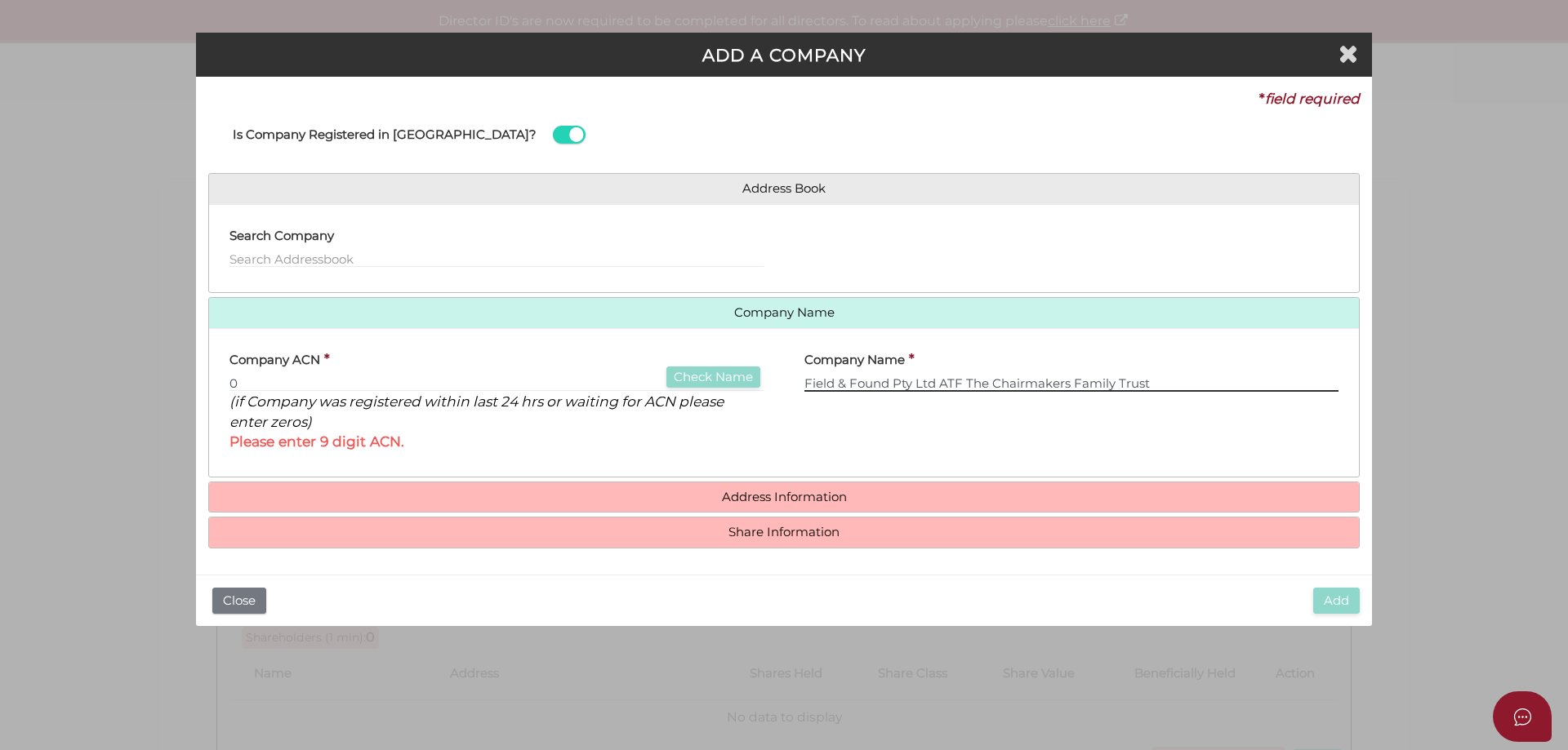
type input "Field & Found Pty Ltd ATF The Chairmakers Family Trust"
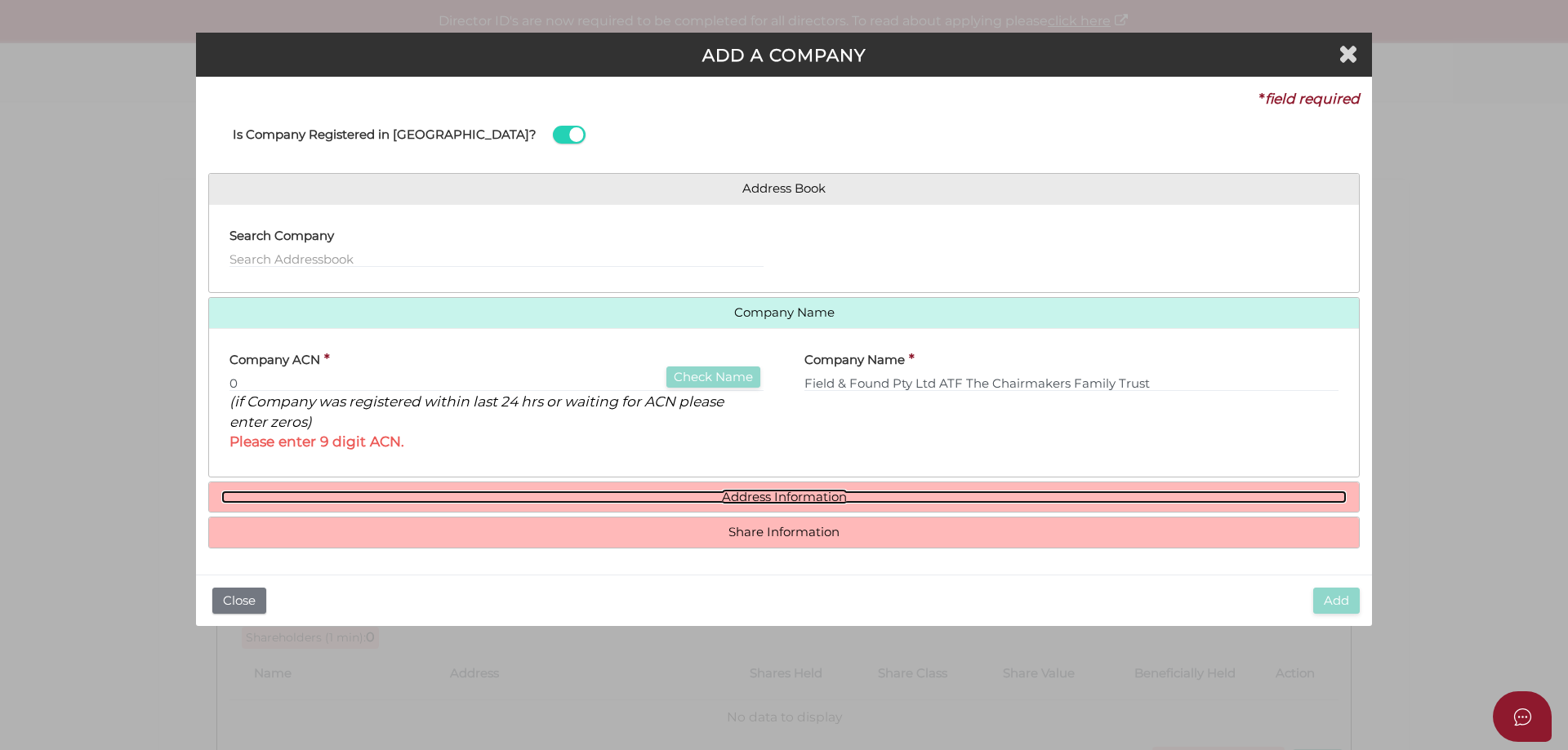
click at [779, 496] on link "Address Information" at bounding box center [784, 498] width 1126 height 14
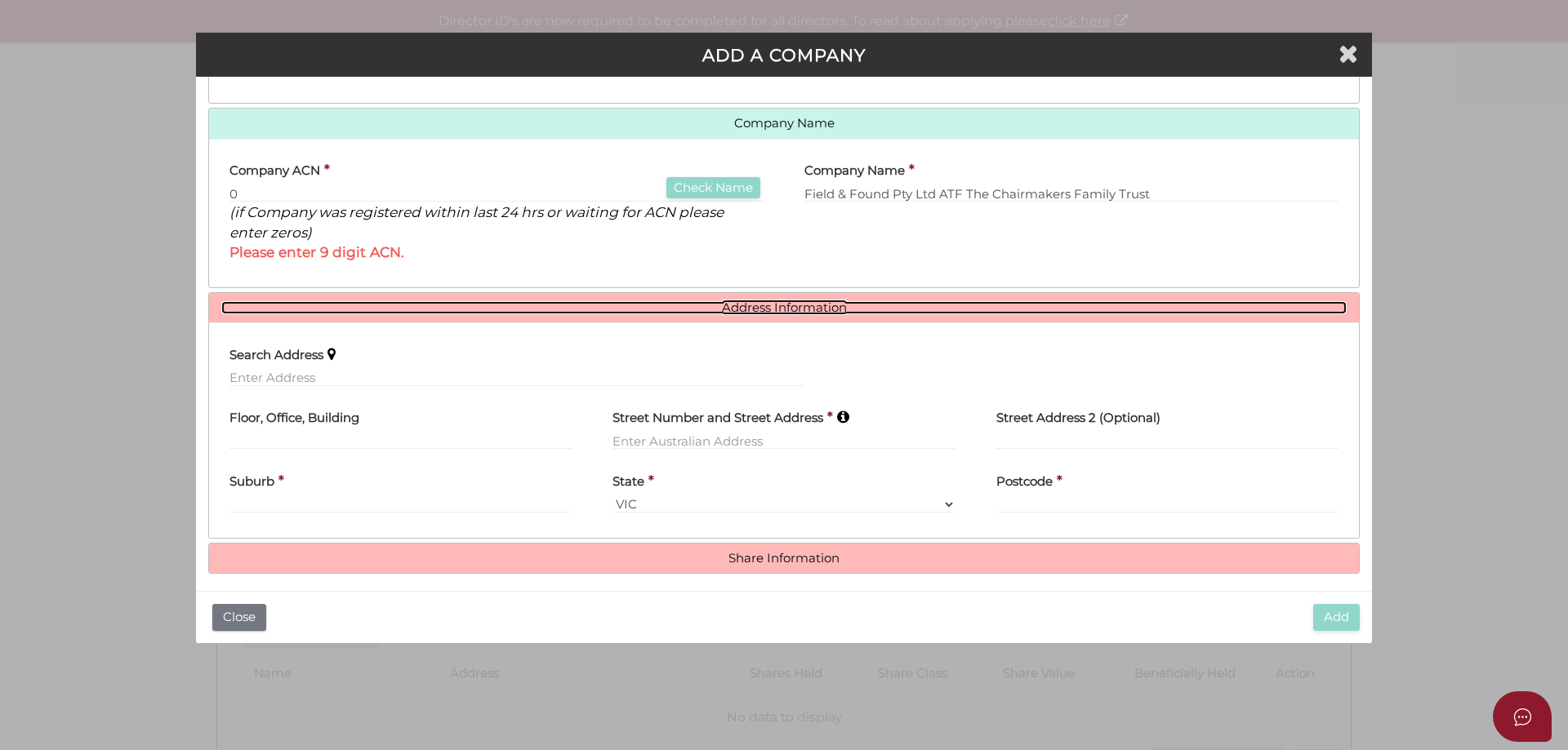
scroll to position [199, 0]
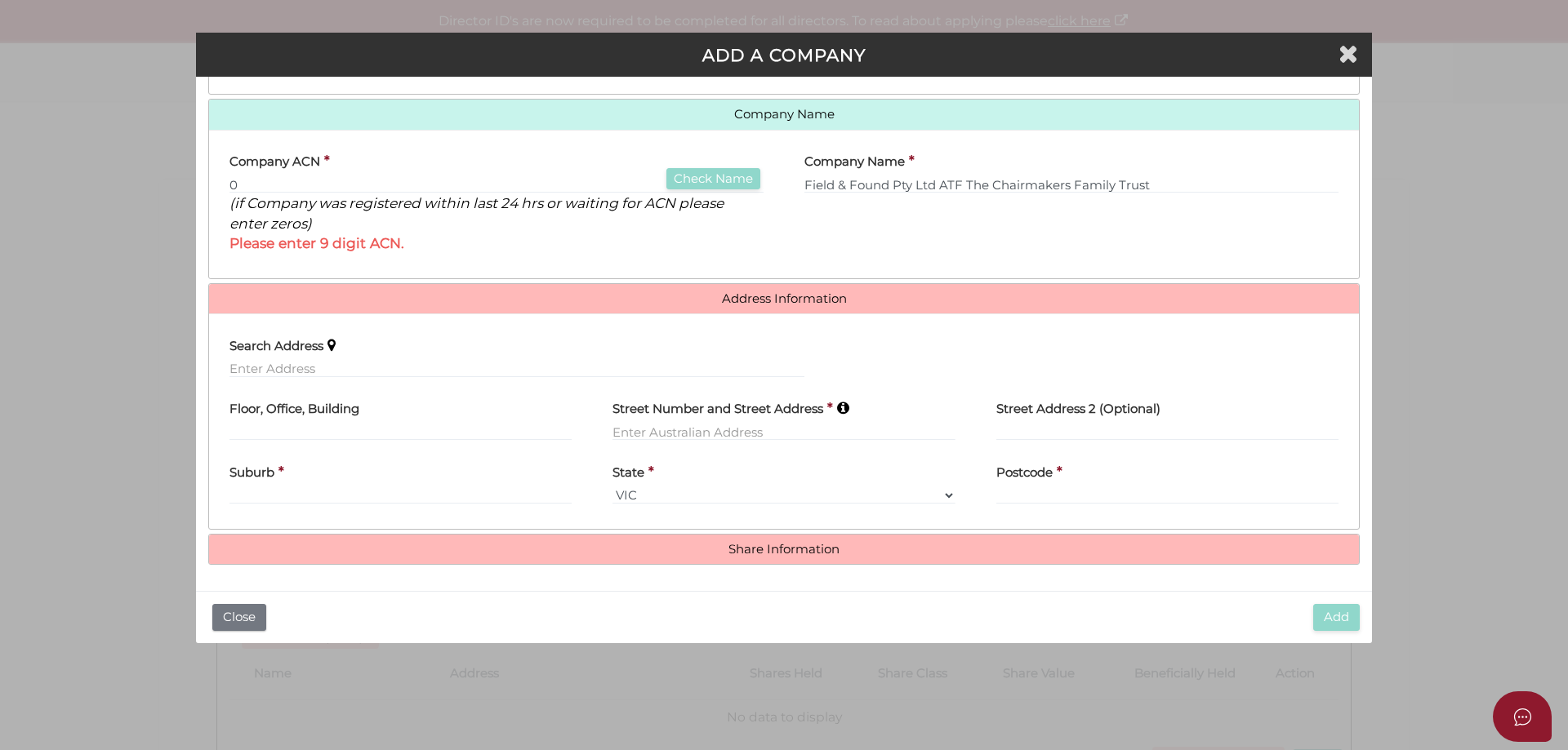
drag, startPoint x: 498, startPoint y: 355, endPoint x: 489, endPoint y: 372, distance: 19.2
click at [498, 356] on div "Search Address" at bounding box center [517, 352] width 575 height 52
click at [489, 372] on input "text" at bounding box center [517, 369] width 575 height 18
click at [501, 333] on div "Search Address 4 Webb" at bounding box center [517, 352] width 575 height 52
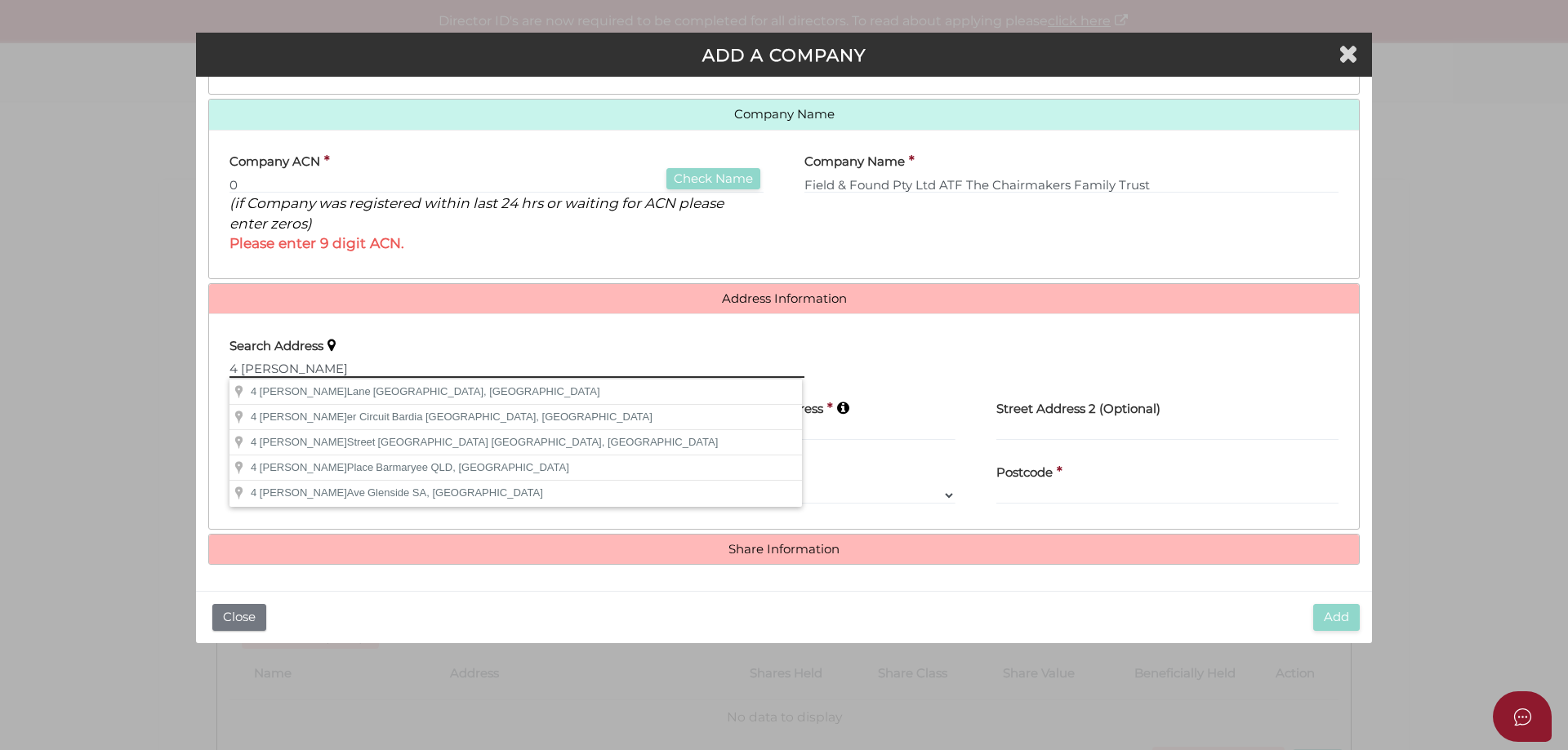
click at [473, 365] on input "4 Webb" at bounding box center [517, 369] width 575 height 18
drag, startPoint x: 473, startPoint y: 365, endPoint x: 204, endPoint y: 360, distance: 269.0
click at [204, 360] on div "* field required Is Company Registered in Australia? Address Book Search Compan…" at bounding box center [784, 333] width 1176 height 514
type input "625 Dunns Creek Road, Dromana VIC, Australia"
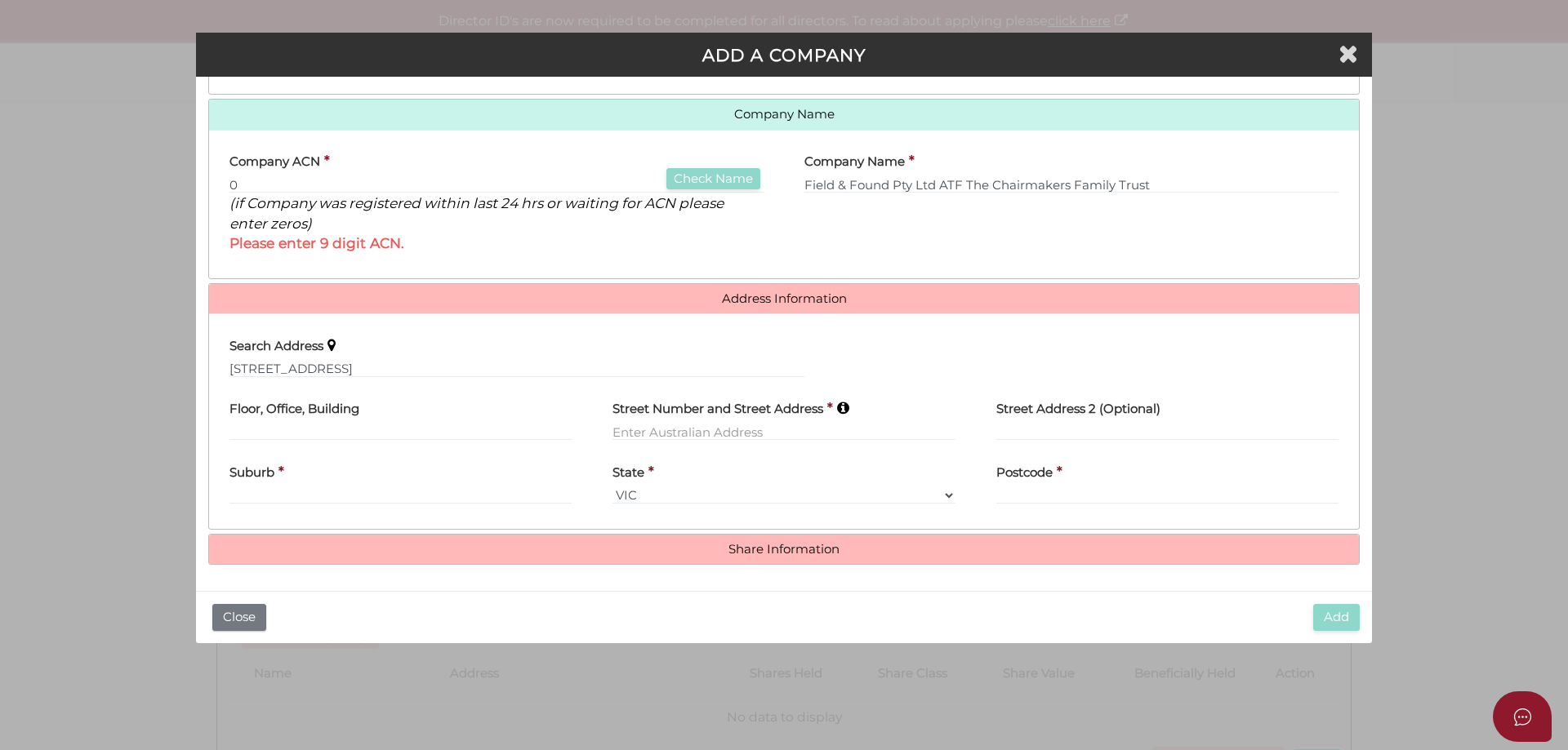
type input "625 Dunns Creek Road"
type input "Dromana"
select select "VIC"
type input "3936"
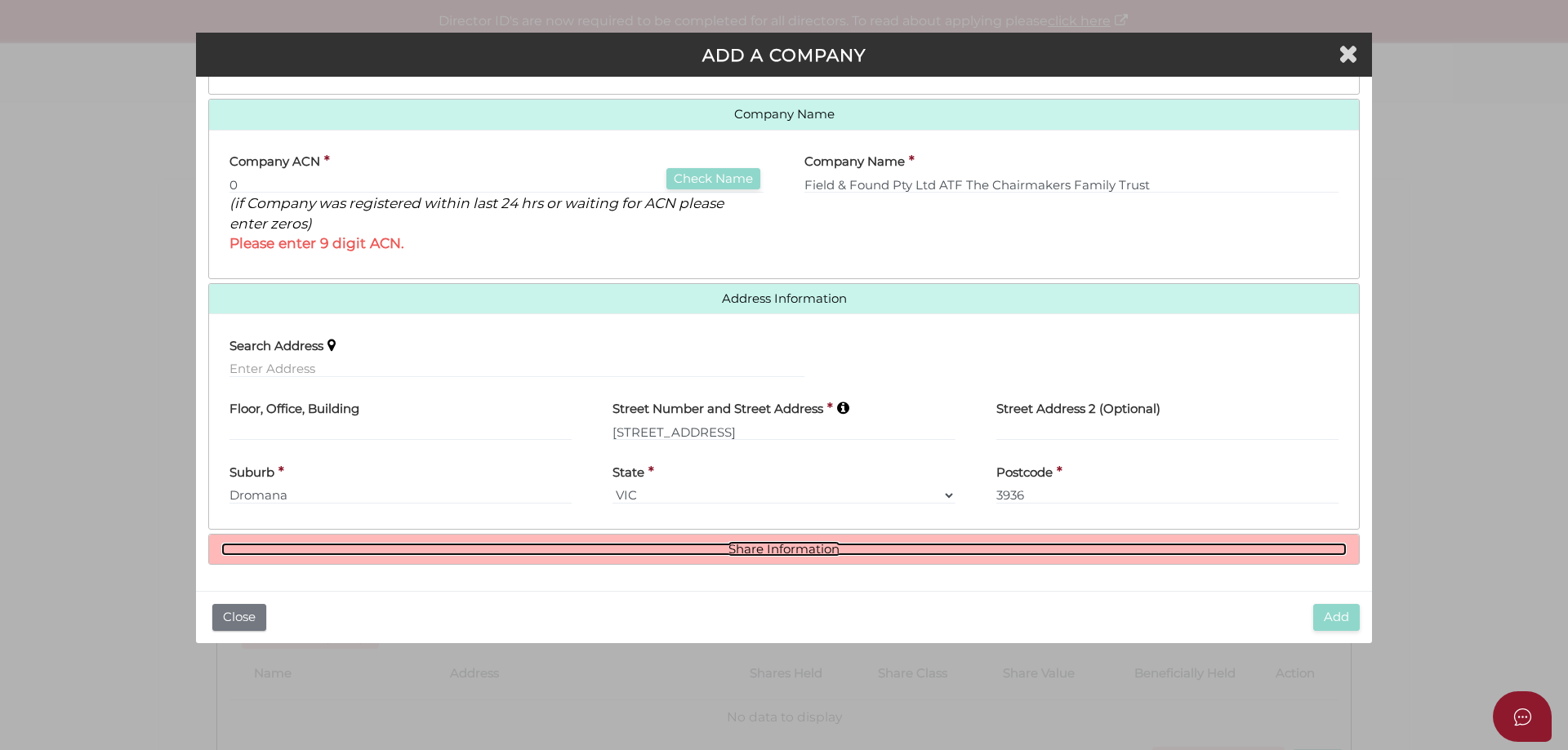
click at [742, 546] on link "Share Information" at bounding box center [784, 550] width 1126 height 14
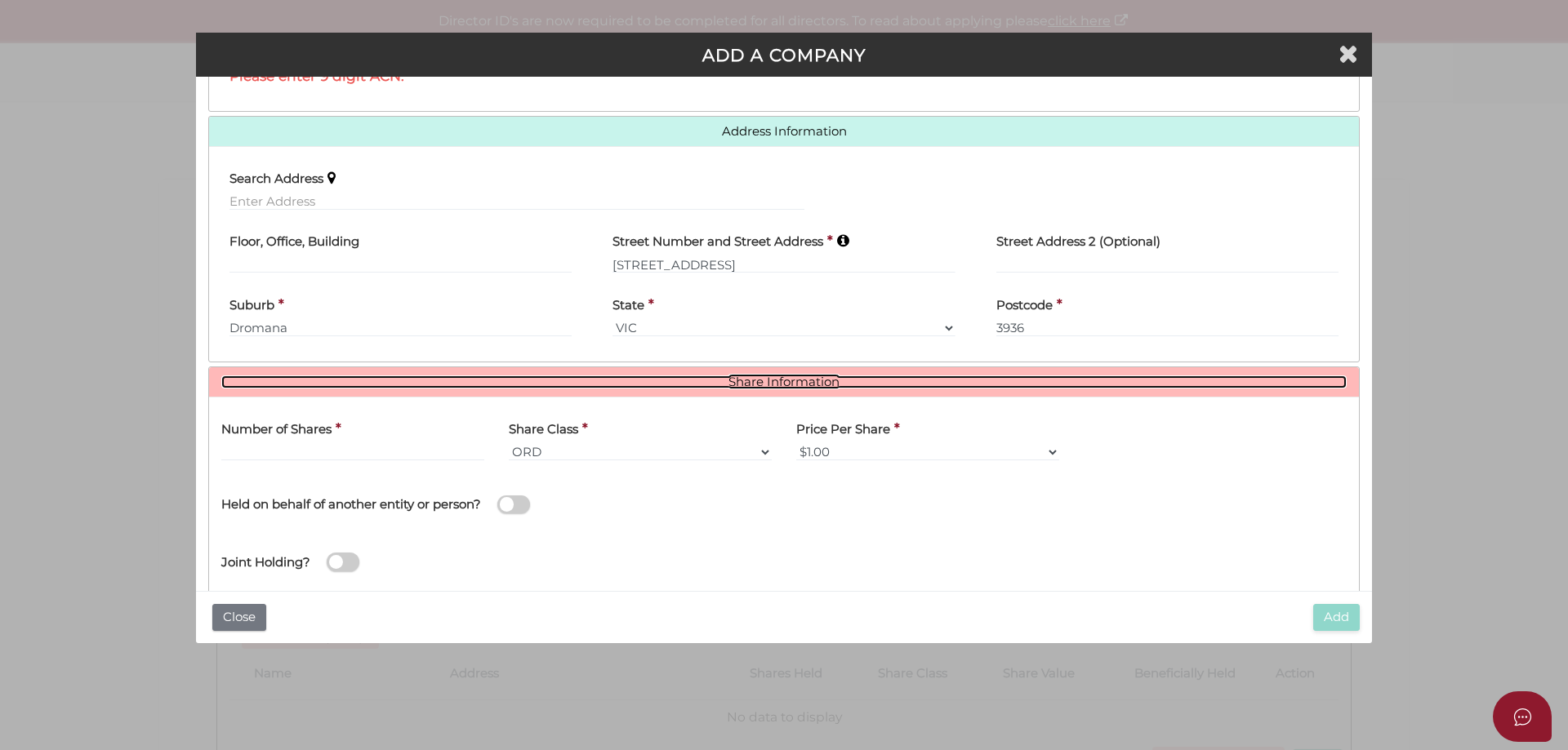
scroll to position [390, 0]
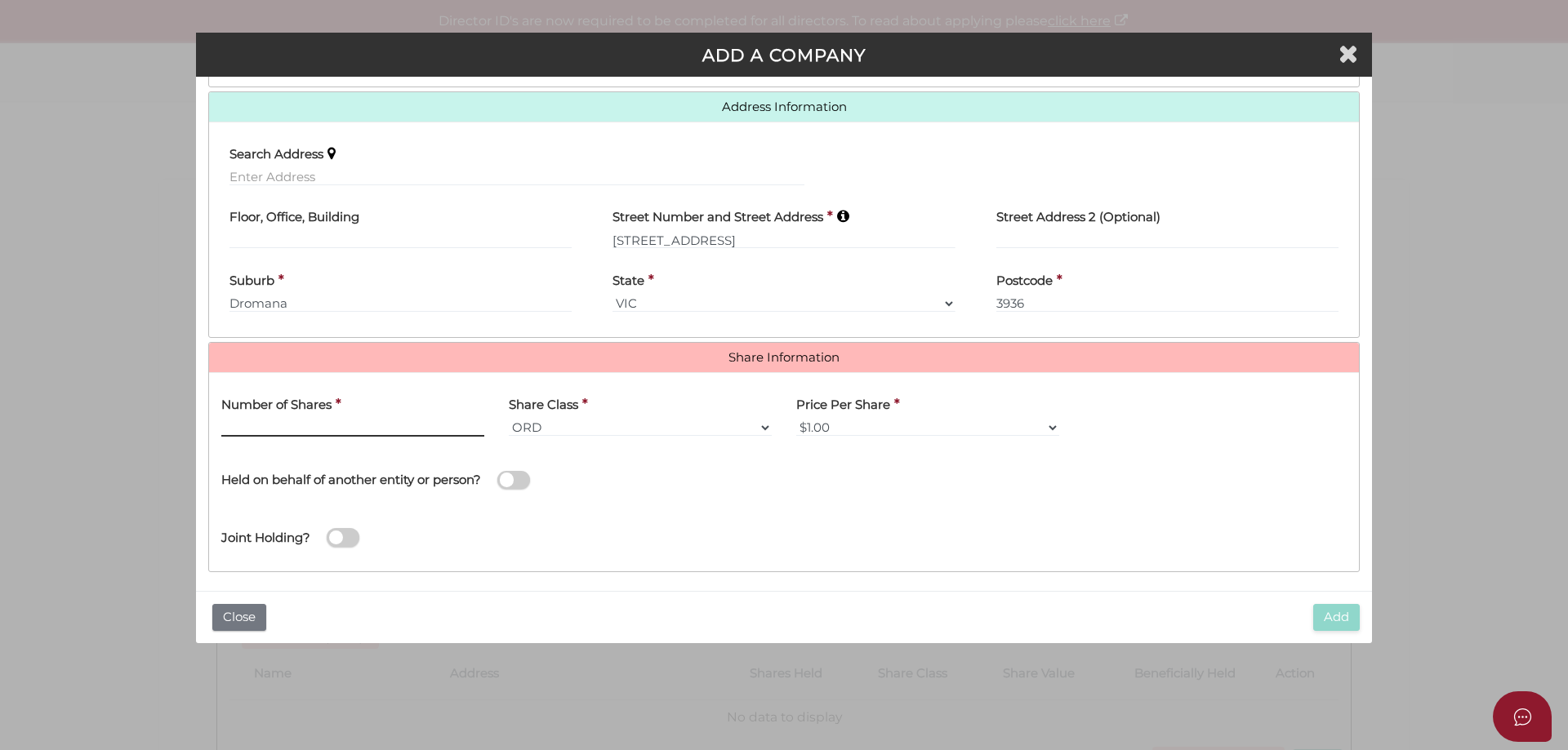
click at [413, 426] on input "text" at bounding box center [353, 427] width 263 height 18
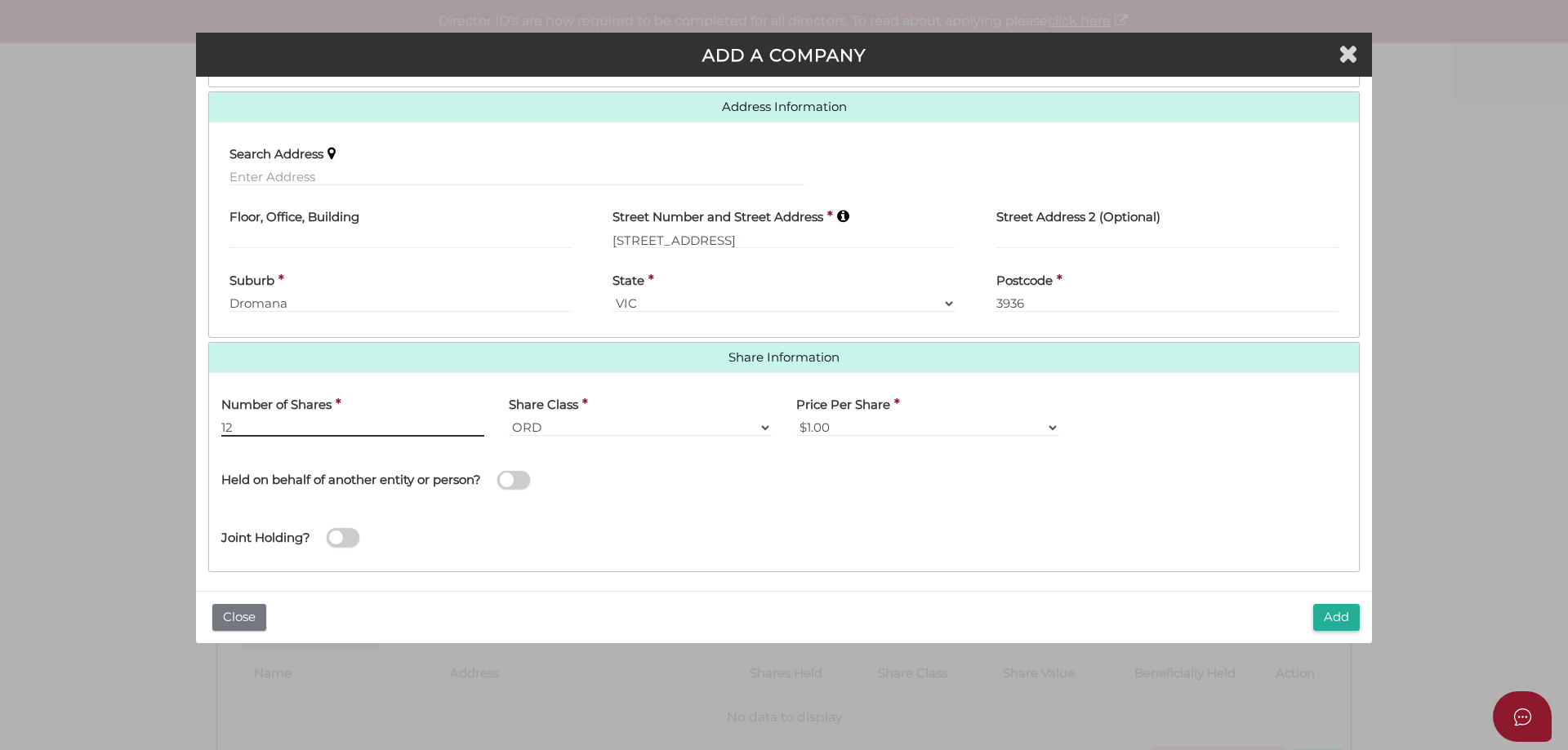
type input "12"
click at [673, 462] on div "Held on behalf of another entity or person?" at bounding box center [497, 472] width 551 height 46
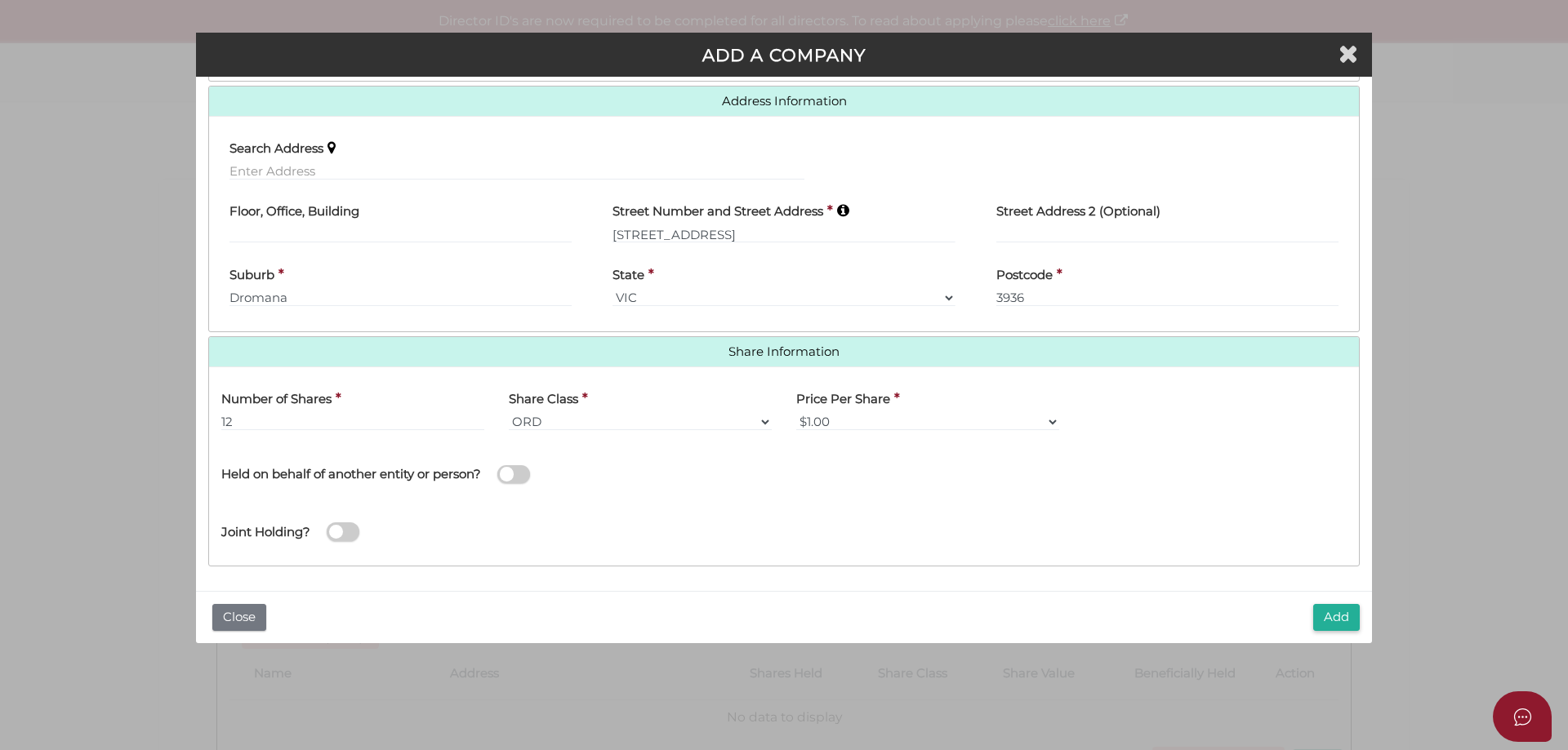
scroll to position [397, 0]
click at [1338, 623] on button "Add" at bounding box center [1336, 617] width 47 height 27
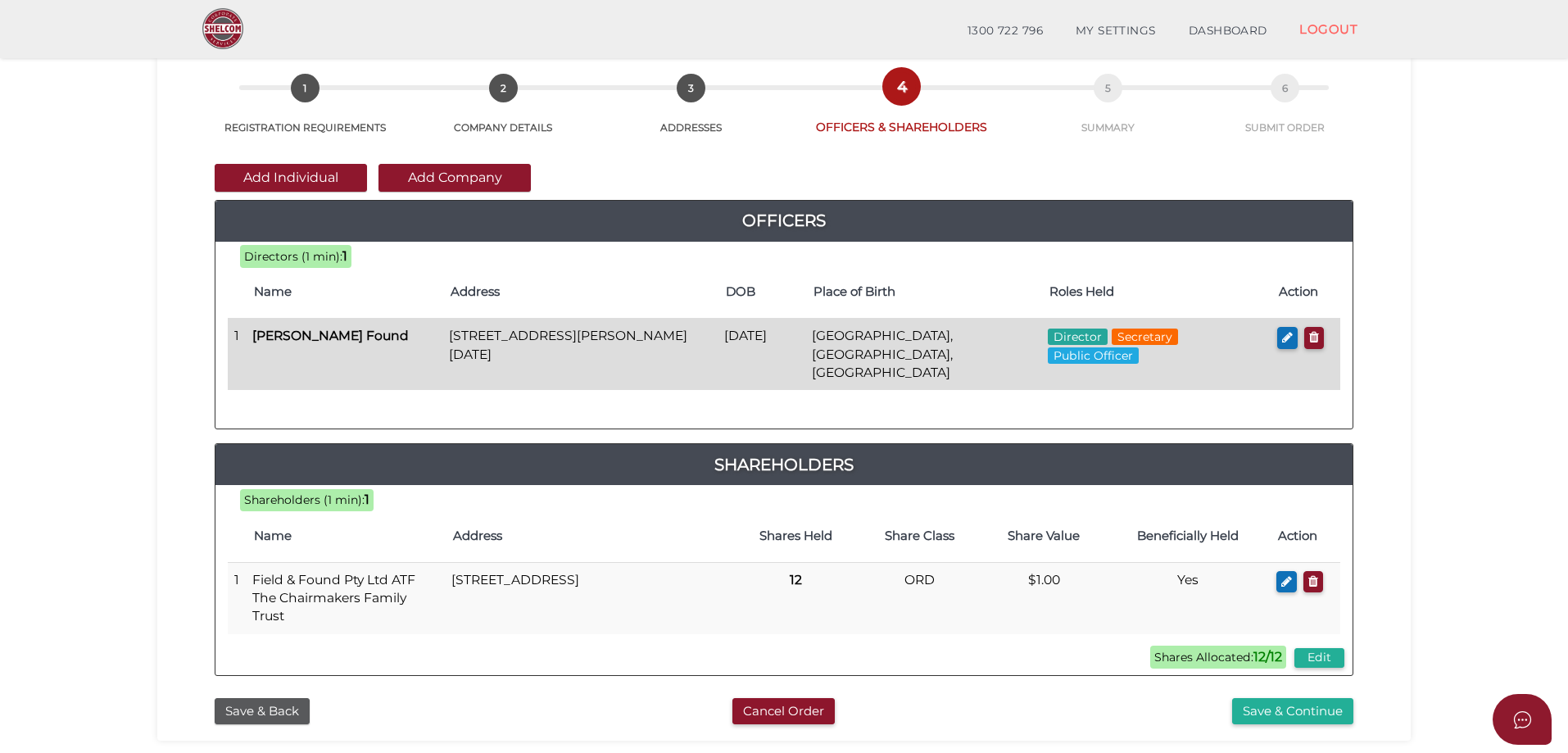
scroll to position [246, 0]
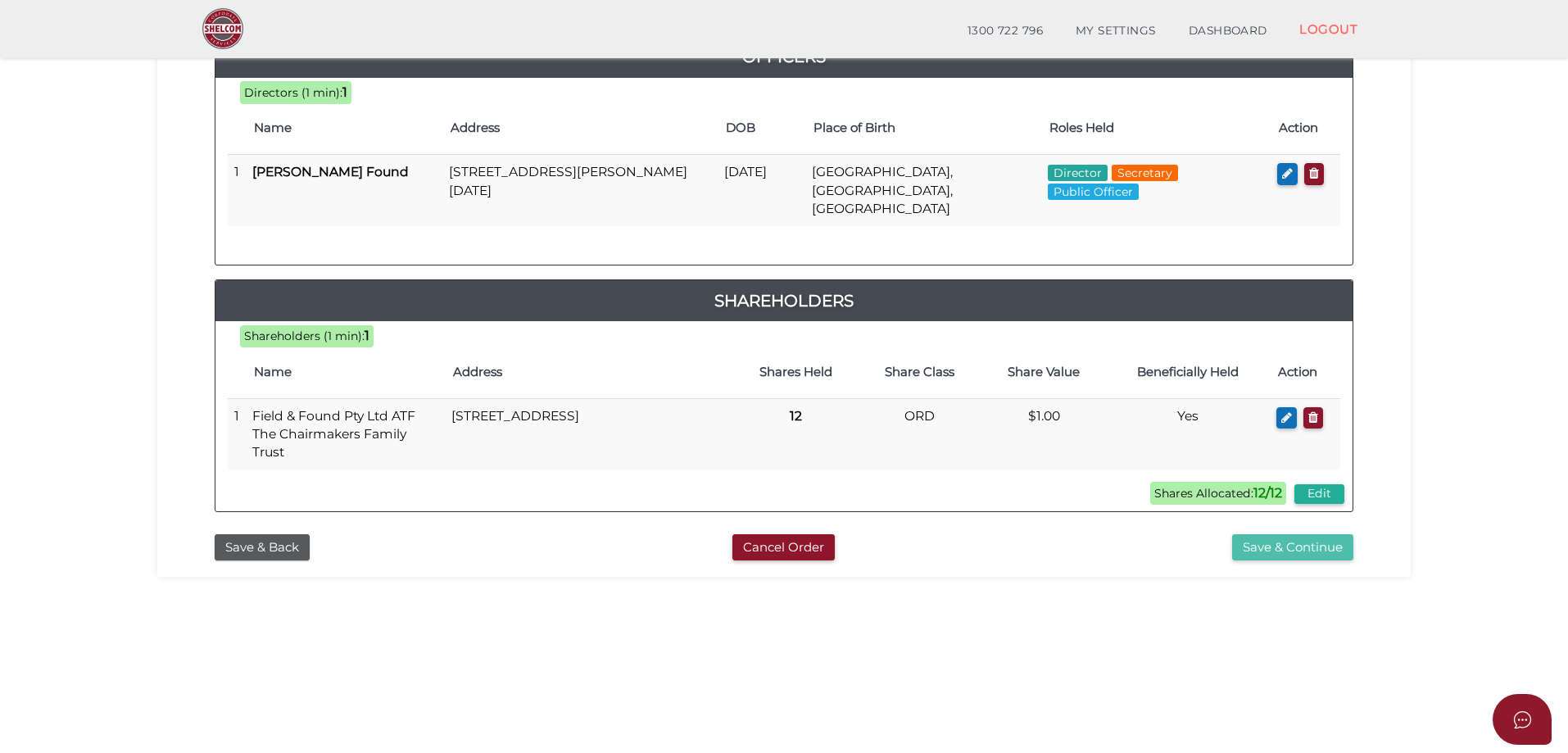
click at [1332, 534] on button "Save & Continue" at bounding box center [1293, 547] width 121 height 27
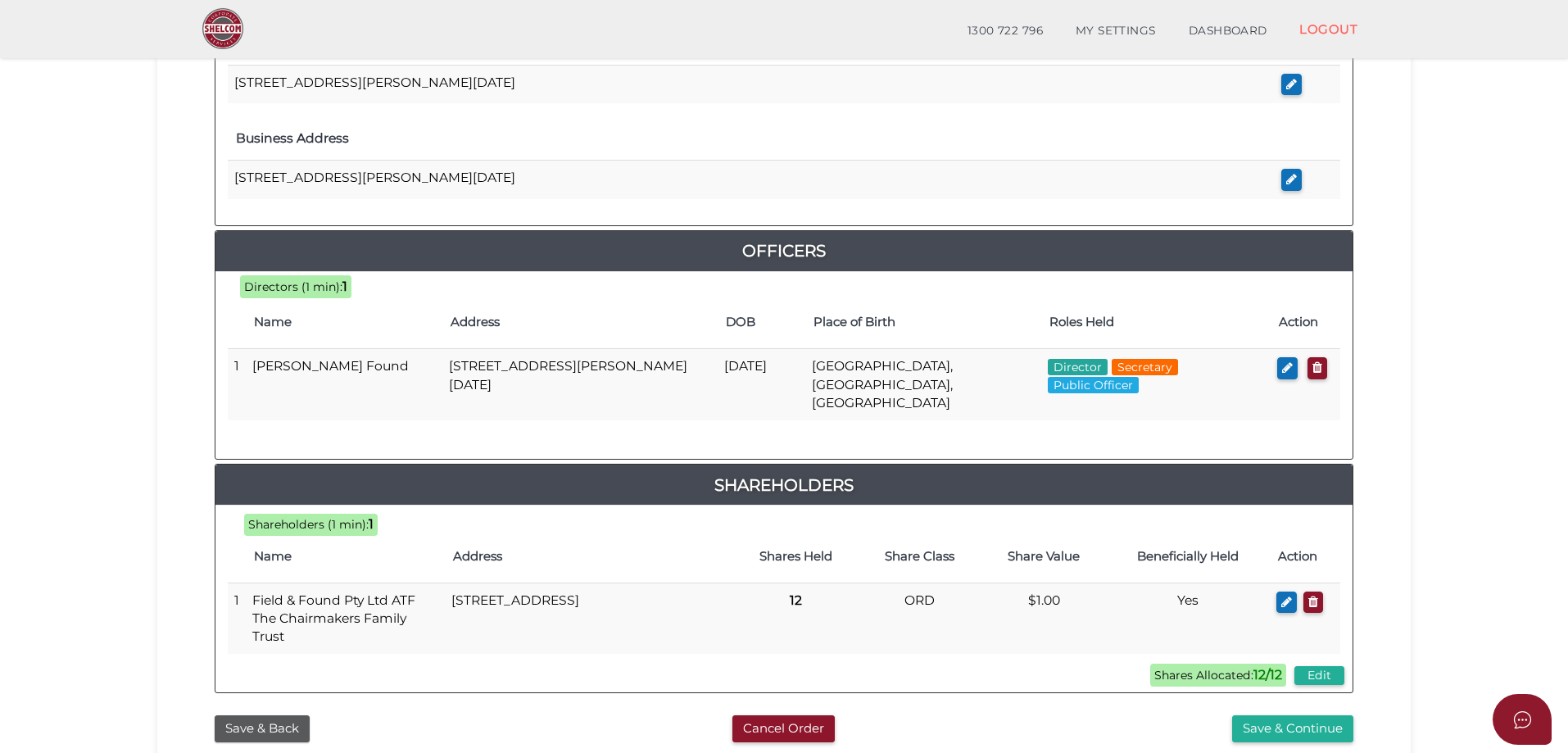
scroll to position [716, 0]
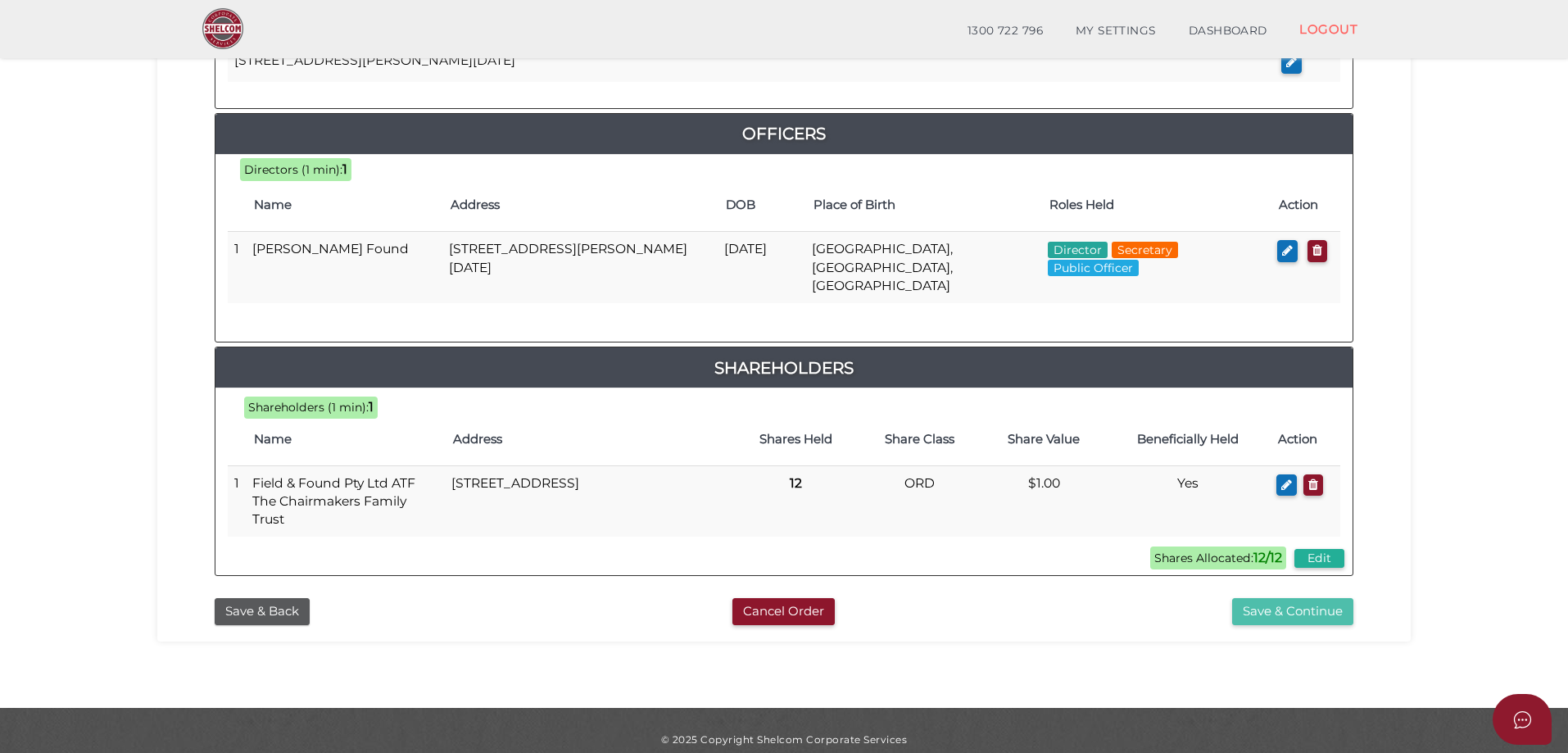
click at [1294, 599] on button "Save & Continue" at bounding box center [1293, 612] width 121 height 27
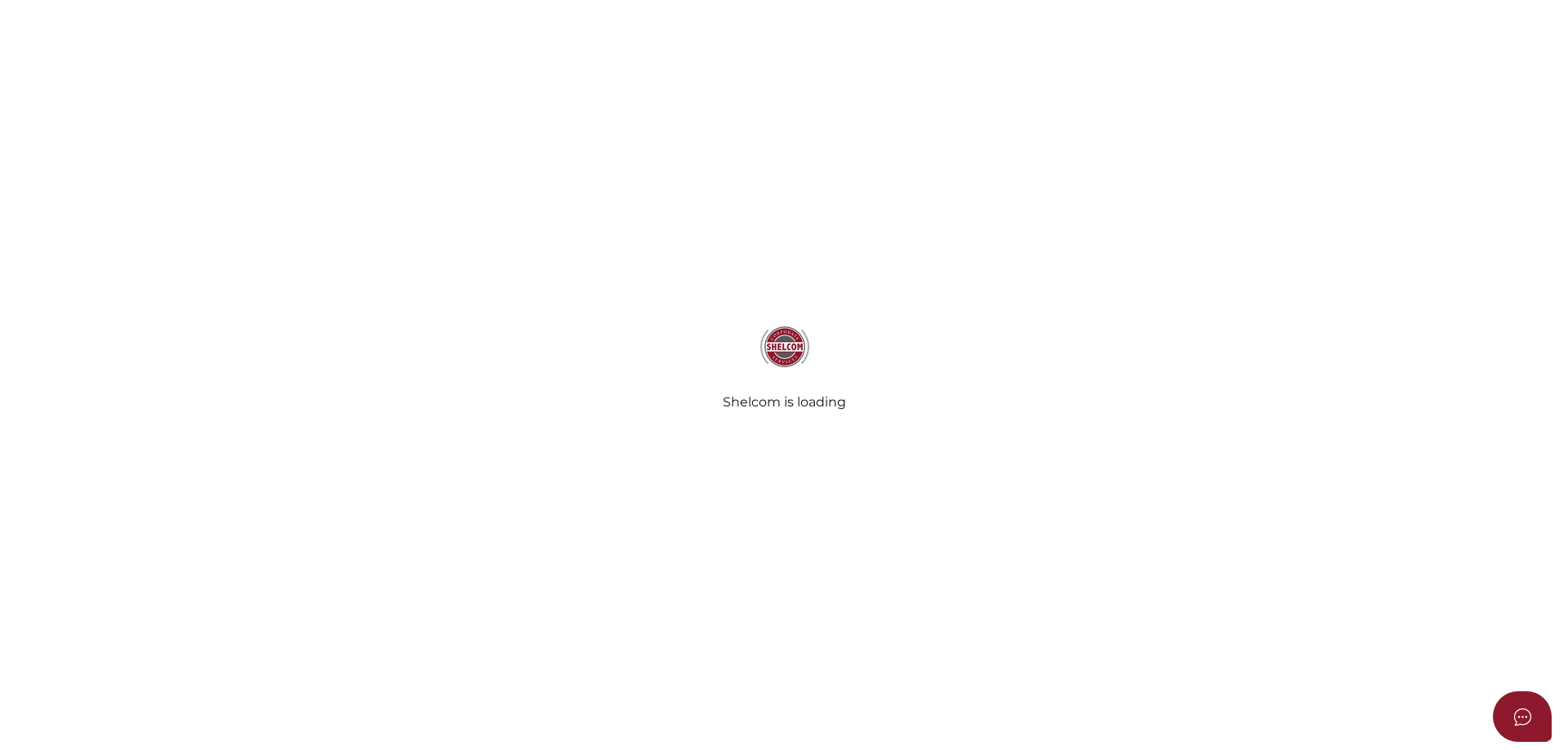
select select "Comb Binding"
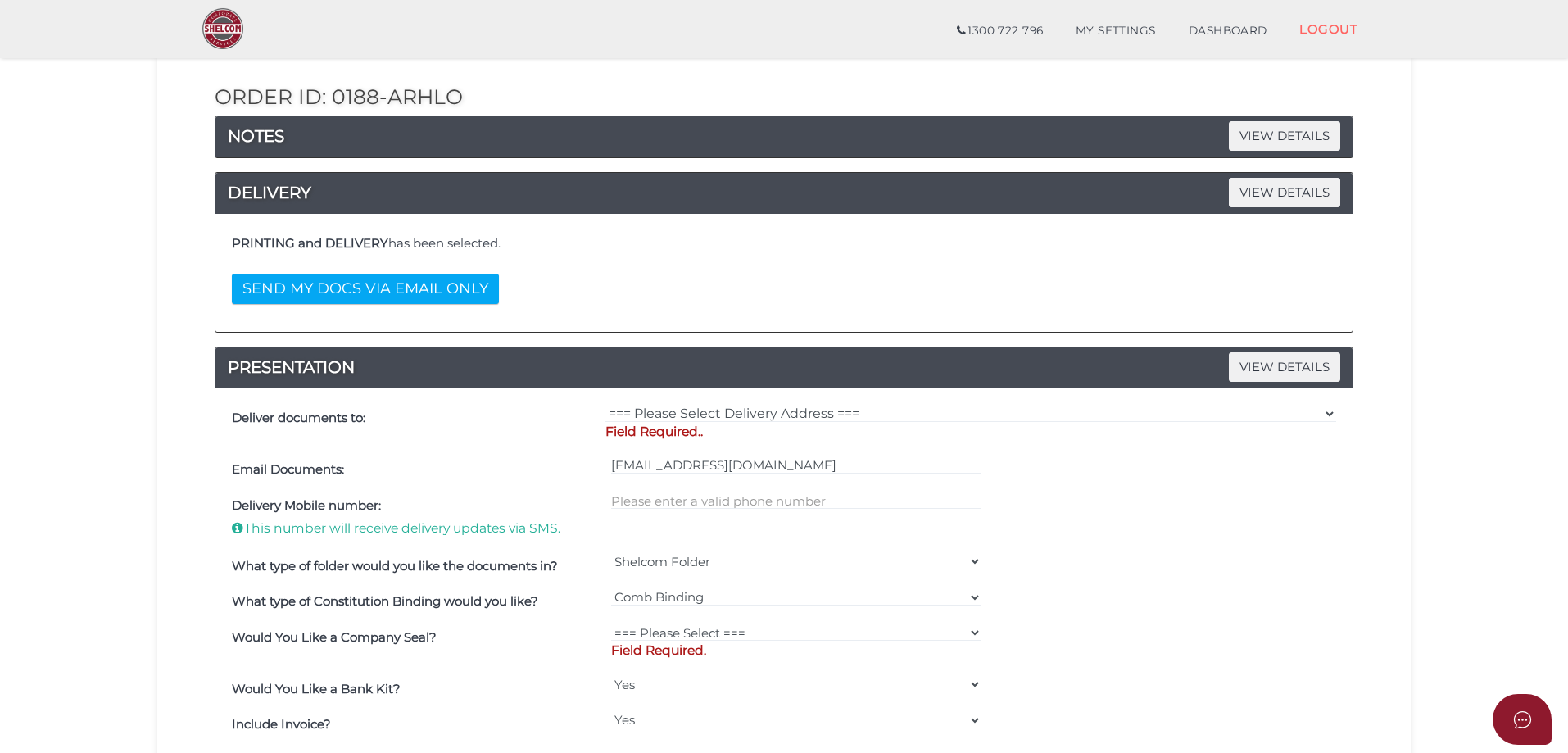
scroll to position [82, 0]
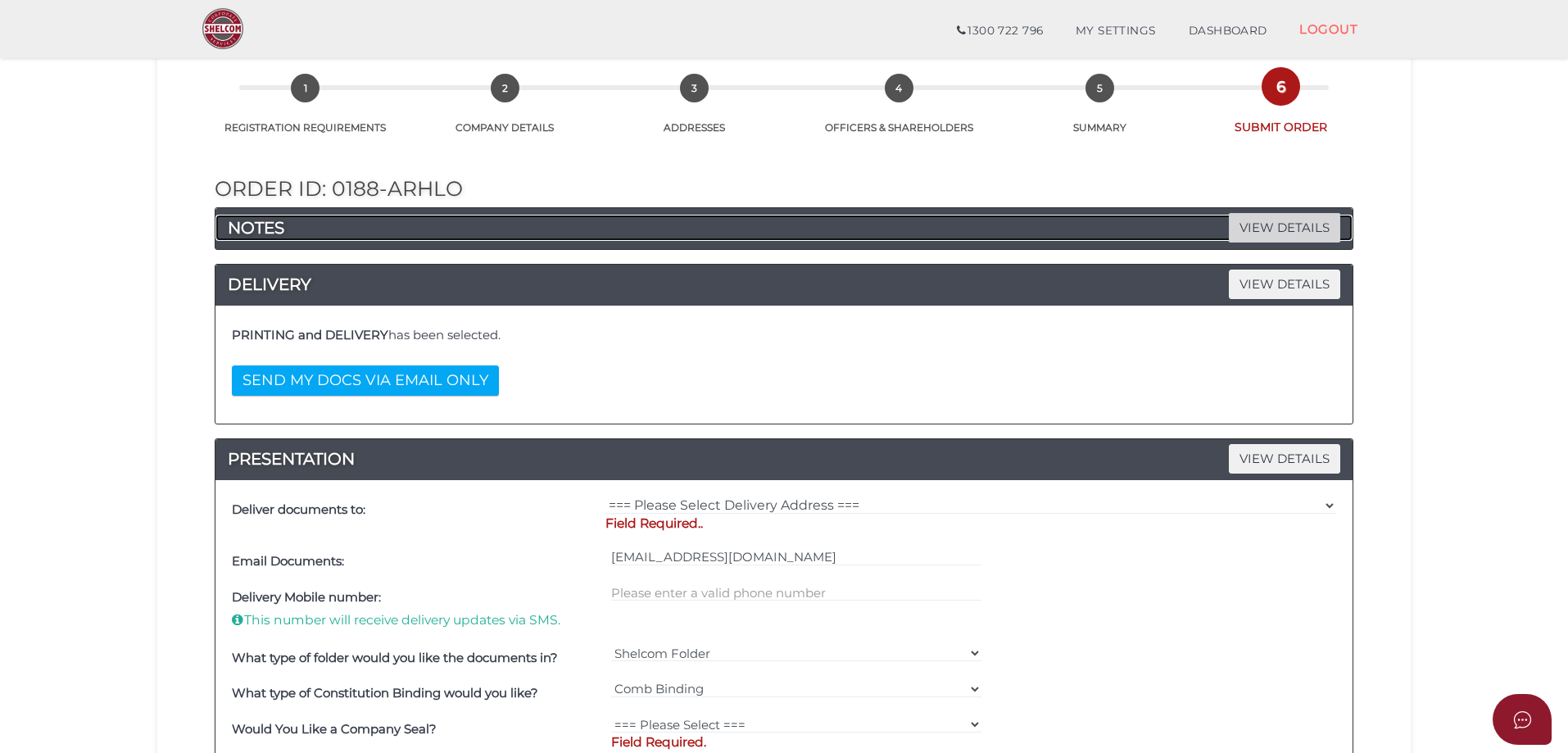
click at [1266, 218] on span "VIEW DETAILS" at bounding box center [1285, 227] width 111 height 29
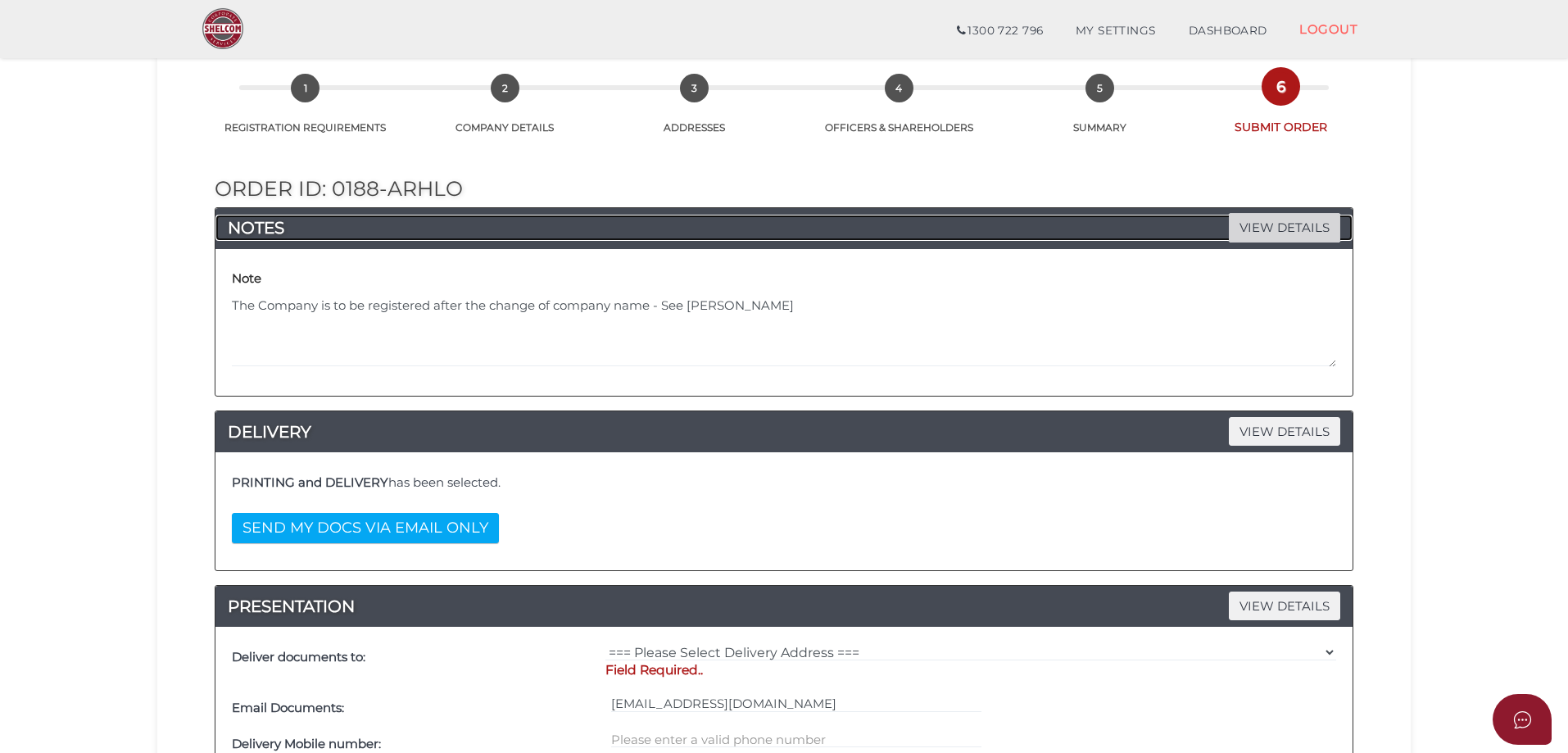
click at [1266, 218] on span "VIEW DETAILS" at bounding box center [1285, 227] width 111 height 29
click at [1269, 224] on span "VIEW DETAILS" at bounding box center [1285, 227] width 111 height 29
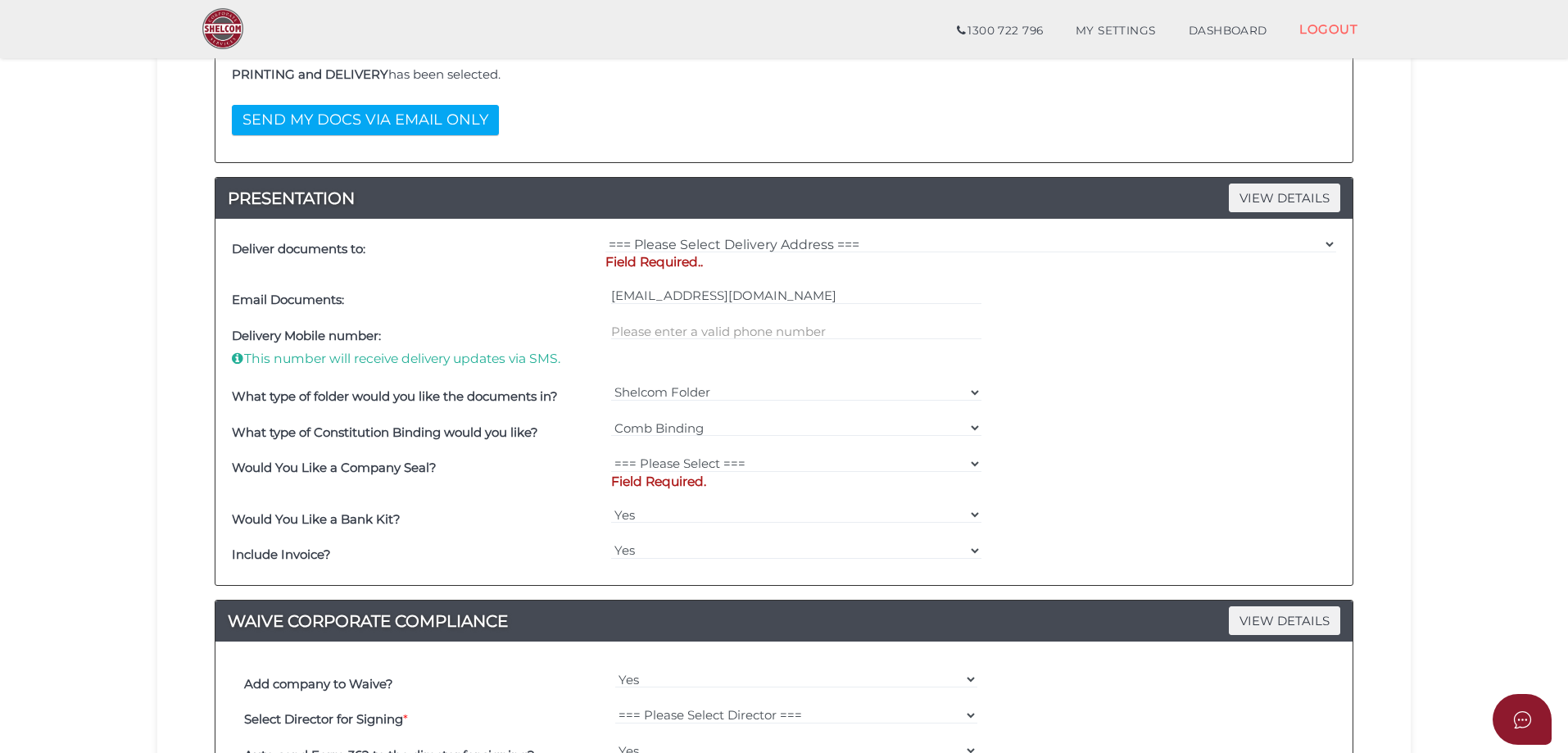
scroll to position [492, 0]
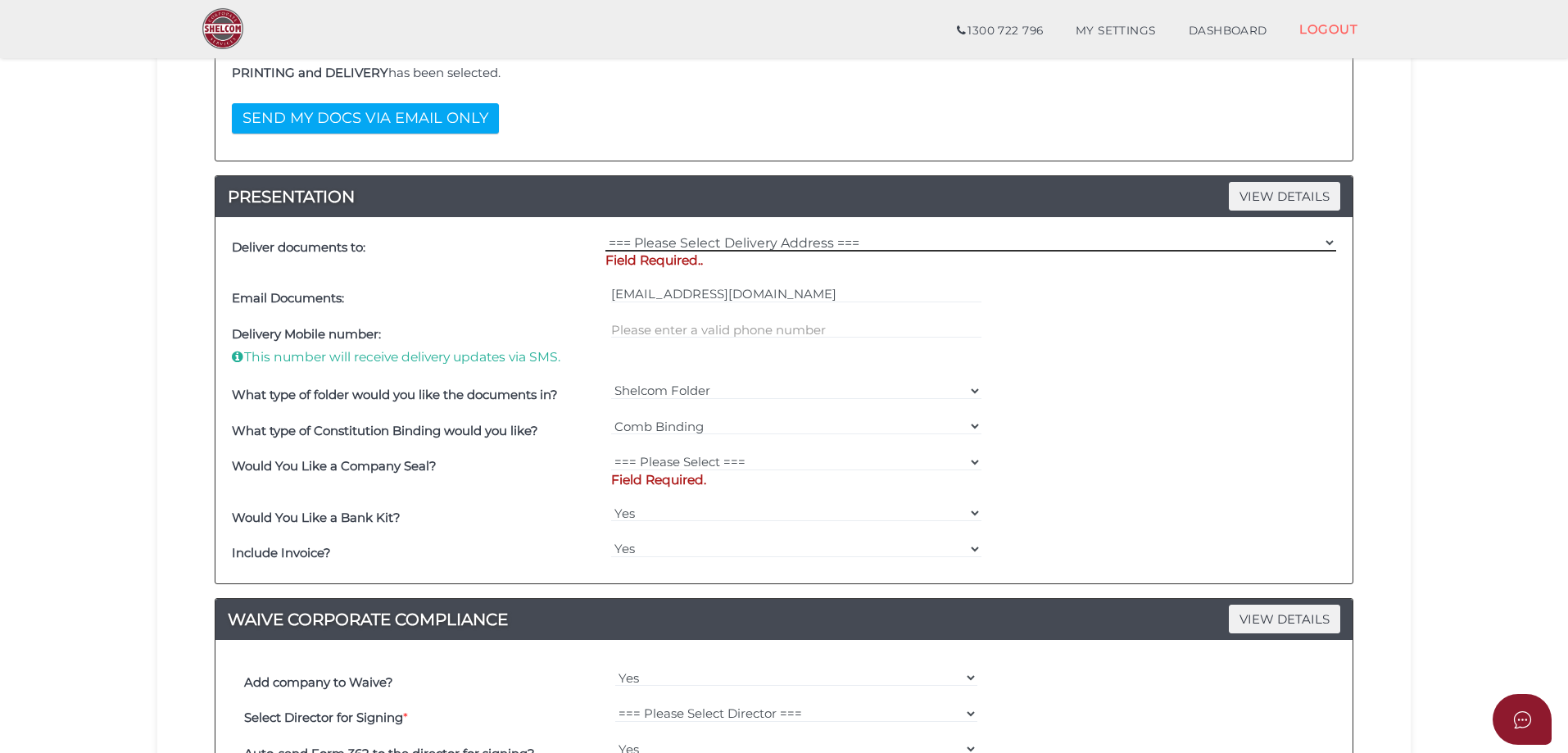
click at [776, 239] on select "=== Please Select Delivery Address === (User Address - [PERSON_NAME]) [STREET_A…" at bounding box center [971, 243] width 731 height 18
select select "0"
click at [605, 234] on select "=== Please Select Delivery Address === (User Address - [PERSON_NAME]) [STREET_A…" at bounding box center [971, 243] width 731 height 18
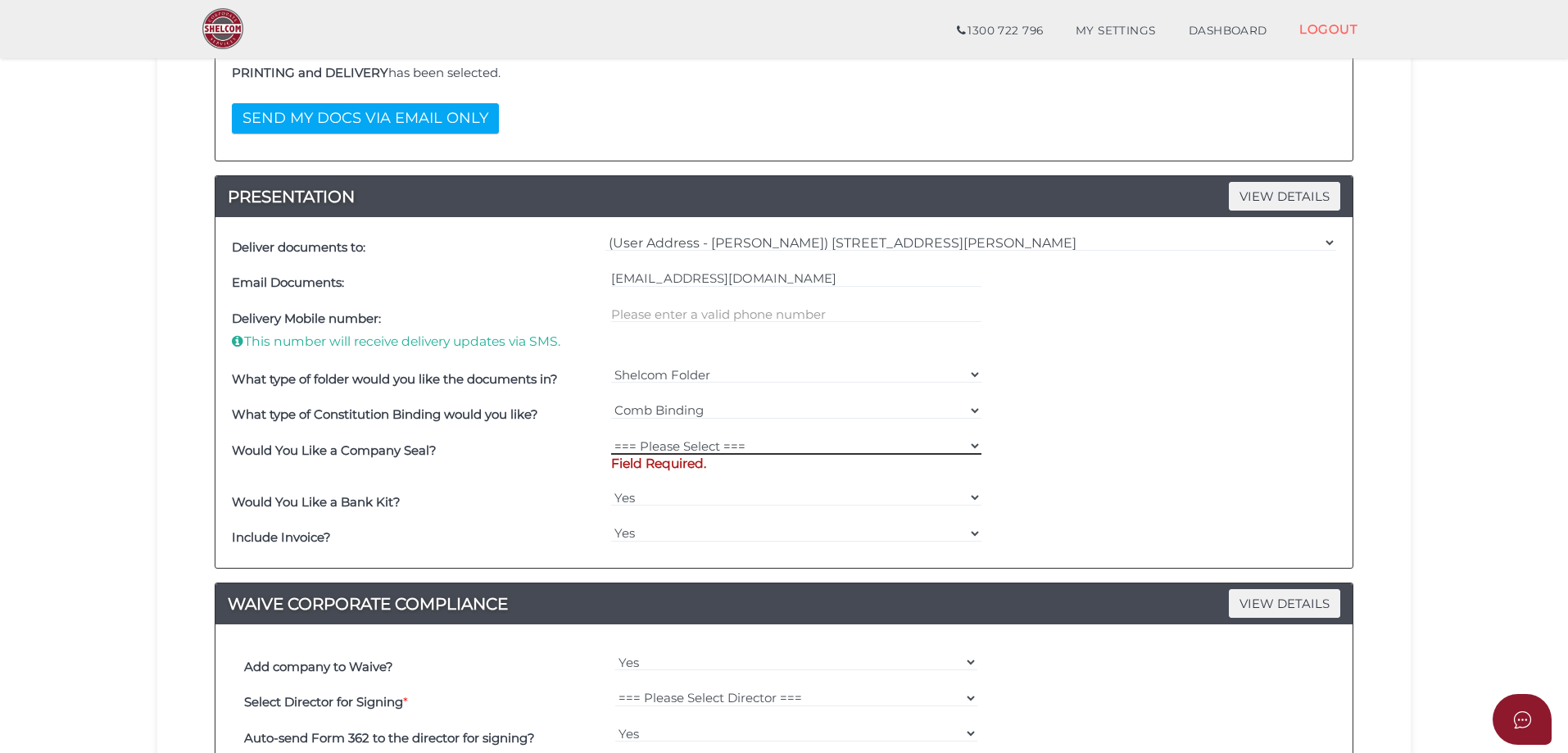
click at [768, 442] on select "=== Please Select === Fold Seal $50 No Seal" at bounding box center [797, 446] width 371 height 18
select select "0"
click at [611, 437] on select "=== Please Select === Fold Seal $50 No Seal" at bounding box center [797, 446] width 371 height 18
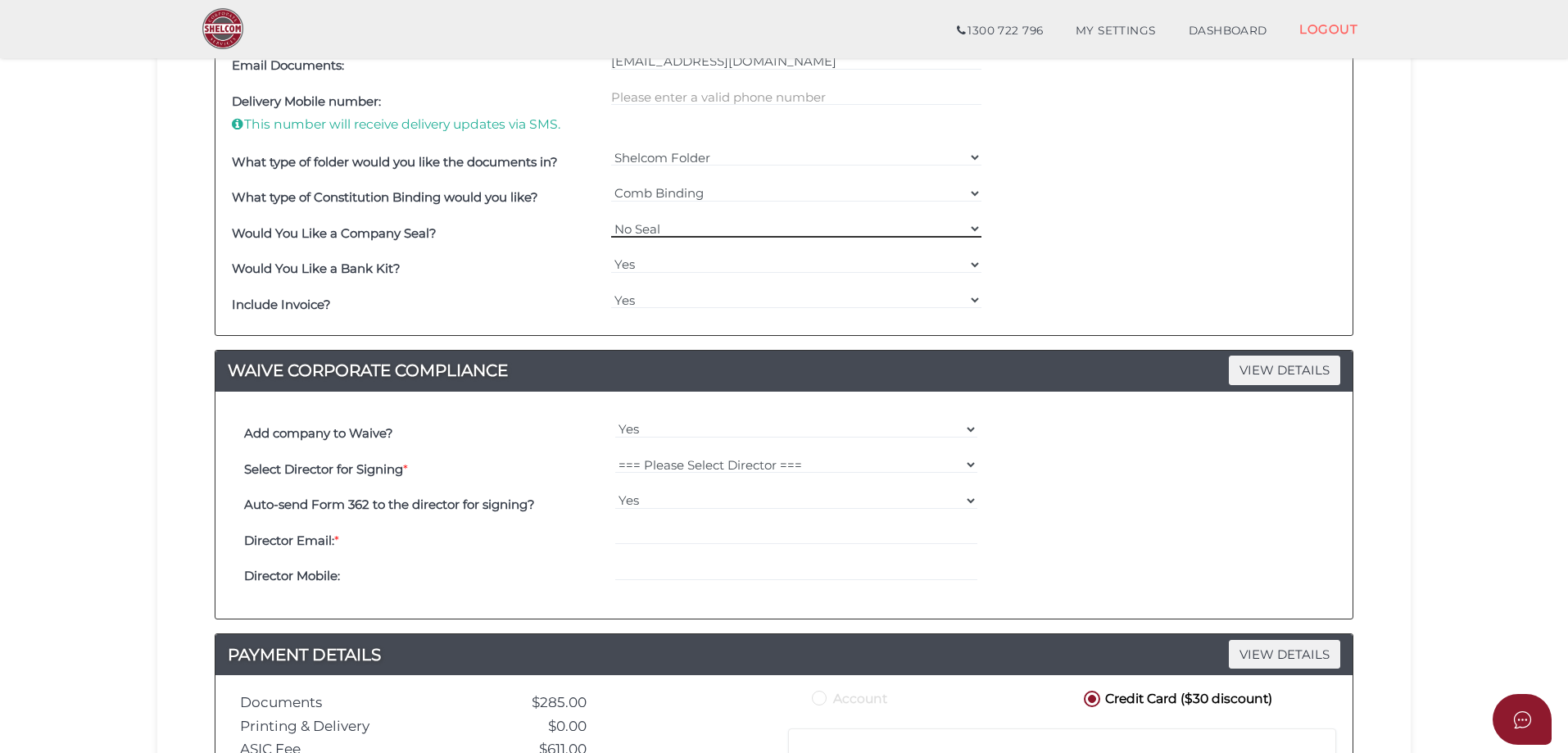
scroll to position [738, 0]
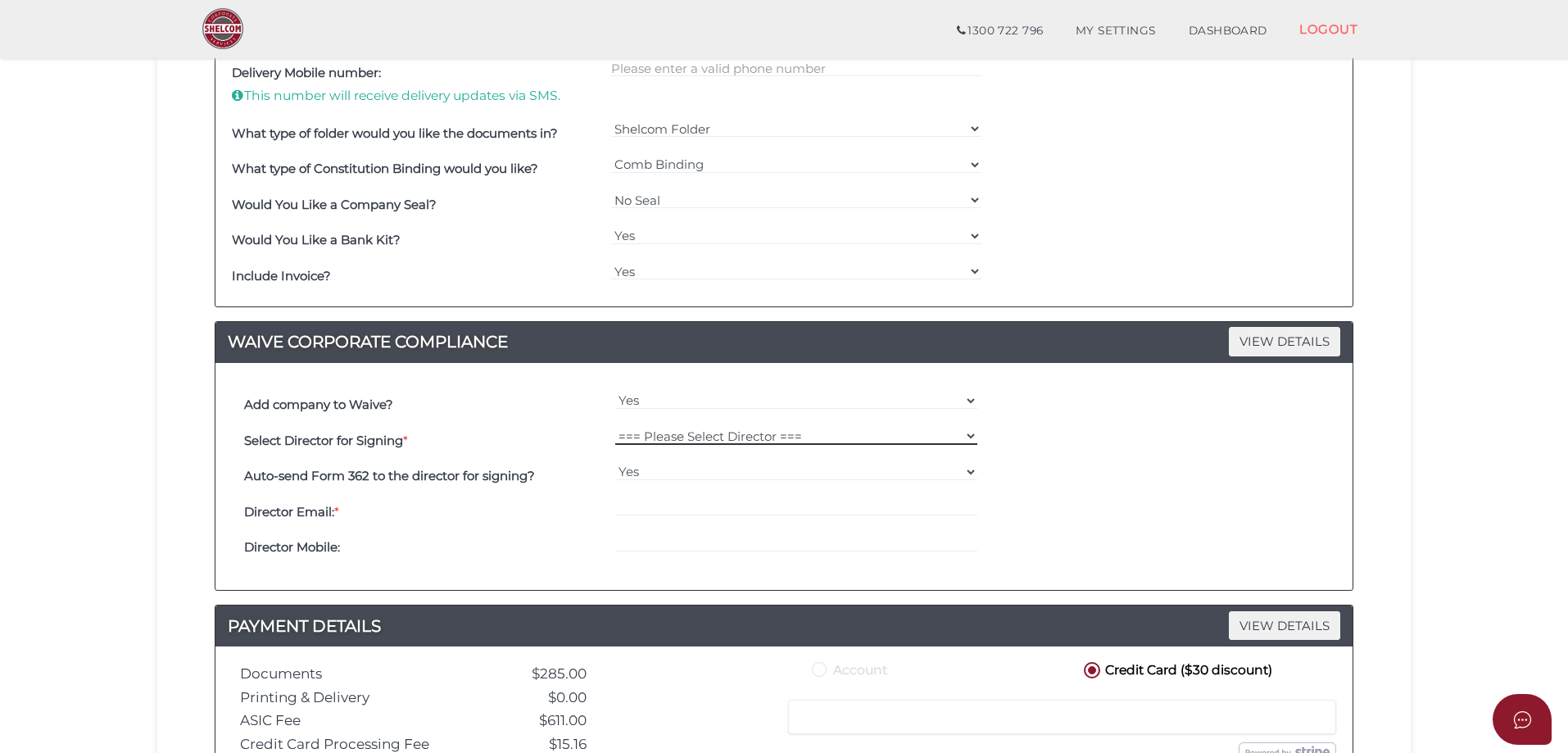
click at [742, 433] on select "=== Please Select Director === [PERSON_NAME] Found" at bounding box center [796, 436] width 363 height 18
select select "000027147"
click at [615, 427] on select "=== Please Select Director === [PERSON_NAME] Found" at bounding box center [796, 436] width 363 height 18
click at [647, 507] on input "email" at bounding box center [796, 508] width 363 height 18
drag, startPoint x: 670, startPoint y: 472, endPoint x: 651, endPoint y: 480, distance: 20.6
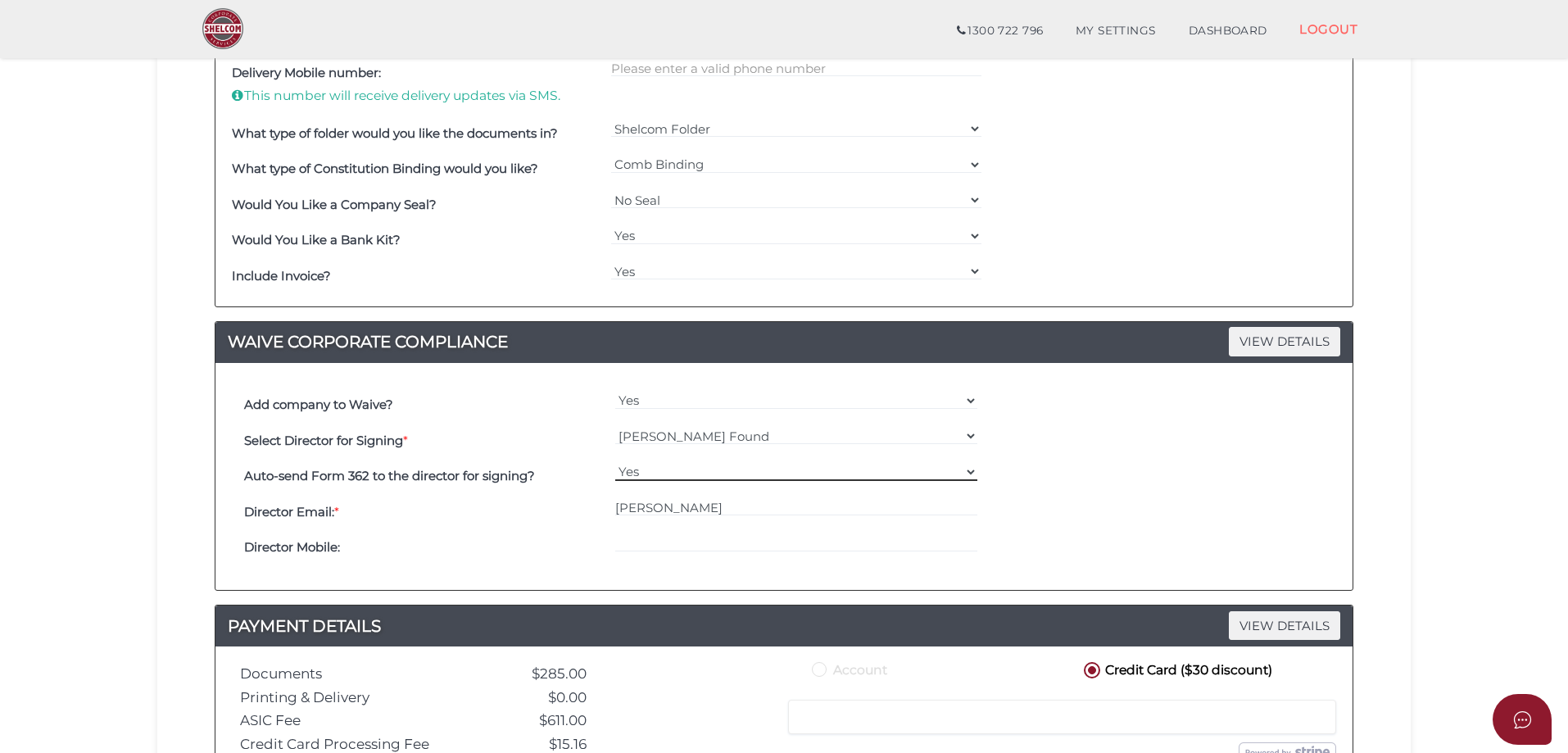
click at [670, 472] on select "Yes No" at bounding box center [796, 472] width 363 height 18
click at [1074, 506] on div "Director Email: * nichol" at bounding box center [784, 512] width 1088 height 36
drag, startPoint x: 686, startPoint y: 504, endPoint x: 527, endPoint y: 506, distance: 159.0
click at [527, 506] on div "Director Email: * nichol" at bounding box center [784, 512] width 1088 height 36
paste input "Nicholas Found <nicholasfound@gmail.com>"
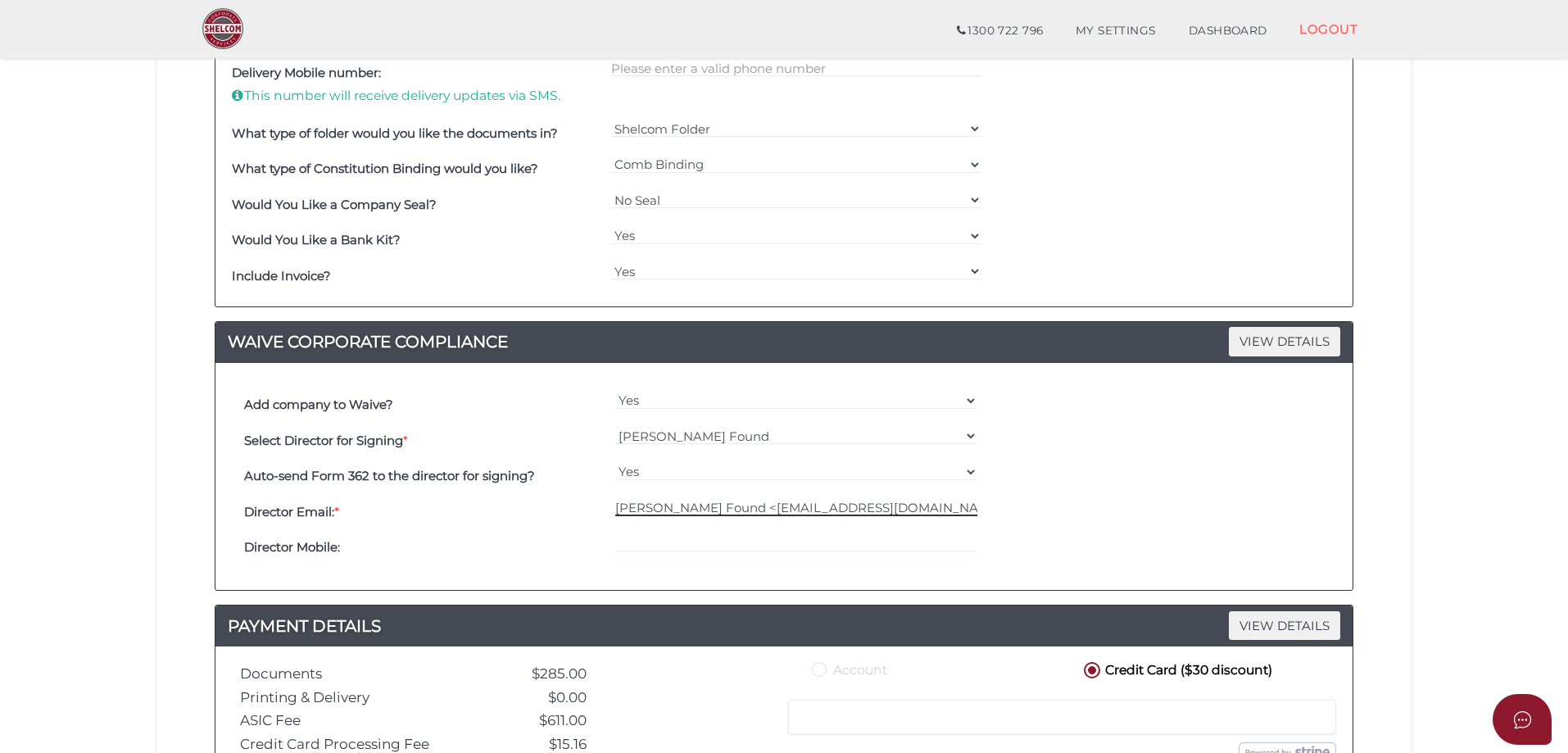
drag, startPoint x: 719, startPoint y: 511, endPoint x: 466, endPoint y: 523, distance: 253.3
click at [466, 523] on div "Director Email: * Nicholas Found <nicholasfound@gmail.com>" at bounding box center [784, 512] width 1088 height 36
click at [813, 513] on input "nicholasfound@gmail.com>" at bounding box center [796, 508] width 363 height 18
type input "nicholasfound@gmail.com"
click at [1039, 511] on div "Director Email: * nicholasfound@gmail.com" at bounding box center [784, 512] width 1088 height 36
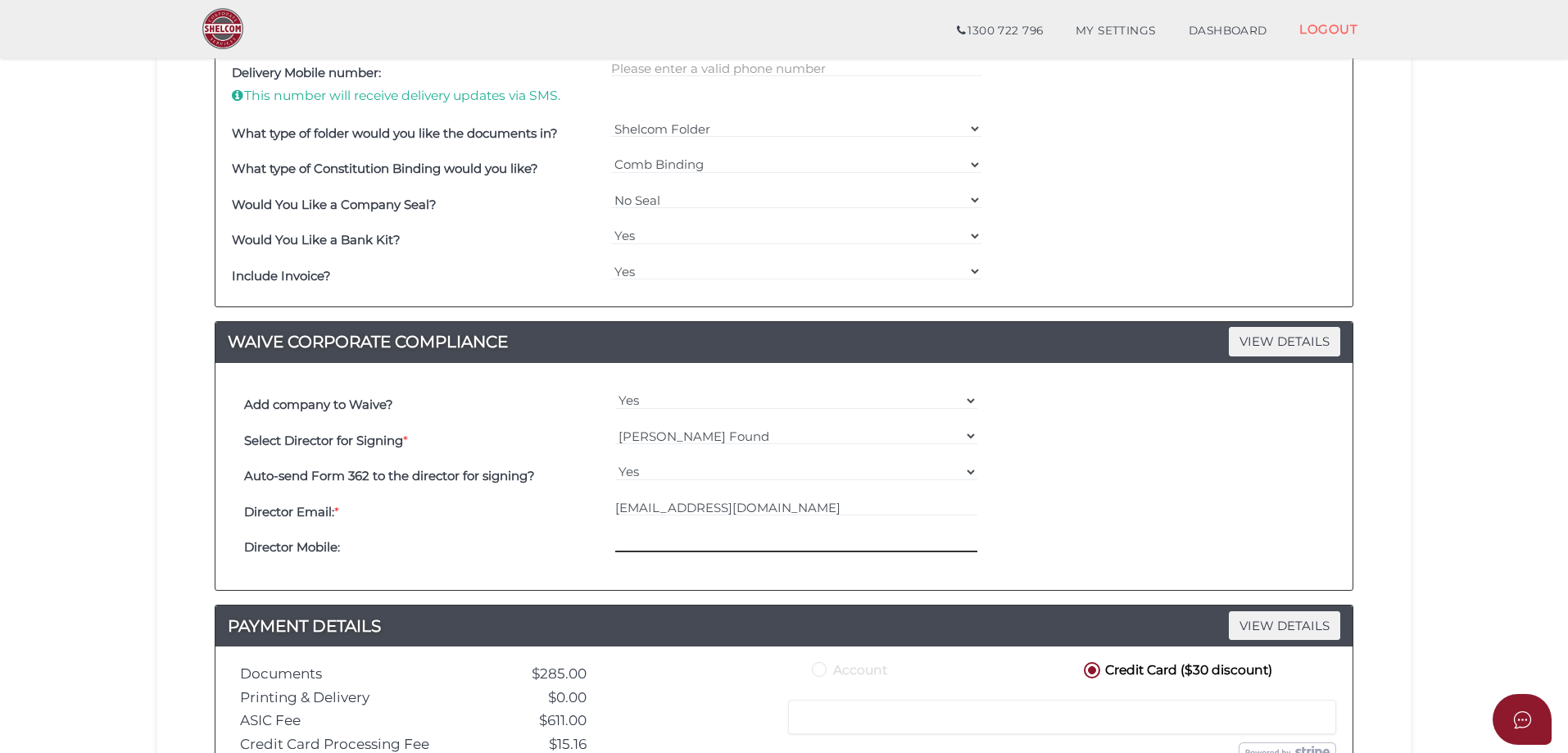
click at [864, 535] on input "tel" at bounding box center [796, 543] width 363 height 18
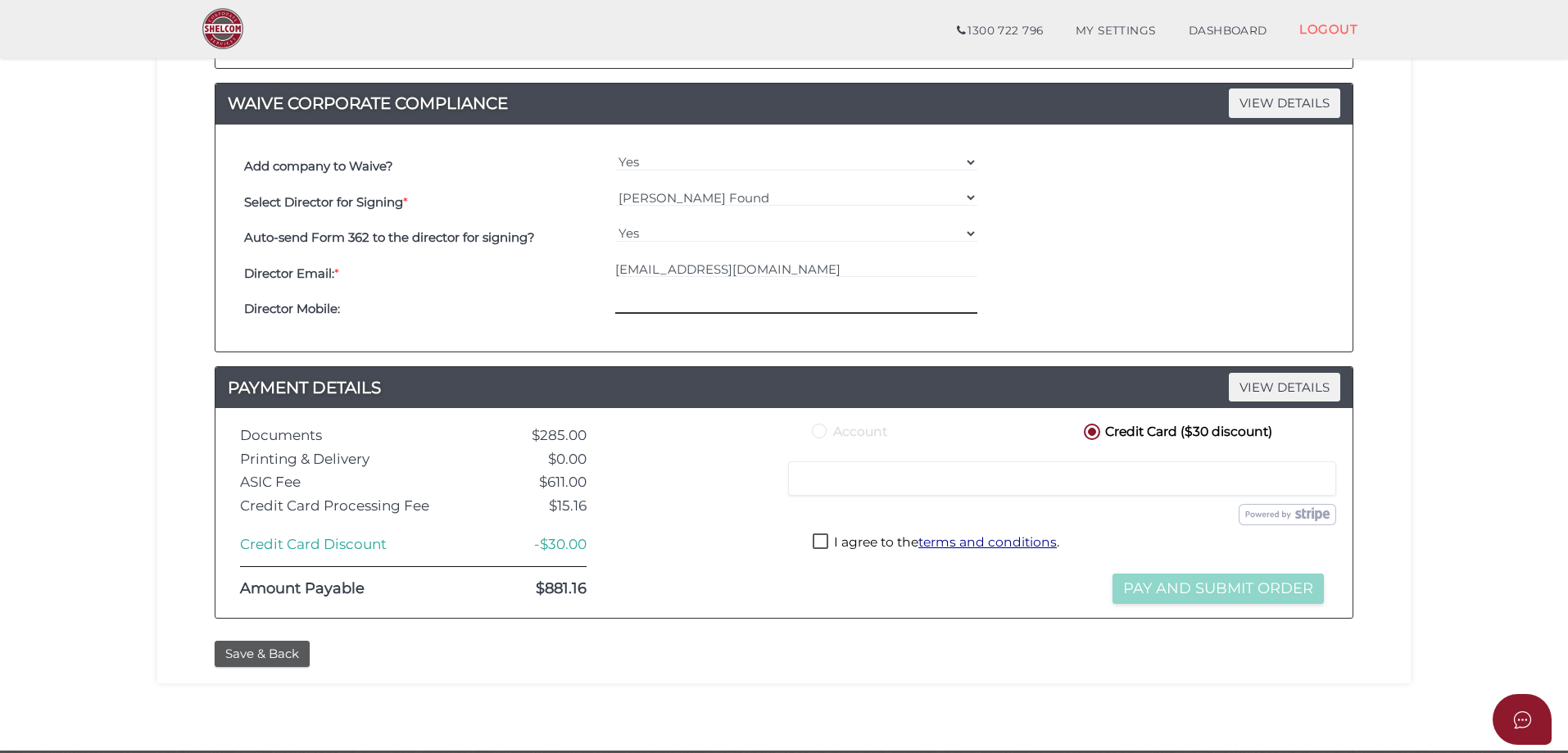
scroll to position [983, 0]
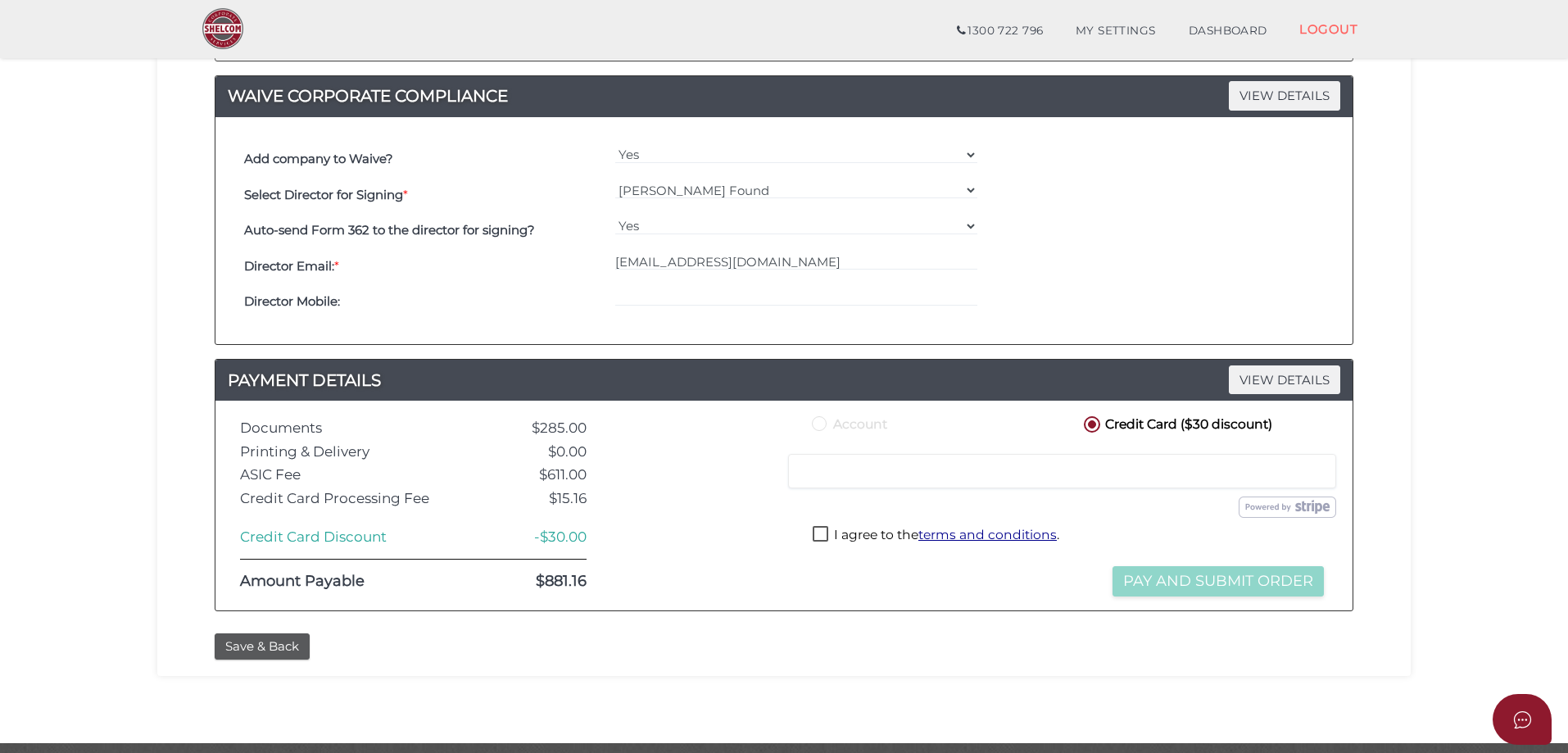
click at [815, 533] on label "I agree to the terms and conditions ." at bounding box center [936, 536] width 247 height 20
checkbox input "true"
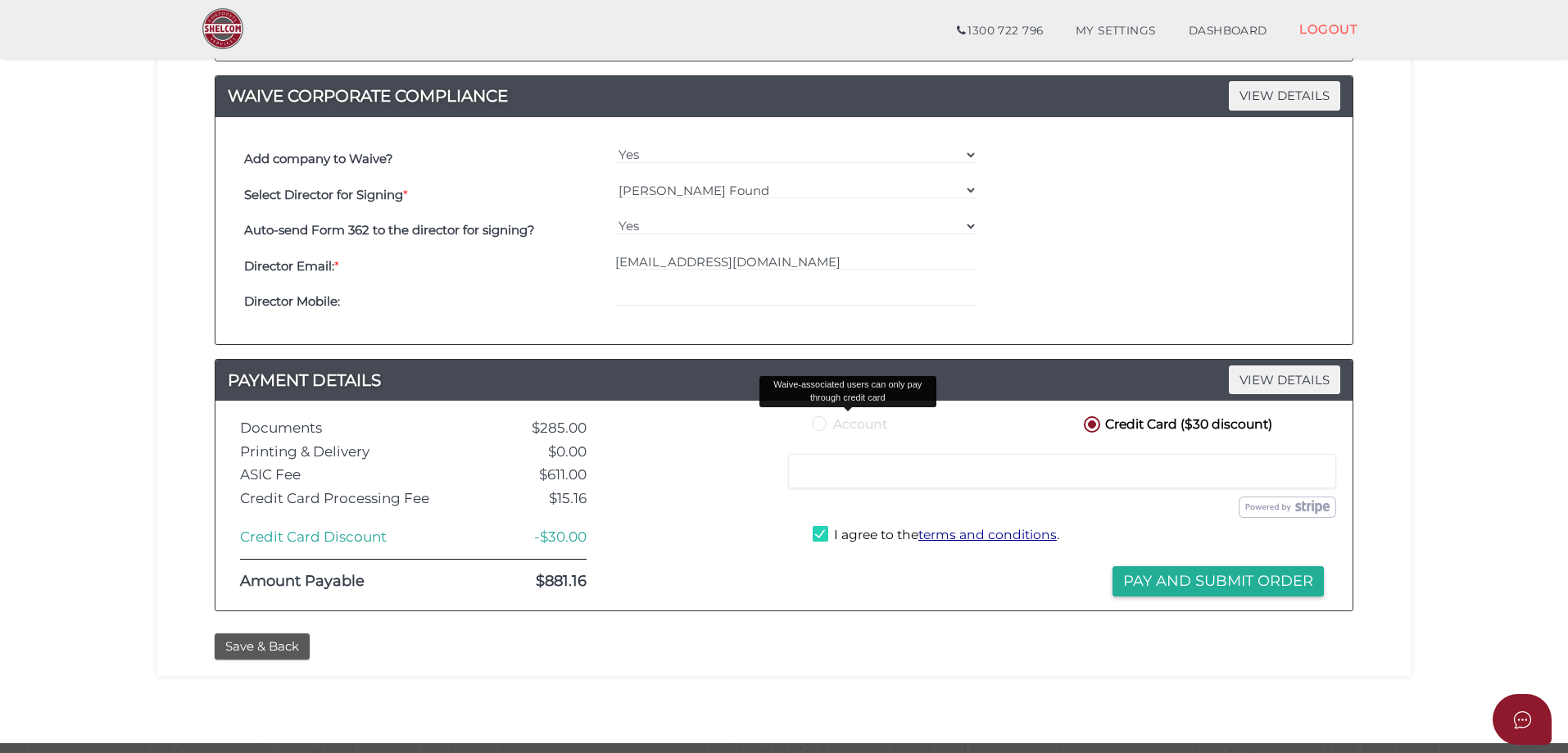
click at [822, 424] on label "Account" at bounding box center [848, 423] width 79 height 20
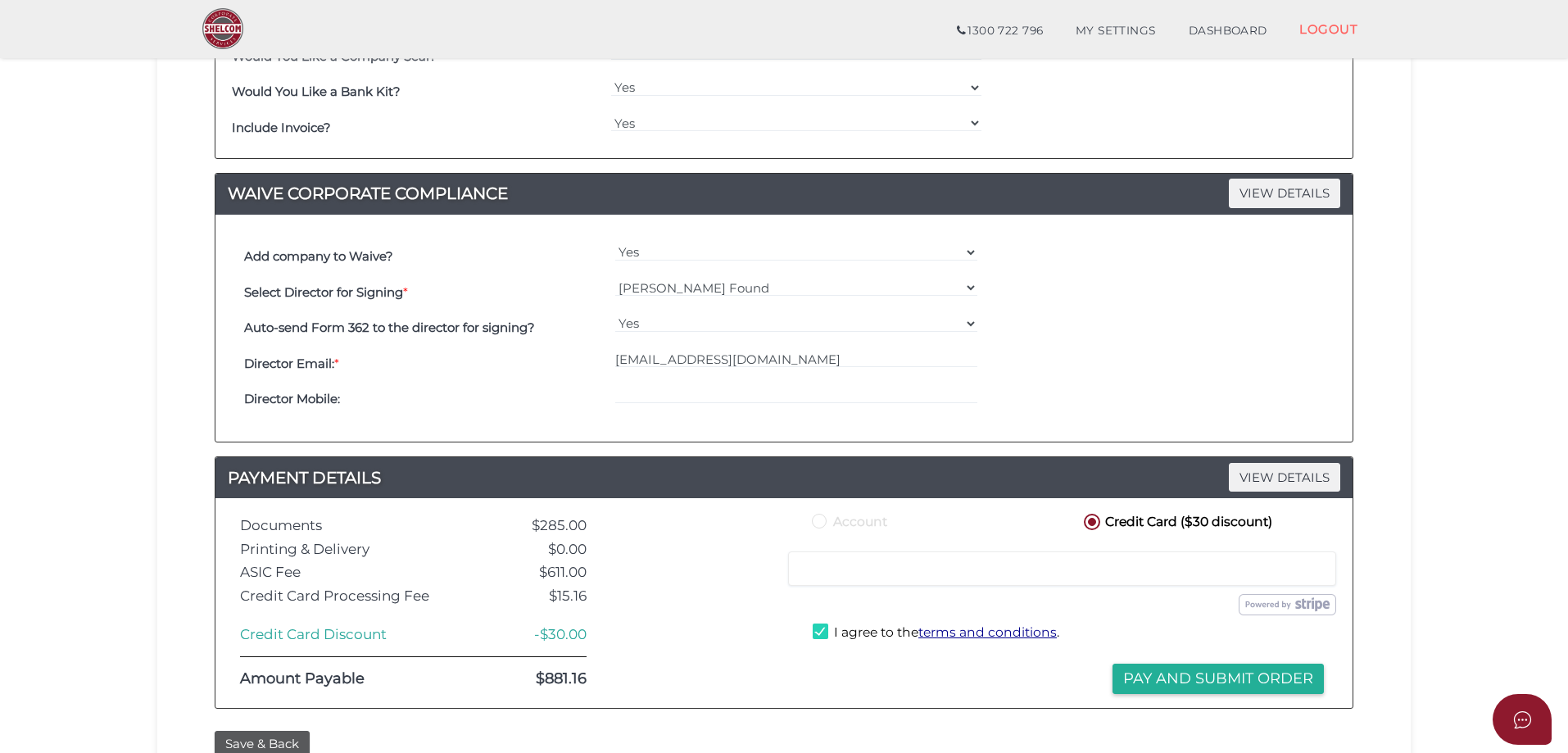
scroll to position [1037, 0]
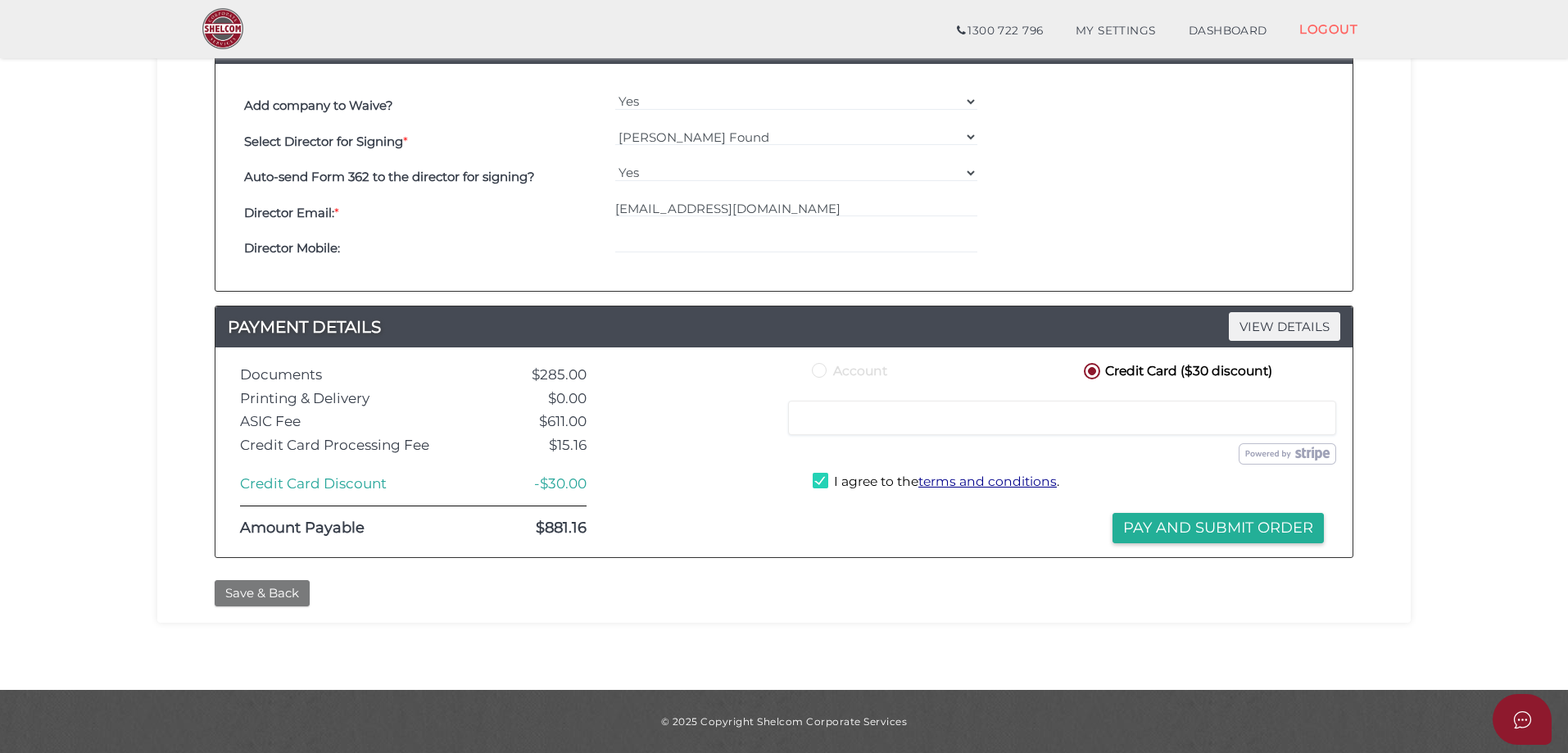
click at [280, 587] on button "Save & Back" at bounding box center [262, 593] width 95 height 27
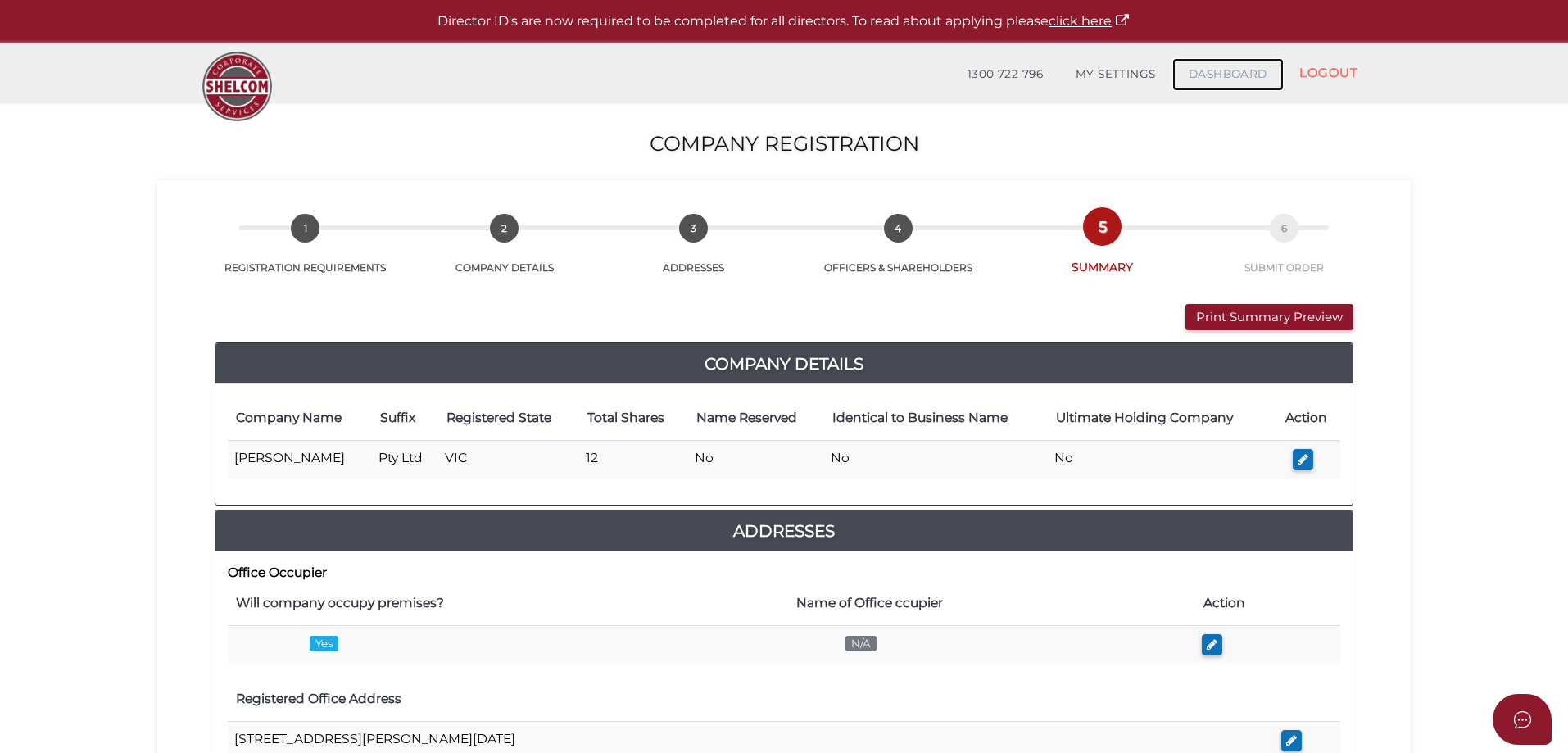
click at [1243, 57] on nav "1300 722 796 Email Password Show Email/Password do not match. Please try again.…" at bounding box center [892, 72] width 963 height 34
click at [1234, 69] on link "DASHBOARD" at bounding box center [1228, 74] width 111 height 33
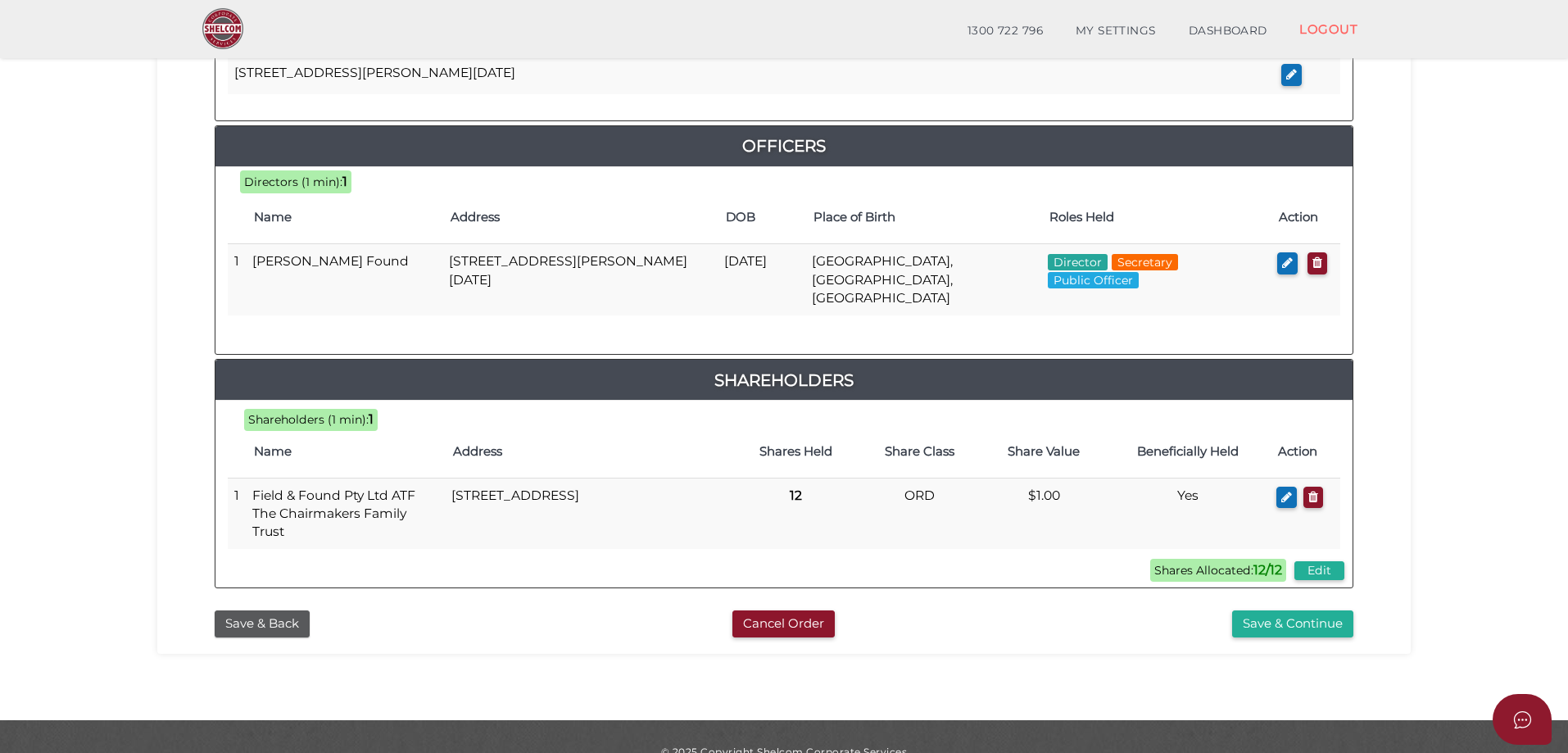
scroll to position [716, 0]
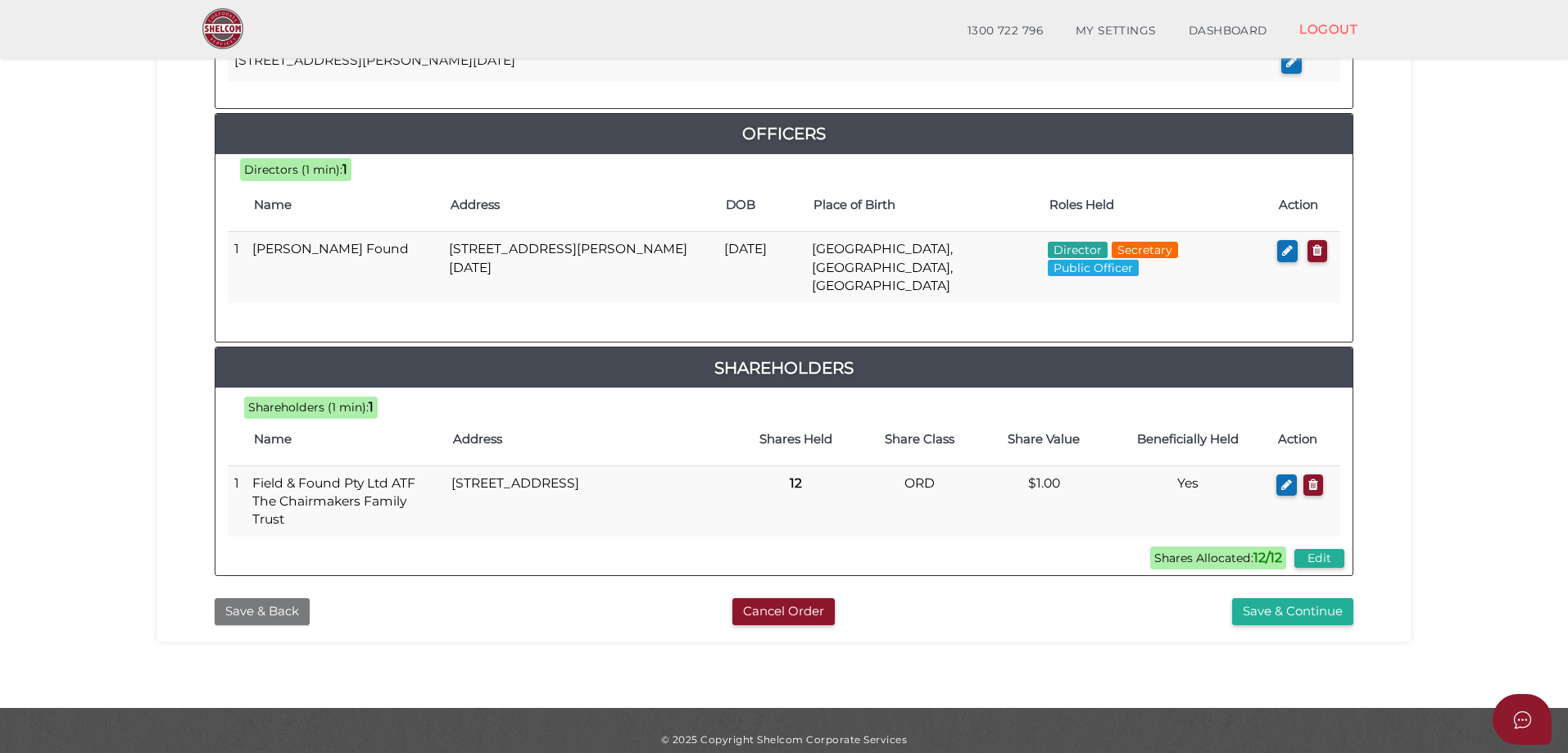
click at [272, 599] on button "Save & Back" at bounding box center [262, 612] width 95 height 27
